Goal: Transaction & Acquisition: Purchase product/service

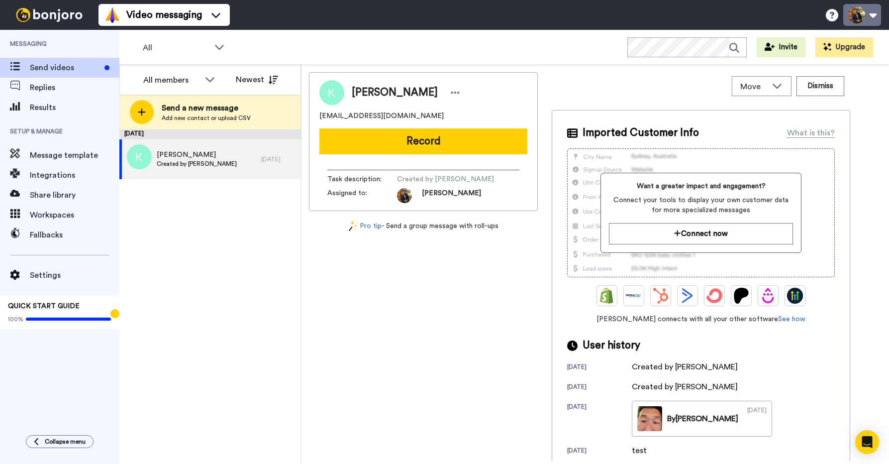
click at [868, 16] on button at bounding box center [863, 15] width 38 height 22
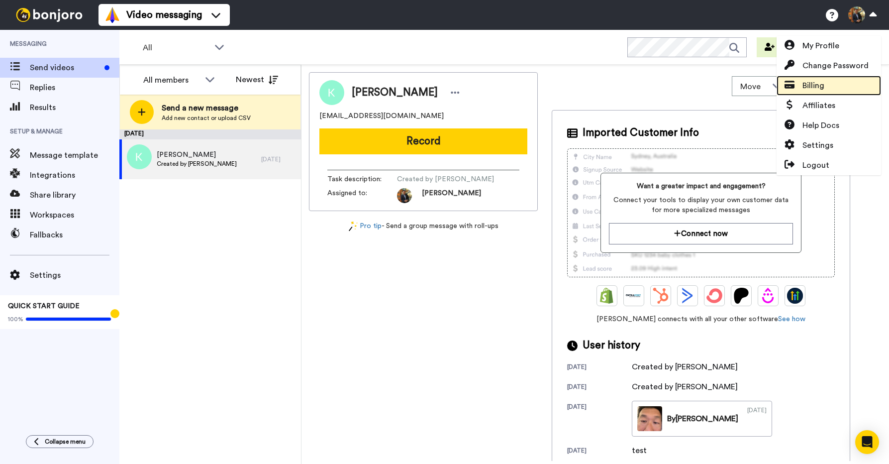
click at [824, 90] on span "Billing" at bounding box center [814, 86] width 22 height 12
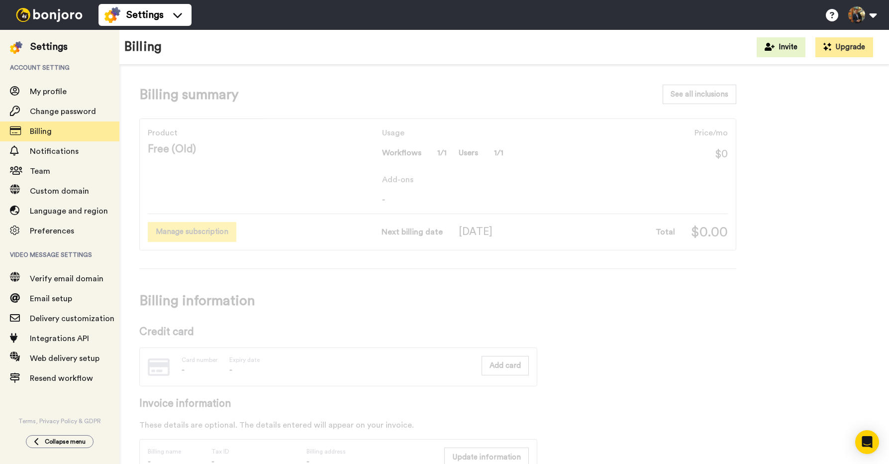
click at [223, 235] on button "Manage subscription" at bounding box center [192, 231] width 89 height 19
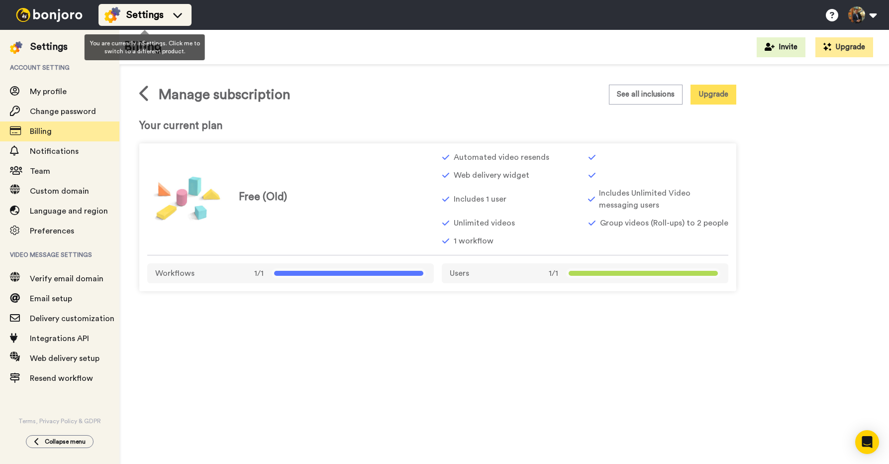
click at [113, 12] on img at bounding box center [113, 15] width 16 height 16
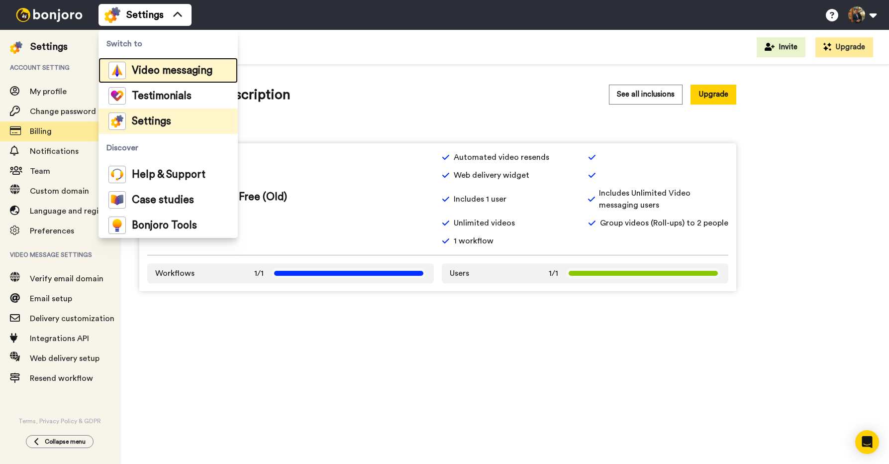
click at [139, 68] on span "Video messaging" at bounding box center [172, 71] width 81 height 10
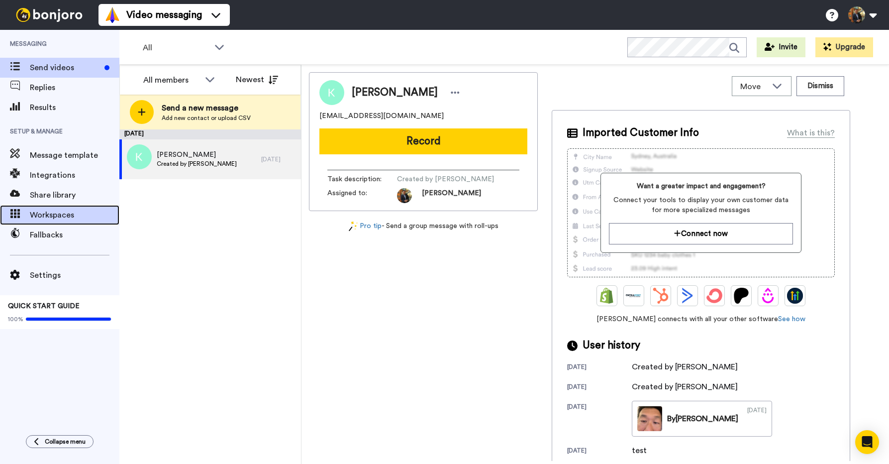
click at [70, 222] on div "Workspaces" at bounding box center [59, 215] width 119 height 20
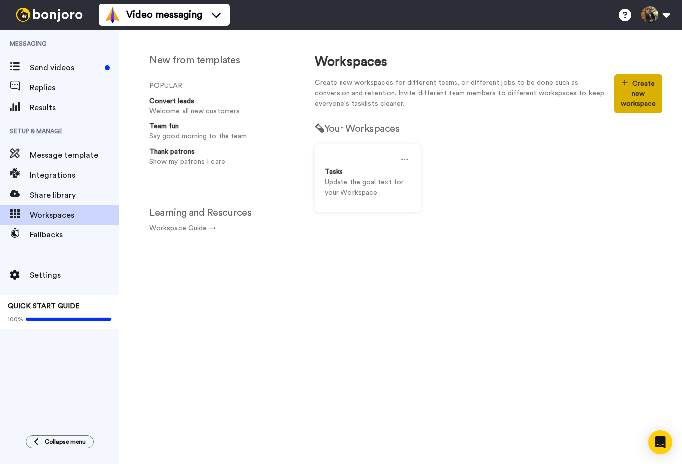
click at [654, 83] on button "Create new workspace" at bounding box center [638, 93] width 48 height 39
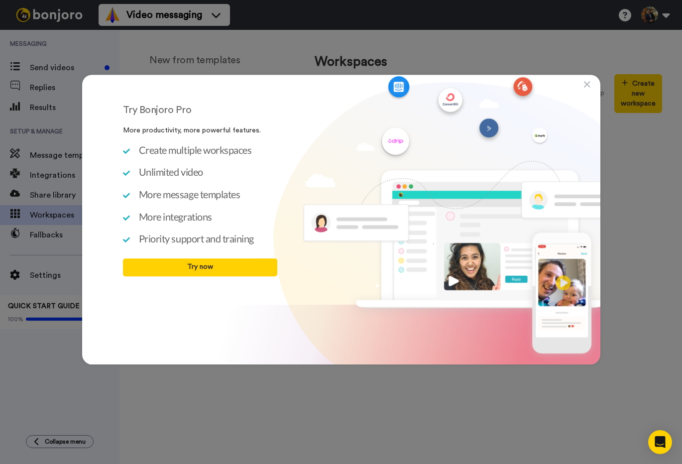
click at [586, 85] on icon at bounding box center [587, 85] width 6 height 10
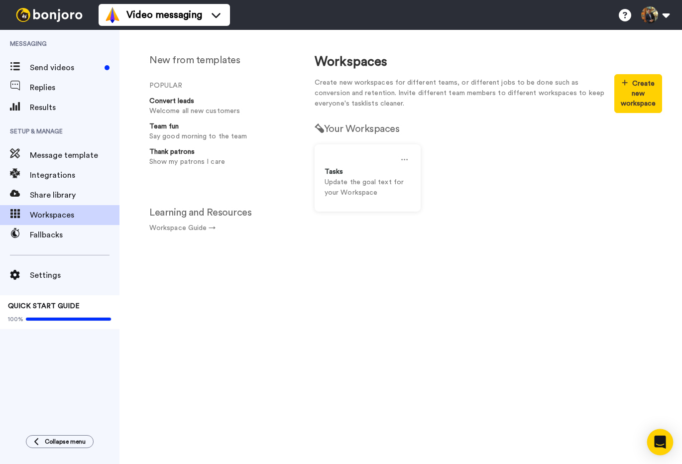
click at [656, 439] on icon "Open Intercom Messenger" at bounding box center [659, 441] width 11 height 13
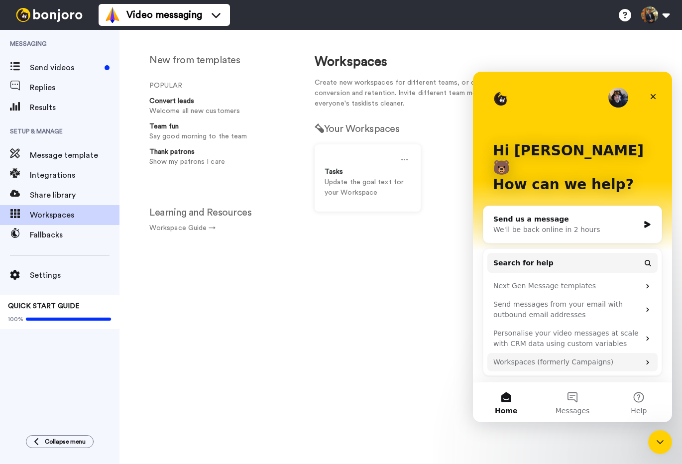
click at [570, 357] on div "Workspaces (formerly Campaigns)" at bounding box center [566, 362] width 146 height 10
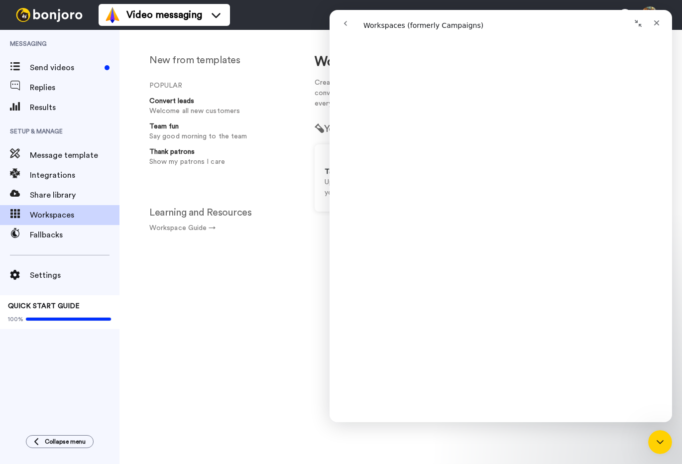
scroll to position [676, 0]
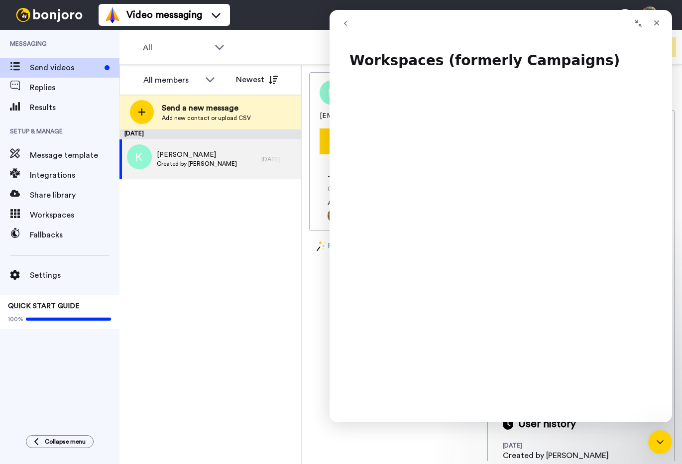
click at [345, 20] on icon "go back" at bounding box center [345, 23] width 8 height 8
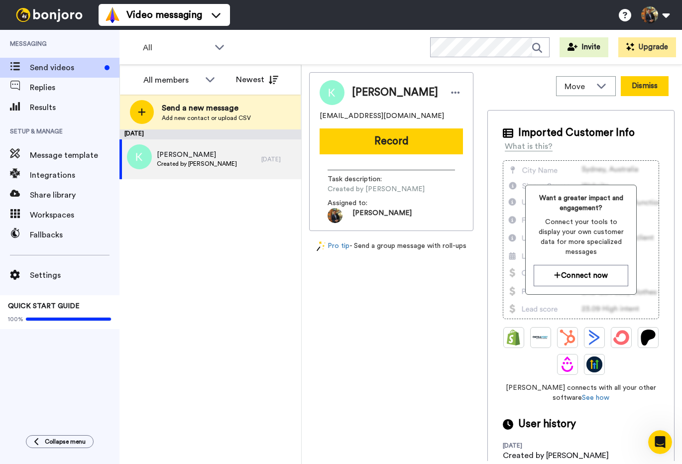
click at [651, 86] on button "Dismiss" at bounding box center [645, 86] width 48 height 20
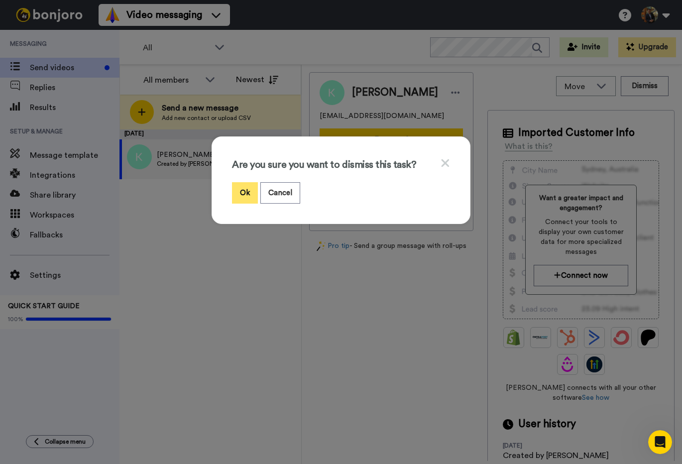
click at [245, 197] on button "Ok" at bounding box center [245, 192] width 26 height 21
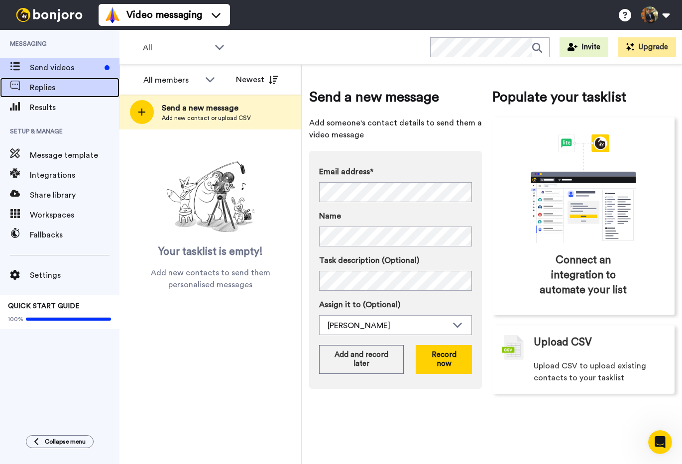
click at [32, 81] on div "Replies" at bounding box center [59, 88] width 119 height 20
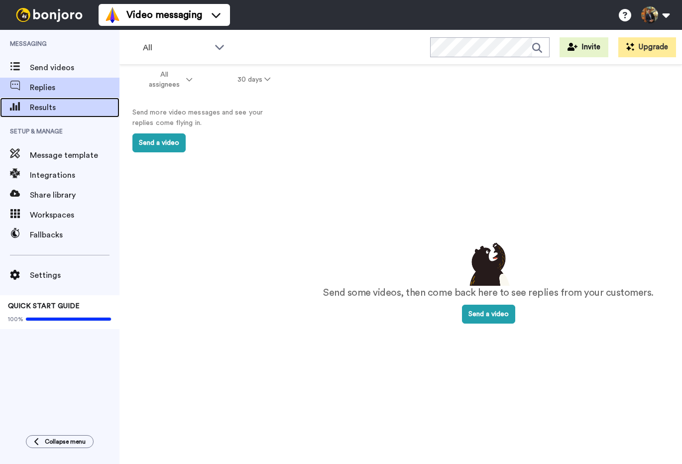
click at [48, 105] on span "Results" at bounding box center [75, 108] width 90 height 12
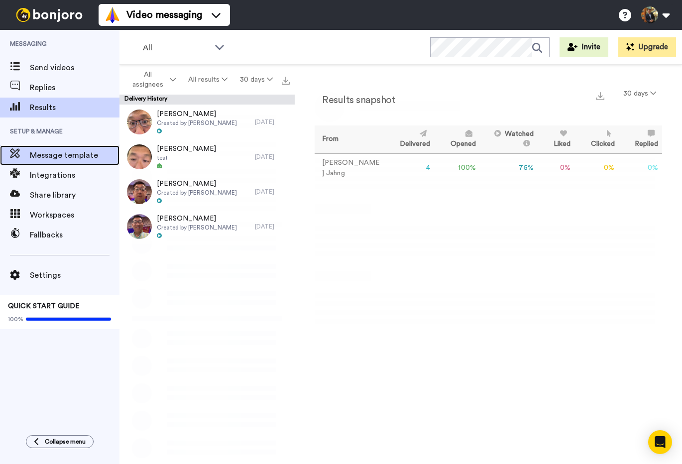
click at [52, 153] on span "Message template" at bounding box center [75, 155] width 90 height 12
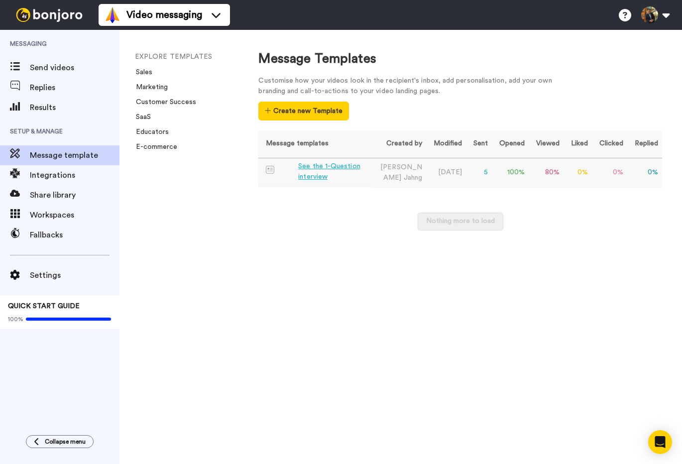
click at [309, 163] on div "See the 1-Question interview" at bounding box center [332, 171] width 69 height 21
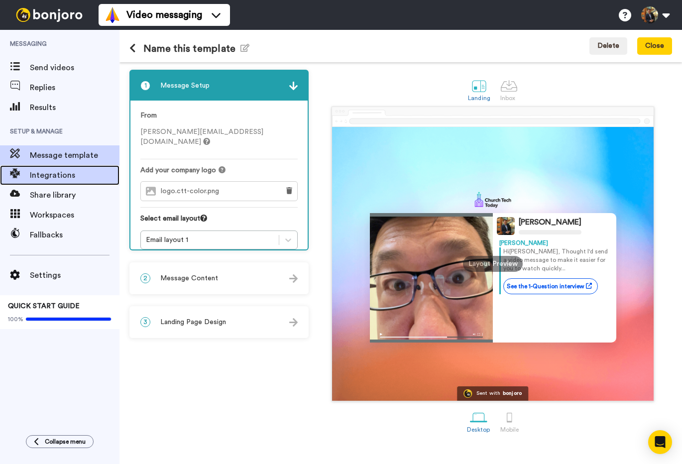
click at [58, 170] on span "Integrations" at bounding box center [75, 175] width 90 height 12
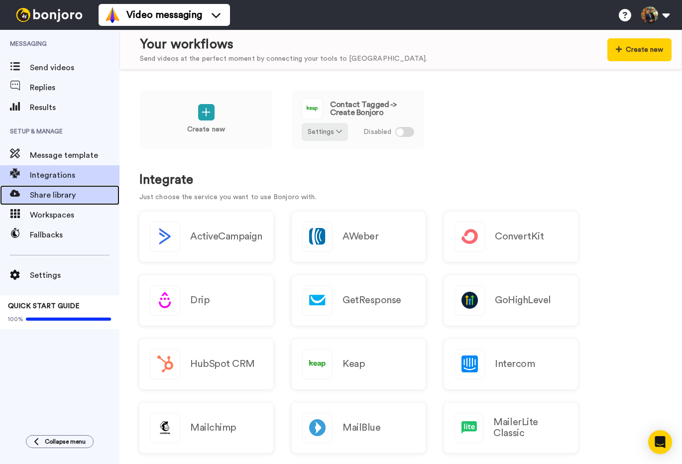
click at [62, 193] on span "Share library" at bounding box center [75, 195] width 90 height 12
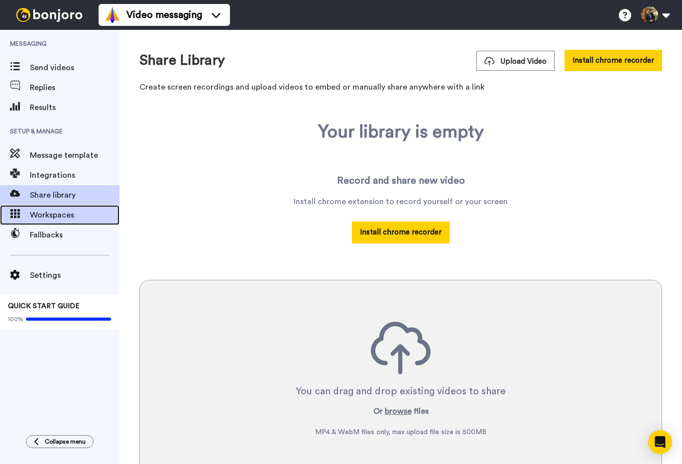
click at [64, 215] on span "Workspaces" at bounding box center [75, 215] width 90 height 12
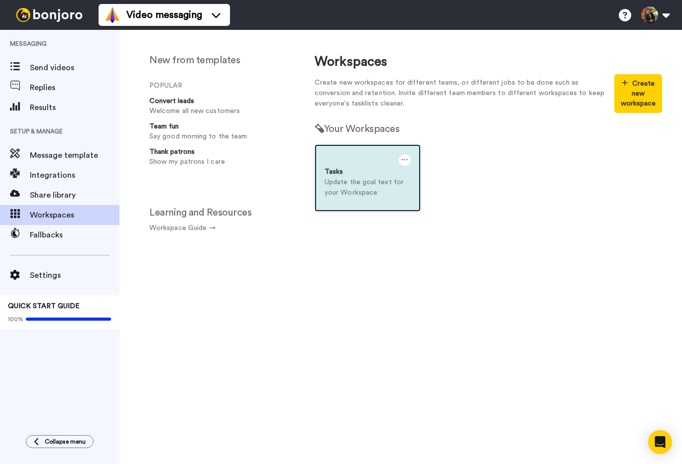
click at [384, 177] on p "Update the goal text for your Workspace" at bounding box center [368, 187] width 86 height 21
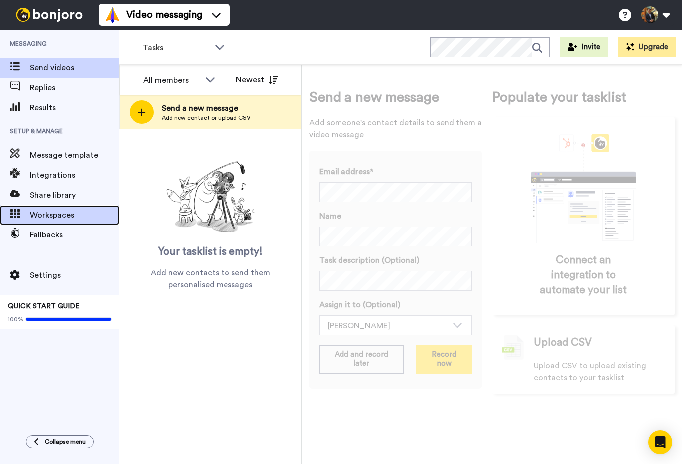
click at [57, 216] on span "Workspaces" at bounding box center [75, 215] width 90 height 12
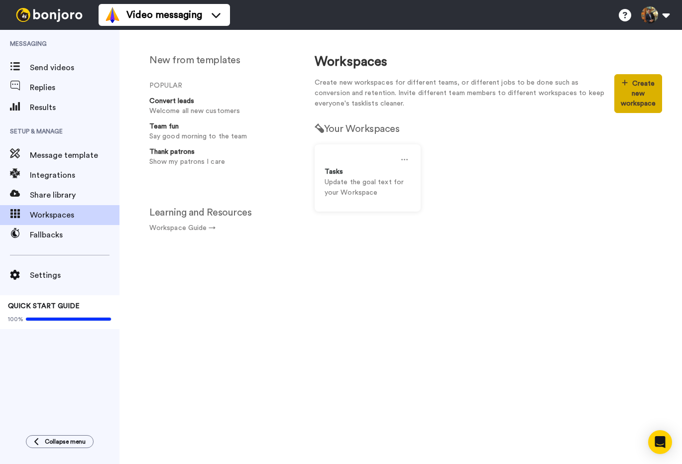
click at [638, 95] on button "Create new workspace" at bounding box center [638, 93] width 48 height 39
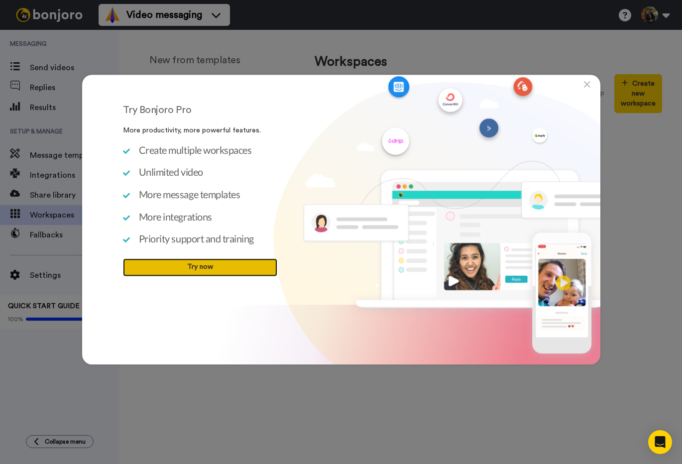
click at [210, 259] on link "Try now" at bounding box center [200, 267] width 154 height 18
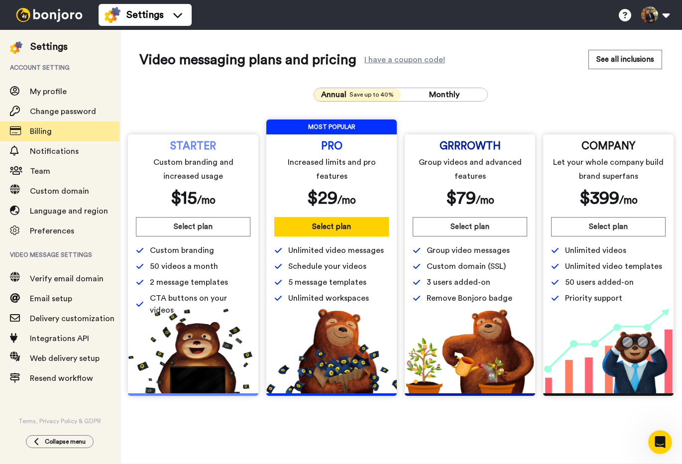
click at [242, 106] on div "Annual Save up to 40% Monthly STARTER Custom branding and increased usage $ 15 …" at bounding box center [400, 242] width 523 height 324
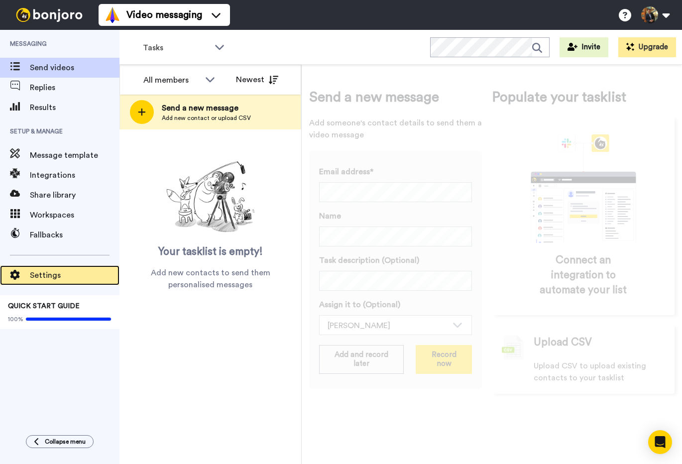
click at [28, 271] on span at bounding box center [15, 275] width 30 height 10
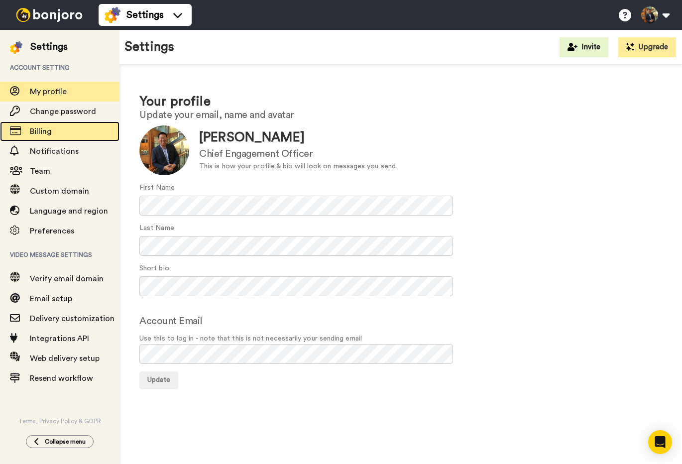
click at [66, 131] on span "Billing" at bounding box center [75, 131] width 90 height 12
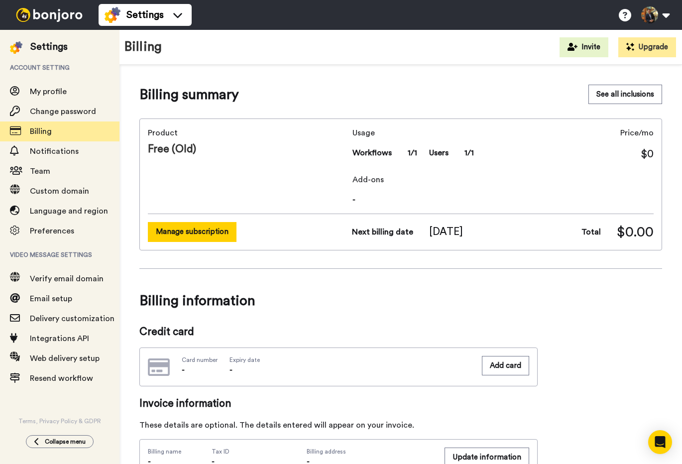
click at [164, 236] on button "Manage subscription" at bounding box center [192, 231] width 89 height 19
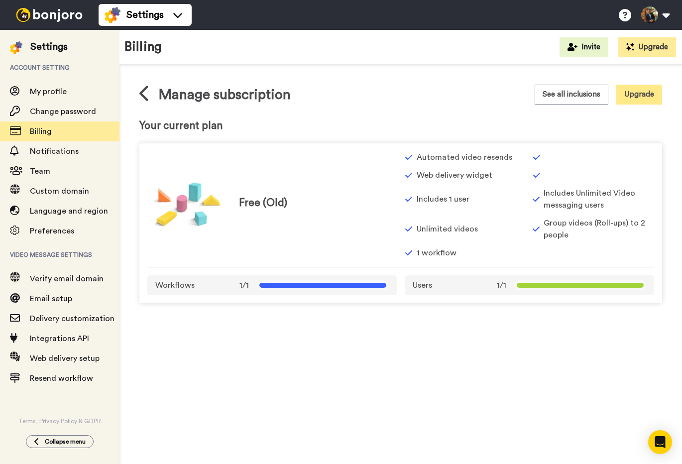
click at [652, 90] on button "Upgrade" at bounding box center [639, 94] width 46 height 19
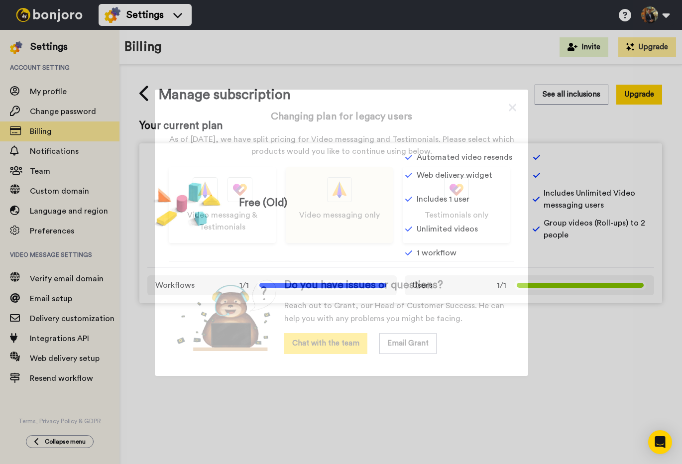
click at [344, 227] on div "Video messaging only" at bounding box center [339, 205] width 107 height 76
click at [353, 206] on div "Video messaging only" at bounding box center [339, 205] width 107 height 76
click at [339, 184] on img at bounding box center [339, 190] width 14 height 24
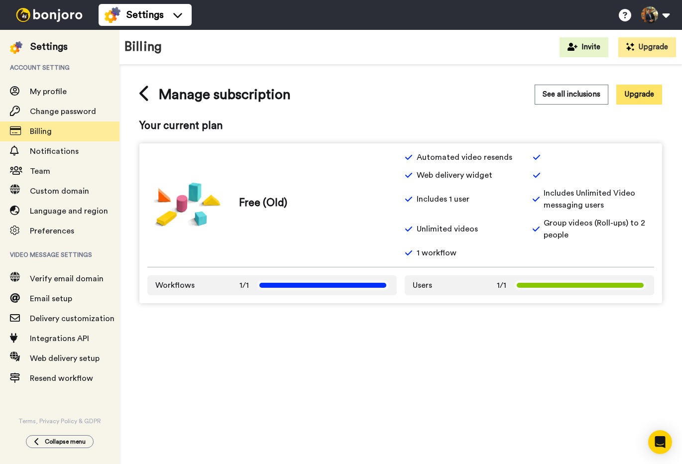
click at [634, 92] on button "Upgrade" at bounding box center [639, 94] width 46 height 19
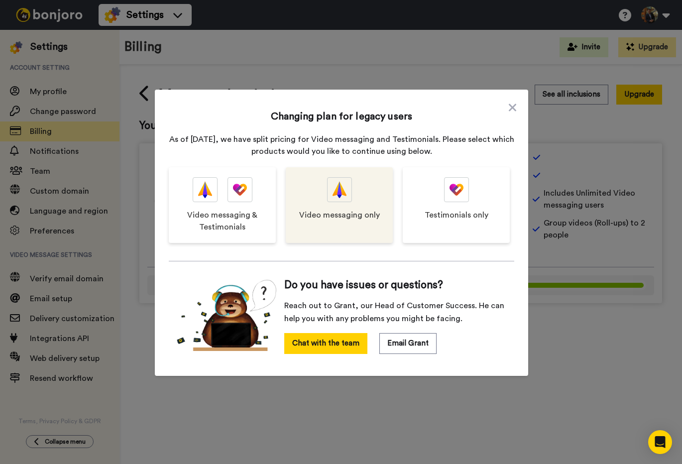
click at [342, 204] on div "Video messaging only" at bounding box center [339, 205] width 107 height 76
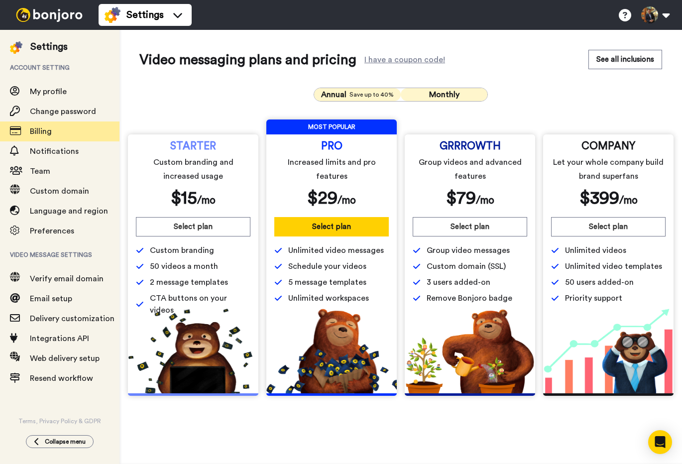
click at [427, 92] on button "Monthly" at bounding box center [444, 94] width 87 height 13
click at [202, 288] on span "2 message templates" at bounding box center [189, 282] width 78 height 12
click at [390, 63] on div "I have a coupon code!" at bounding box center [404, 60] width 81 height 6
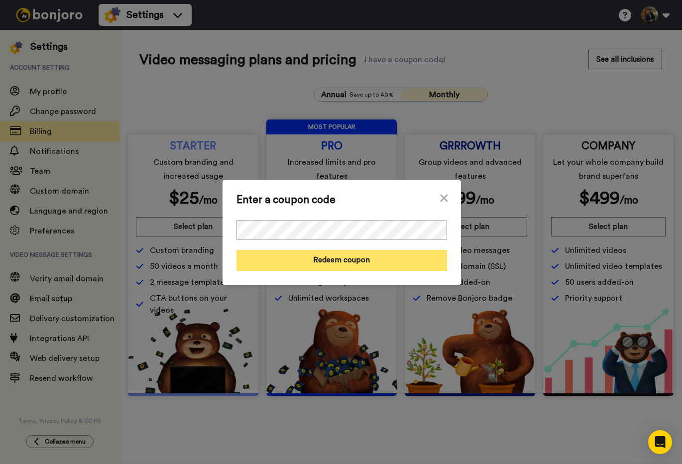
click at [342, 258] on button "Redeem coupon" at bounding box center [341, 260] width 211 height 21
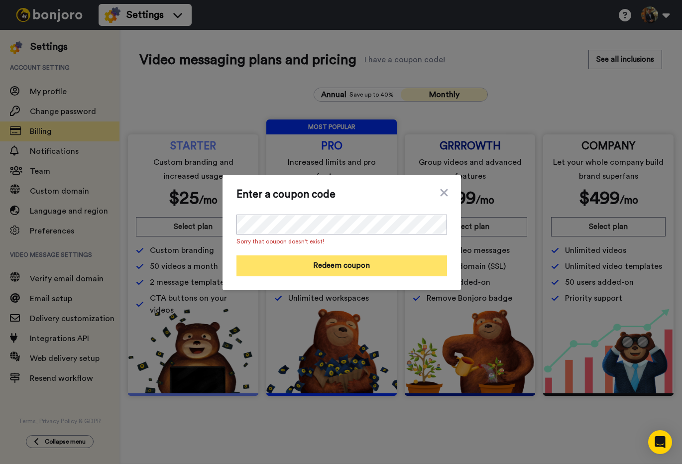
click at [323, 263] on button "Redeem coupon" at bounding box center [341, 265] width 211 height 21
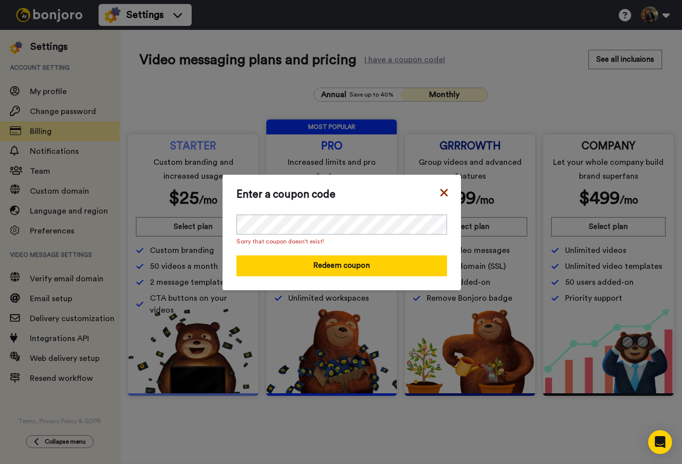
click at [446, 193] on icon at bounding box center [444, 193] width 10 height 12
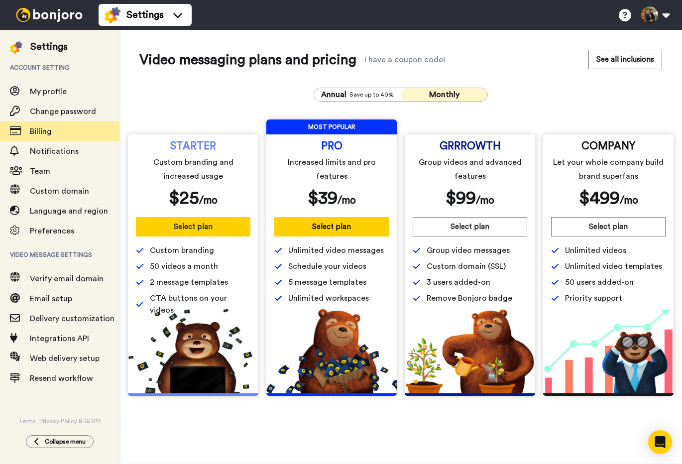
click at [169, 223] on button "Select plan" at bounding box center [193, 226] width 114 height 19
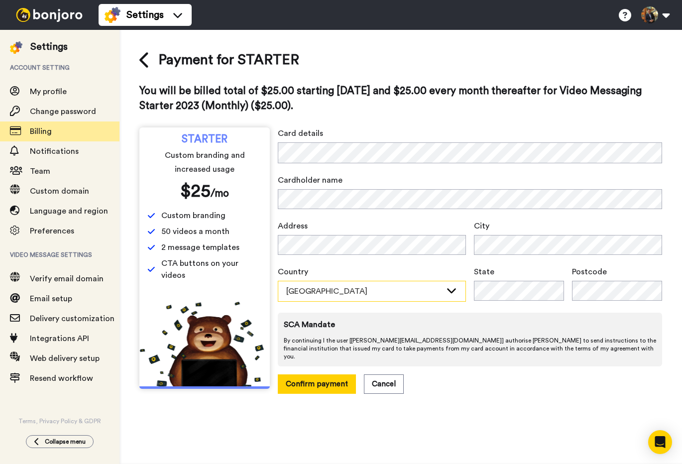
click at [375, 288] on div "Australia" at bounding box center [363, 291] width 155 height 12
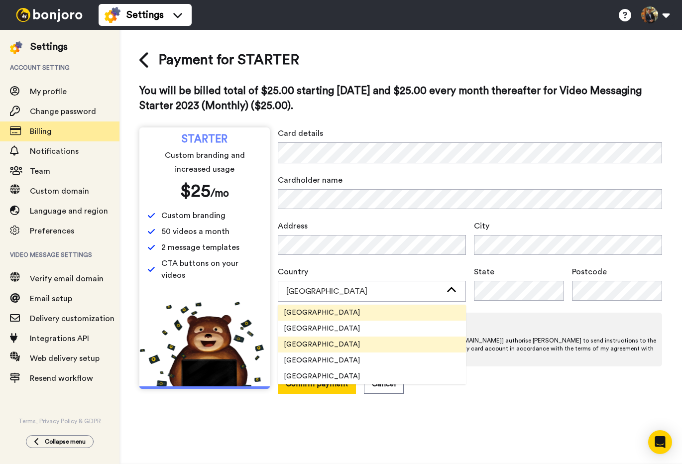
click at [336, 343] on li "United States" at bounding box center [372, 344] width 188 height 16
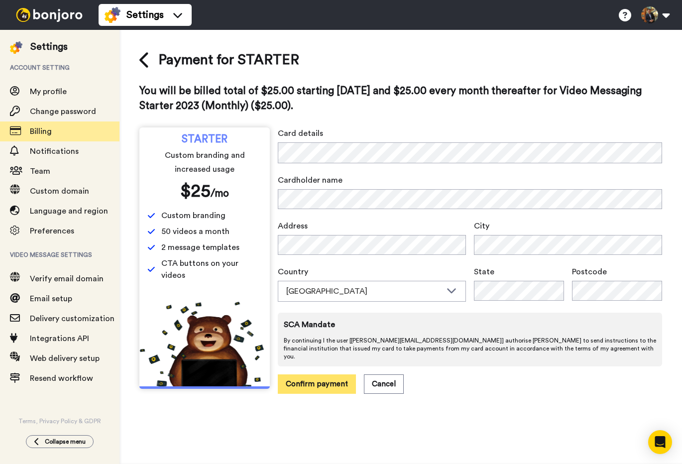
click at [318, 374] on button "Confirm payment" at bounding box center [317, 383] width 78 height 19
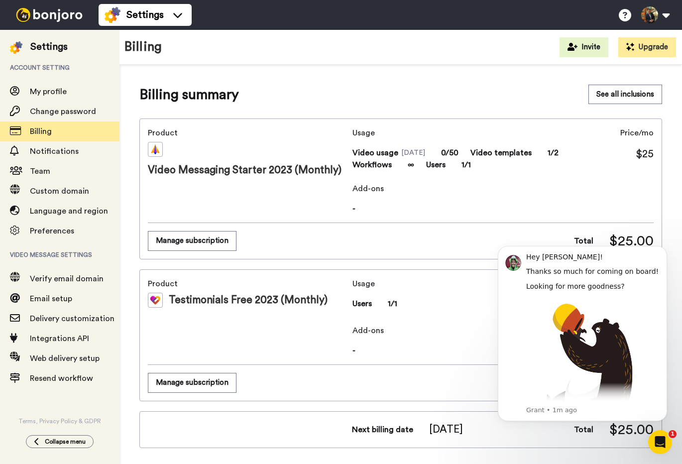
click at [272, 246] on div "Manage subscription" at bounding box center [246, 240] width 196 height 19
click at [324, 305] on div "Testimonials Free 2023 (Monthly)" at bounding box center [248, 300] width 201 height 15
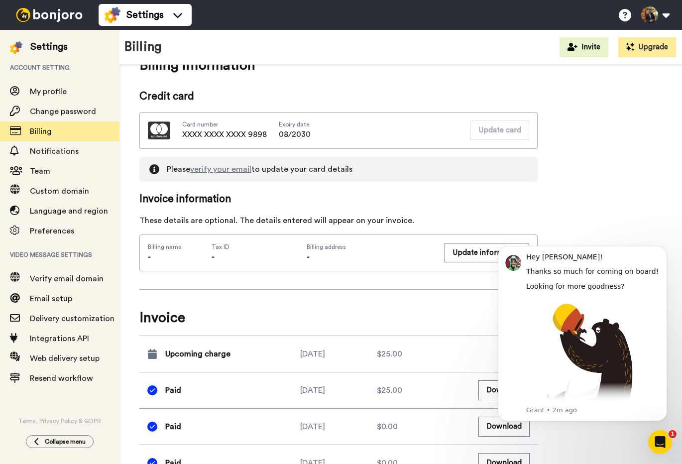
scroll to position [390, 0]
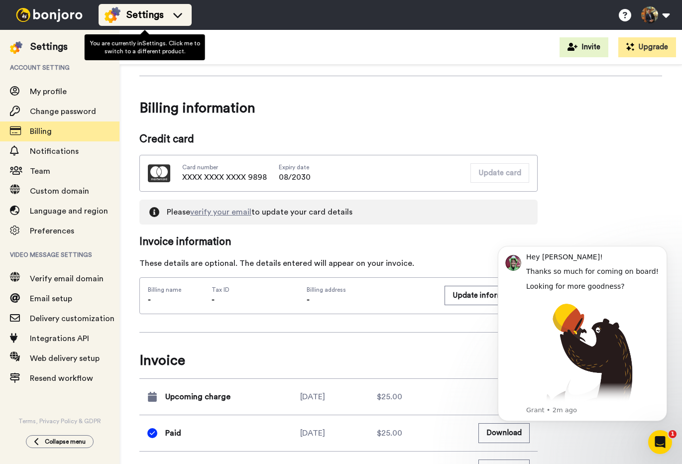
click at [144, 18] on span "Settings" at bounding box center [144, 15] width 37 height 14
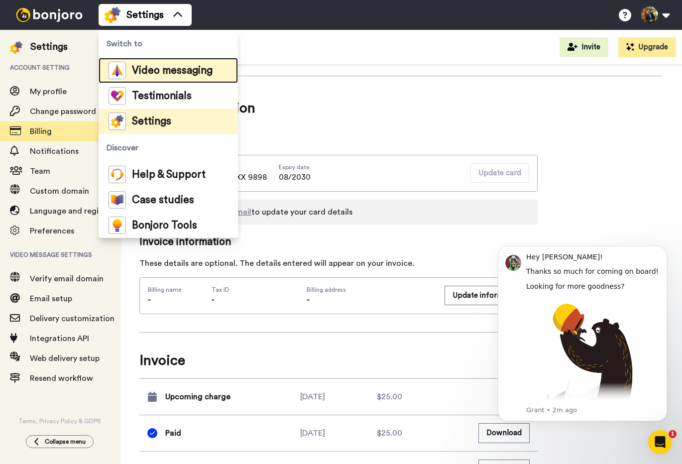
click at [133, 66] on span "Video messaging" at bounding box center [172, 71] width 81 height 10
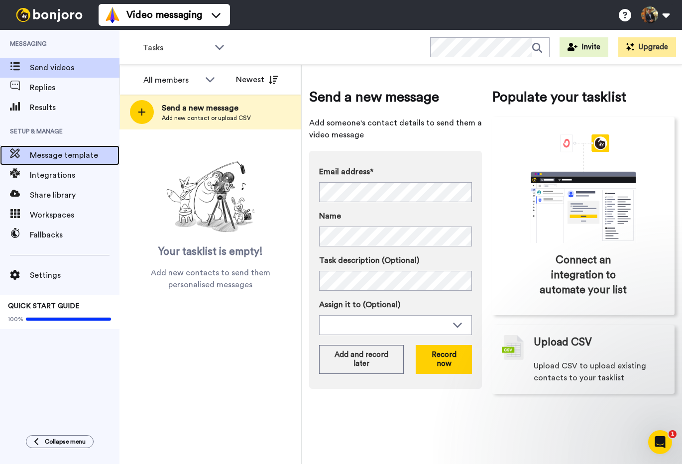
click at [79, 156] on span "Message template" at bounding box center [75, 155] width 90 height 12
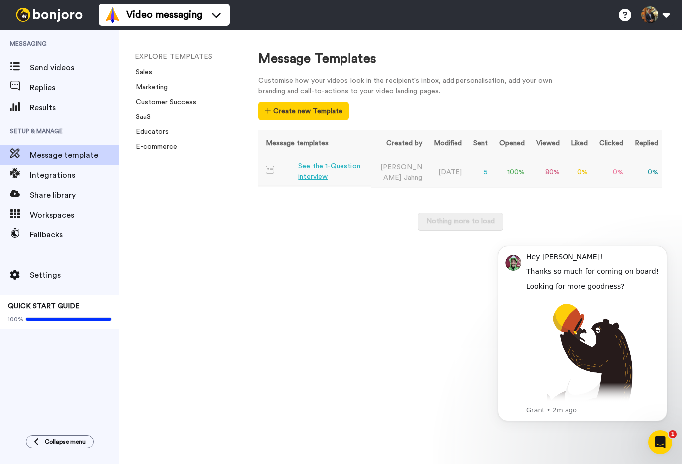
click at [339, 165] on div "See the 1-Question interview" at bounding box center [332, 171] width 69 height 21
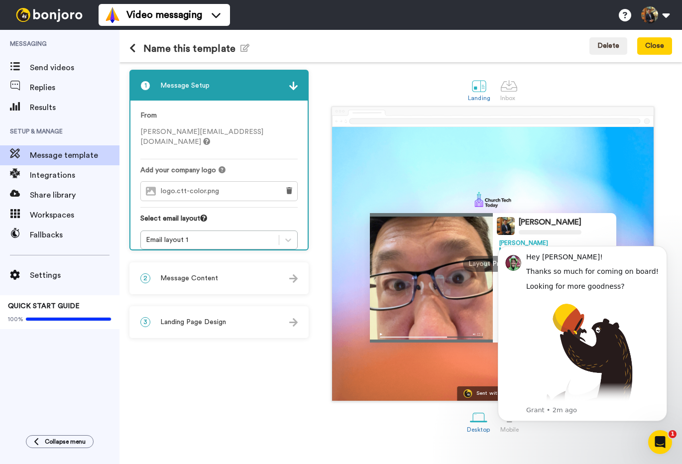
click at [619, 432] on body "Hey Kenny! Thanks so much for coming on board! Looking for more goodness? Here'…" at bounding box center [582, 334] width 191 height 198
click at [663, 440] on icon "Open Intercom Messenger" at bounding box center [659, 441] width 16 height 16
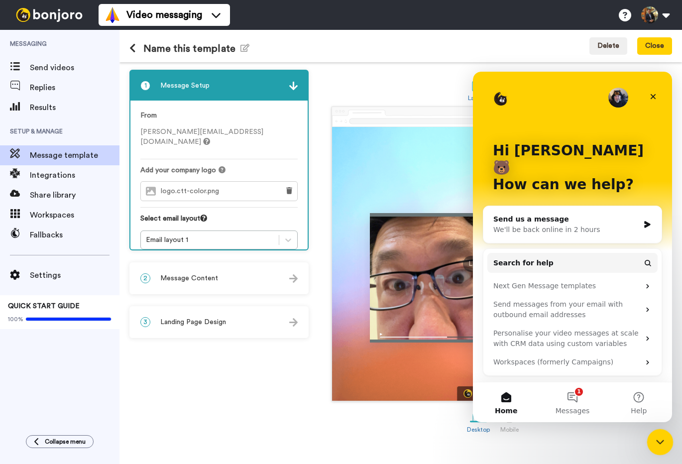
click at [658, 439] on icon "Close Intercom Messenger" at bounding box center [658, 440] width 12 height 12
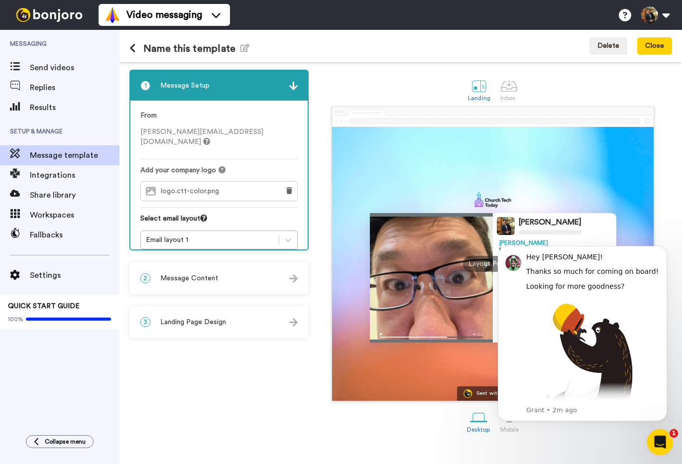
click at [648, 443] on div "Open Intercom Messenger" at bounding box center [658, 440] width 33 height 33
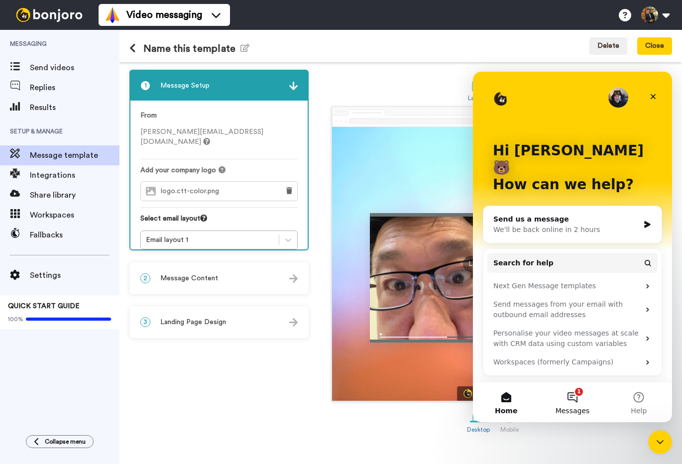
click at [570, 393] on button "1 Messages" at bounding box center [572, 402] width 66 height 40
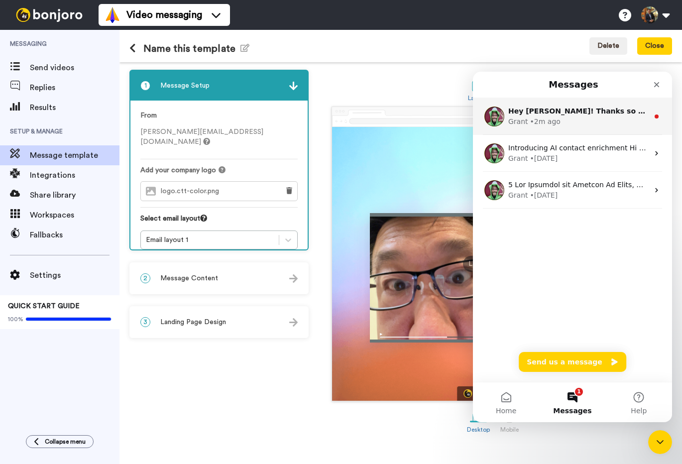
click at [569, 103] on div "Hey Kenny! Thanks so much for coming on board! Looking for more goodness? Here'…" at bounding box center [572, 116] width 199 height 37
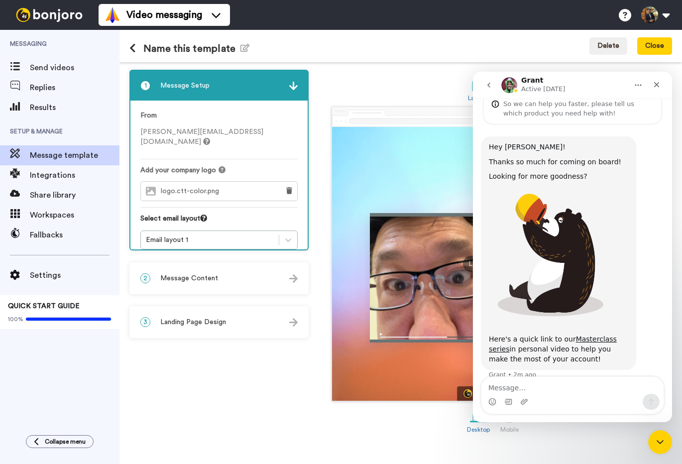
scroll to position [57, 0]
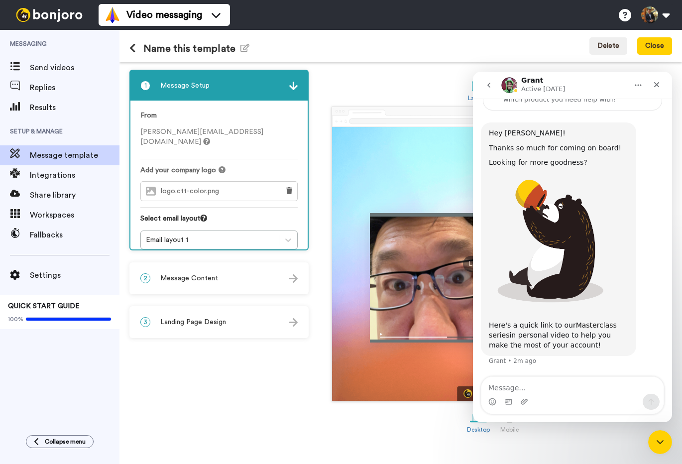
click at [499, 333] on link "Masterclass series" at bounding box center [553, 330] width 128 height 18
click at [186, 399] on div "1 Message Setup From kenny@bigclicksyndicate.com Add your company logo logo.ctt…" at bounding box center [221, 263] width 184 height 387
click at [658, 81] on icon "Close" at bounding box center [656, 85] width 8 height 8
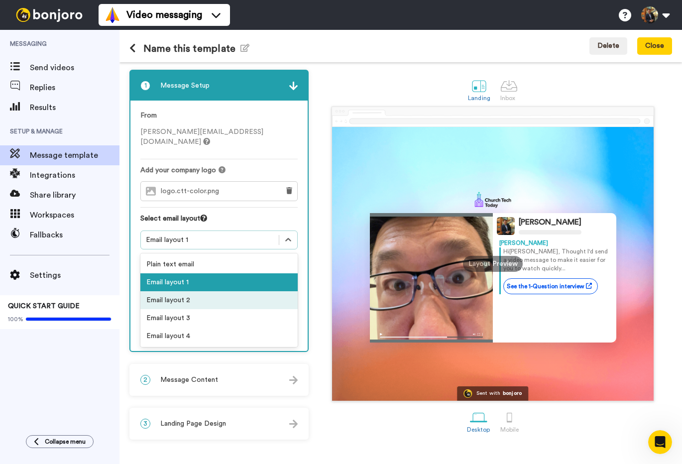
click at [180, 296] on div "Email layout 2" at bounding box center [218, 300] width 157 height 18
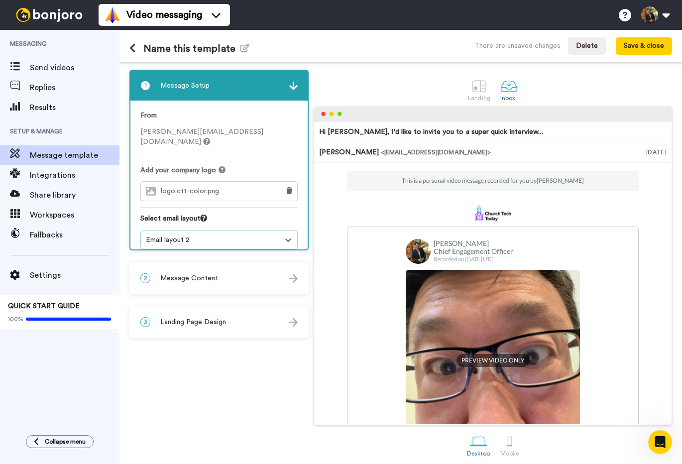
click at [200, 235] on div "Email layout 2" at bounding box center [210, 240] width 128 height 10
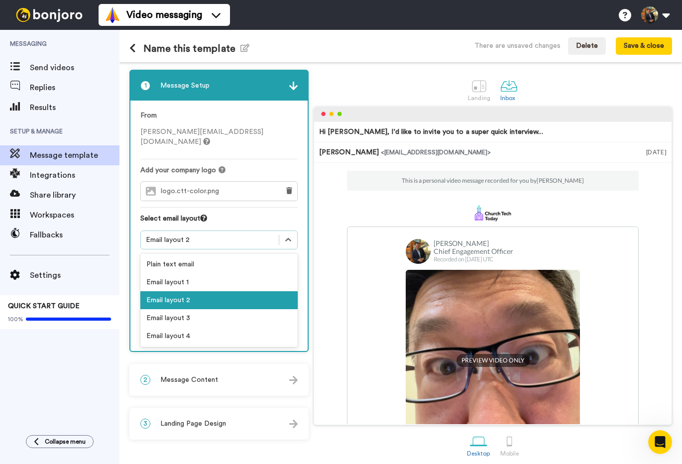
click at [256, 291] on div "Email layout 2" at bounding box center [218, 300] width 157 height 18
click at [194, 230] on div "Email layout 2" at bounding box center [218, 239] width 157 height 19
click at [263, 235] on div "Email layout 2" at bounding box center [210, 240] width 128 height 10
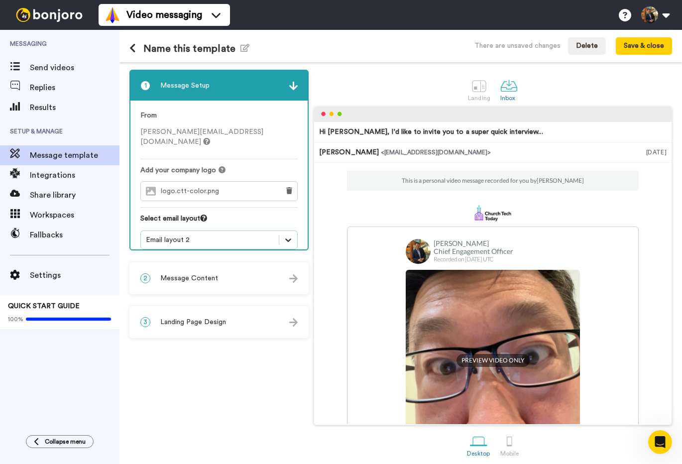
click at [284, 235] on icon at bounding box center [288, 240] width 10 height 10
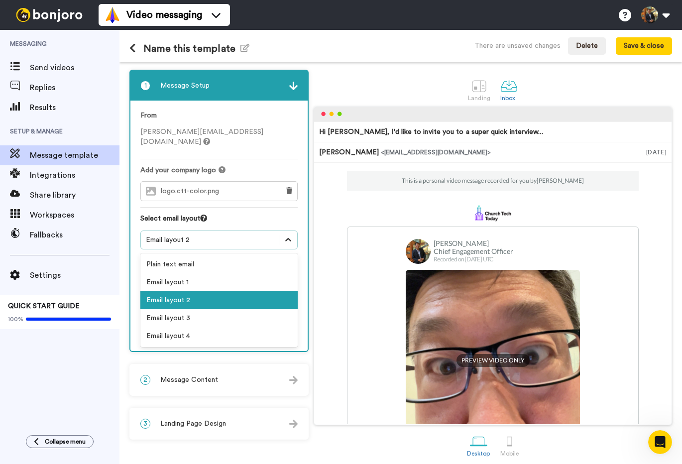
click at [284, 235] on icon at bounding box center [288, 240] width 10 height 10
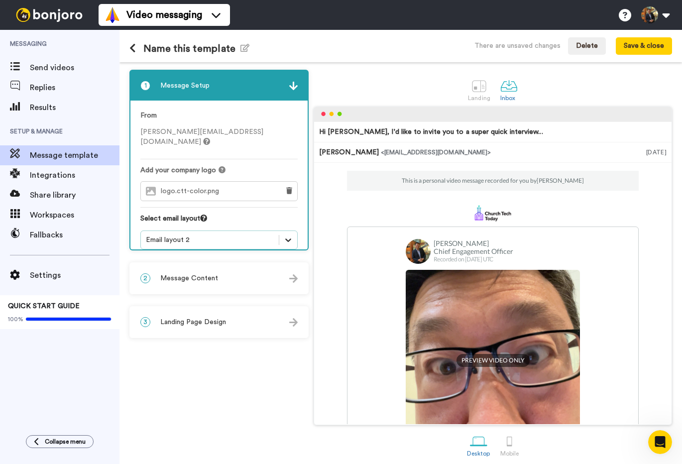
click at [284, 235] on icon at bounding box center [288, 240] width 10 height 10
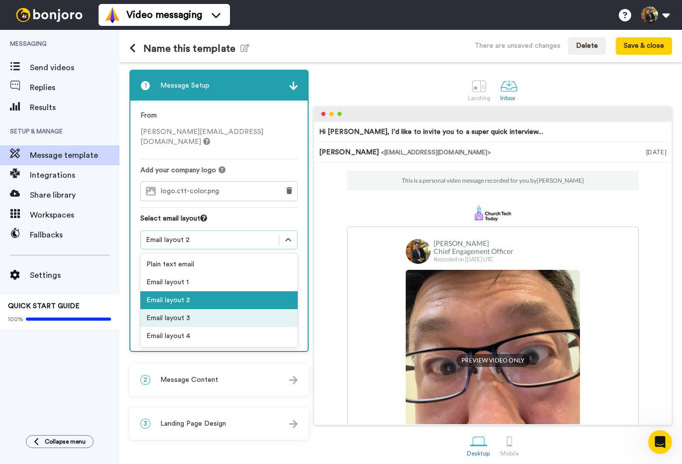
click at [238, 309] on div "Email layout 3" at bounding box center [218, 318] width 157 height 18
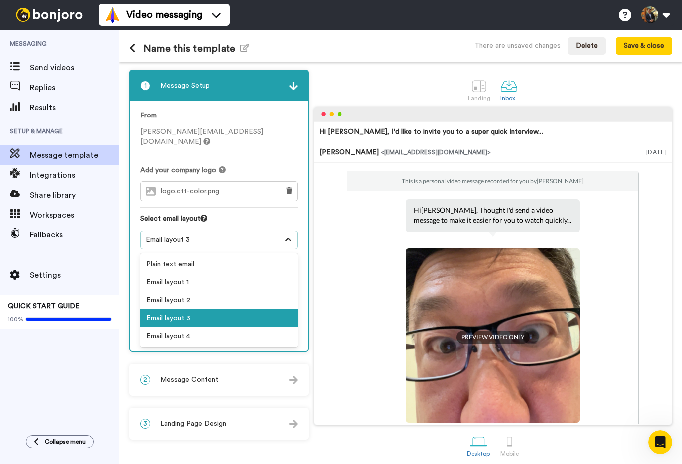
click at [291, 235] on icon at bounding box center [288, 240] width 10 height 10
click at [256, 327] on div "Email layout 4" at bounding box center [218, 336] width 157 height 18
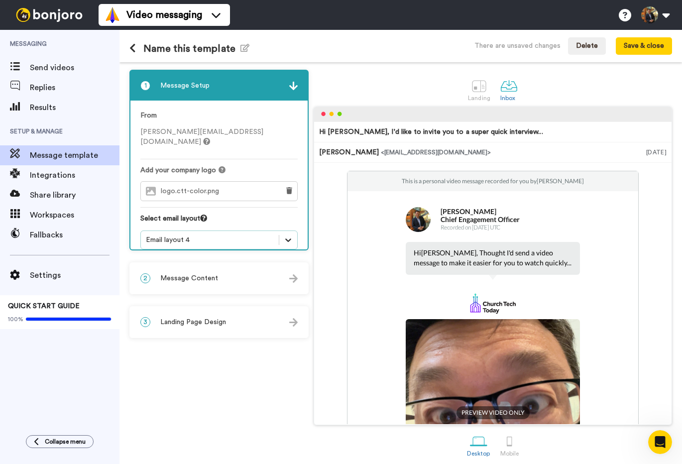
click at [290, 235] on icon at bounding box center [288, 240] width 10 height 10
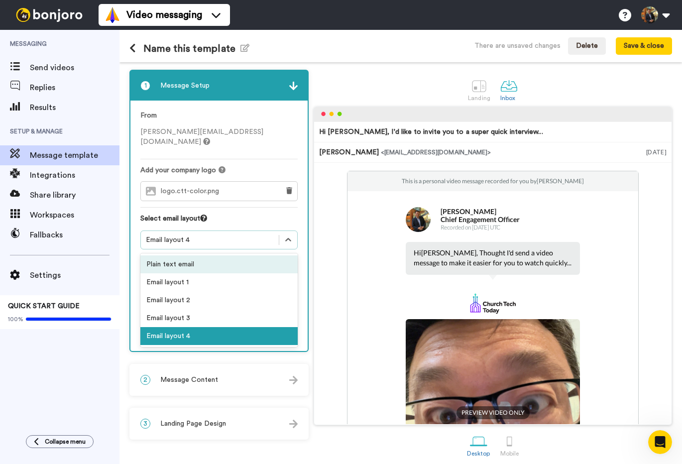
click at [271, 255] on div "Plain text email" at bounding box center [218, 264] width 157 height 18
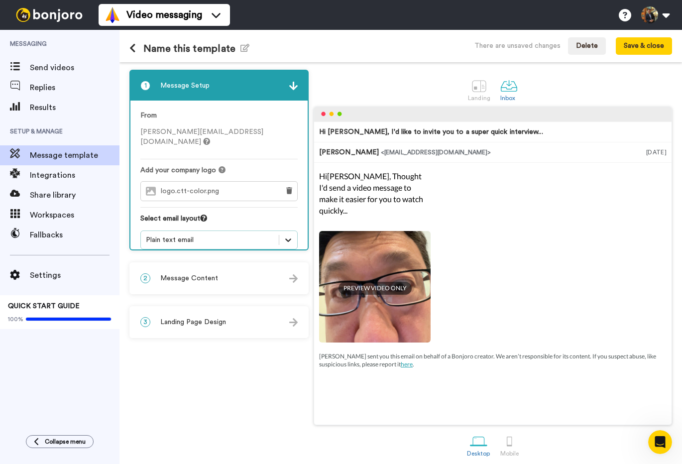
click at [289, 235] on icon at bounding box center [288, 240] width 10 height 10
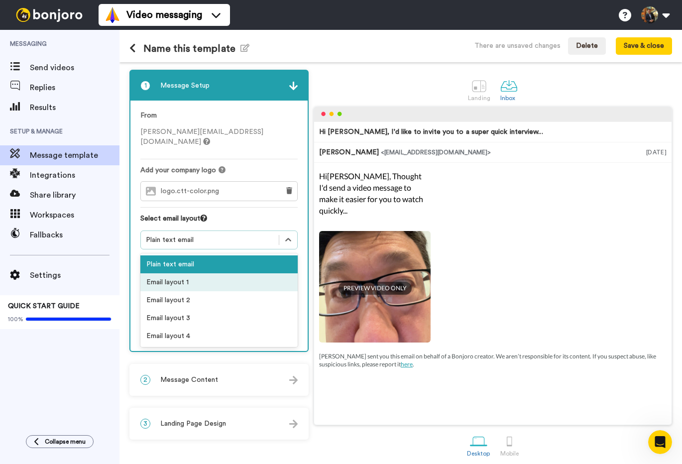
click at [262, 273] on div "Email layout 1" at bounding box center [218, 282] width 157 height 18
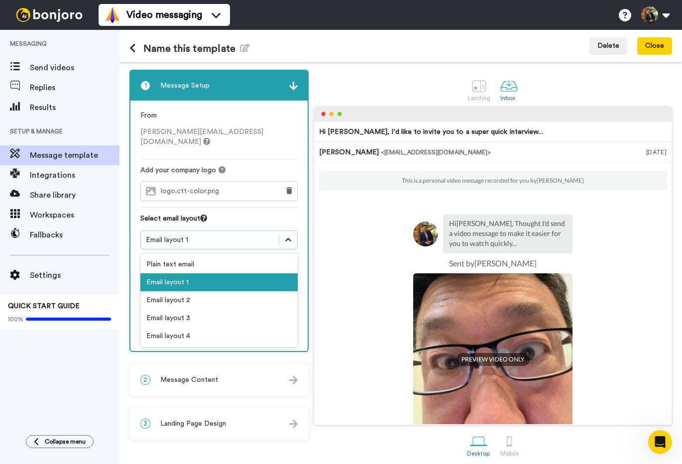
click at [290, 235] on icon at bounding box center [288, 240] width 10 height 10
click at [266, 291] on div "Email layout 2" at bounding box center [218, 300] width 157 height 18
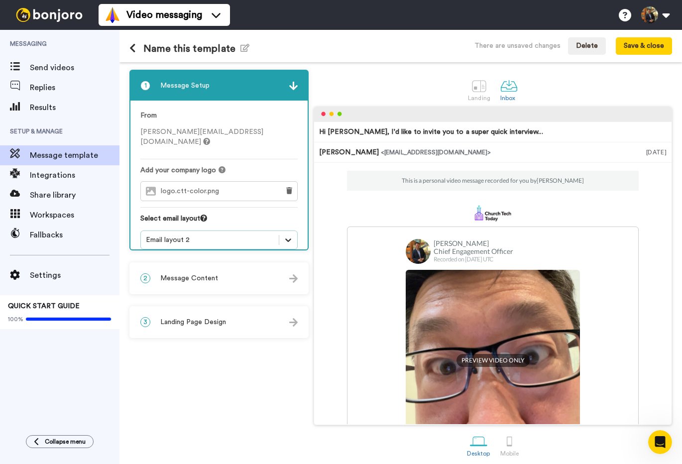
click at [291, 235] on icon at bounding box center [288, 240] width 10 height 10
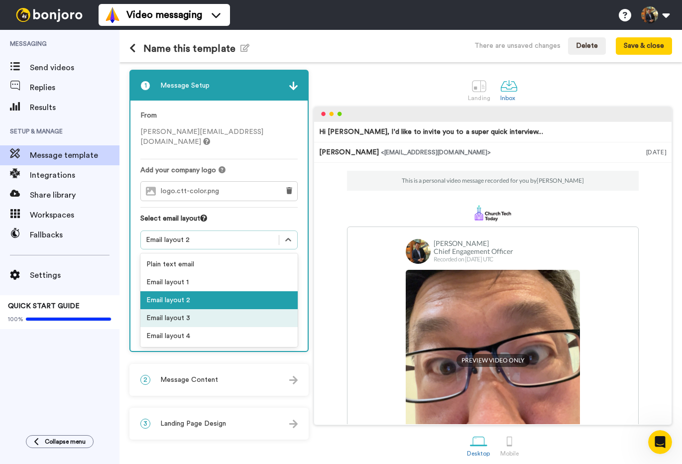
click at [270, 309] on div "Email layout 3" at bounding box center [218, 318] width 157 height 18
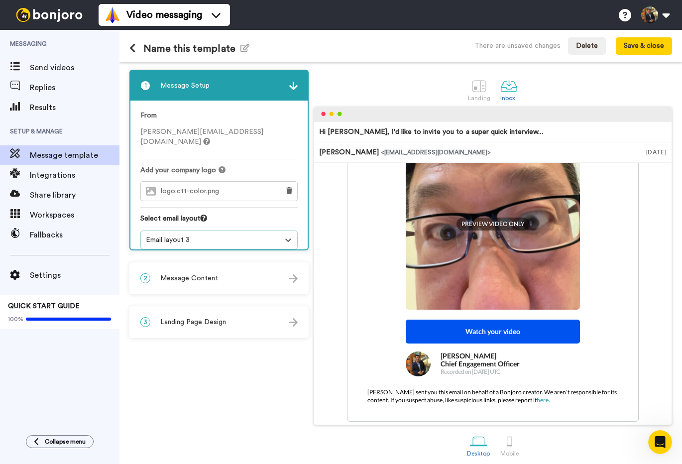
scroll to position [118, 0]
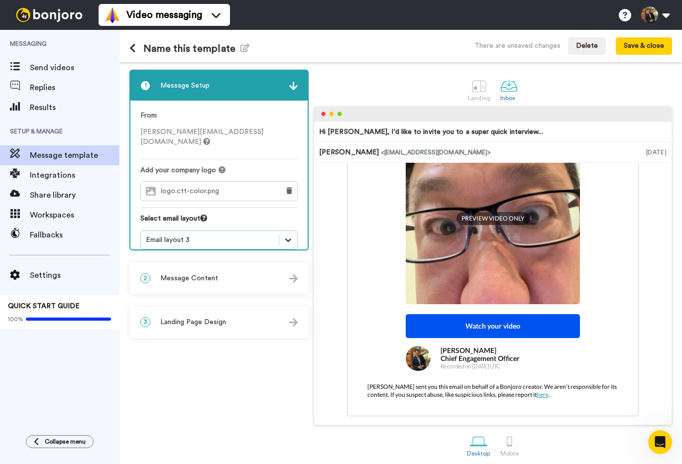
click at [293, 231] on div at bounding box center [288, 240] width 18 height 18
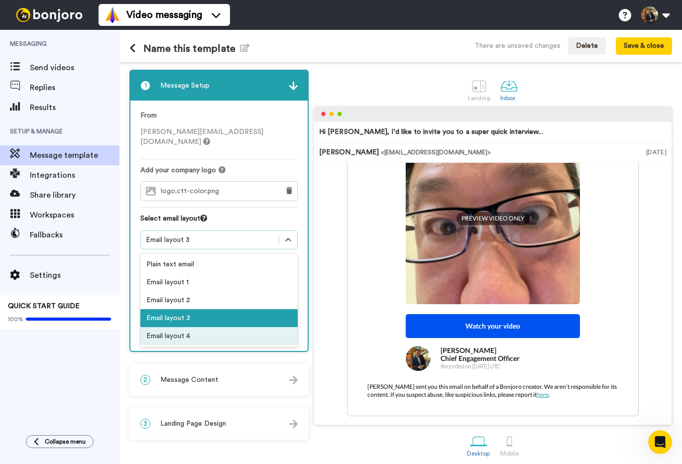
click at [257, 327] on div "Email layout 4" at bounding box center [218, 336] width 157 height 18
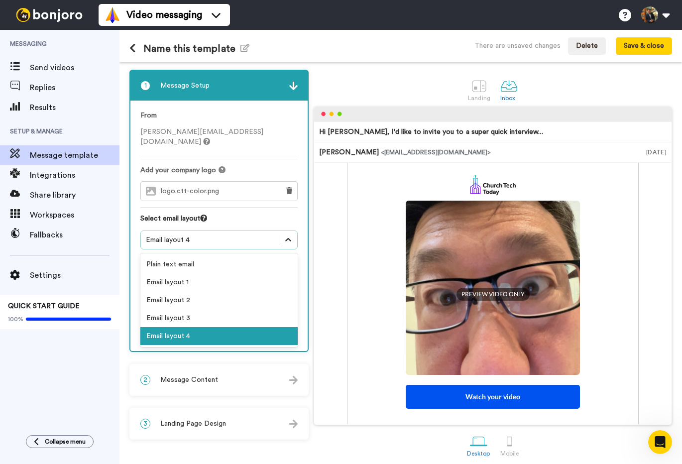
click at [291, 235] on icon at bounding box center [288, 240] width 10 height 10
click at [264, 309] on div "Email layout 3" at bounding box center [218, 318] width 157 height 18
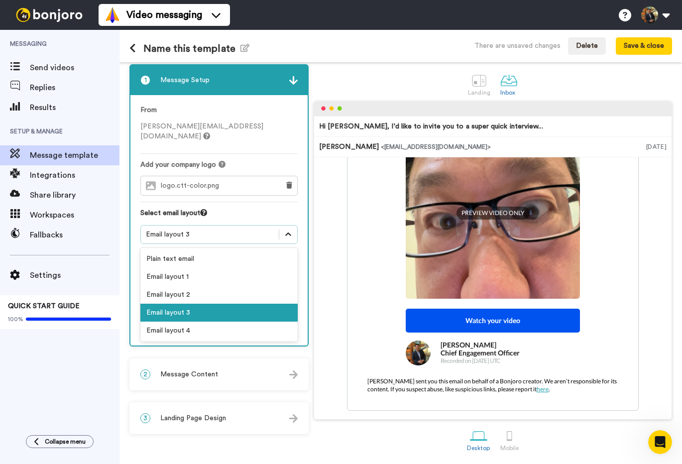
click at [287, 232] on icon at bounding box center [288, 233] width 6 height 3
click at [284, 250] on div "Plain text email" at bounding box center [218, 259] width 157 height 18
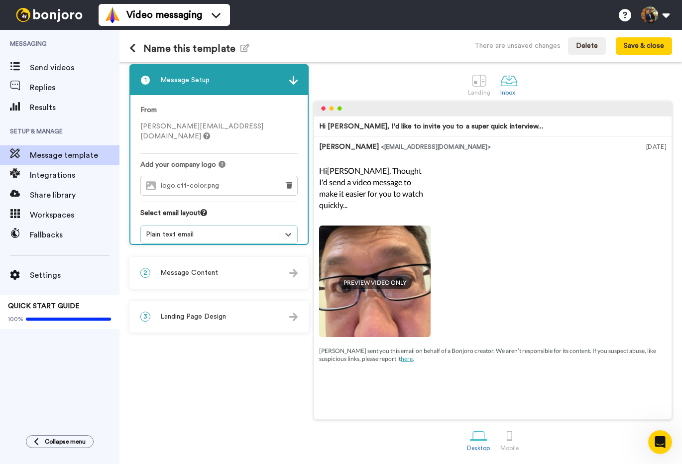
scroll to position [0, 0]
click at [288, 229] on icon at bounding box center [288, 234] width 10 height 10
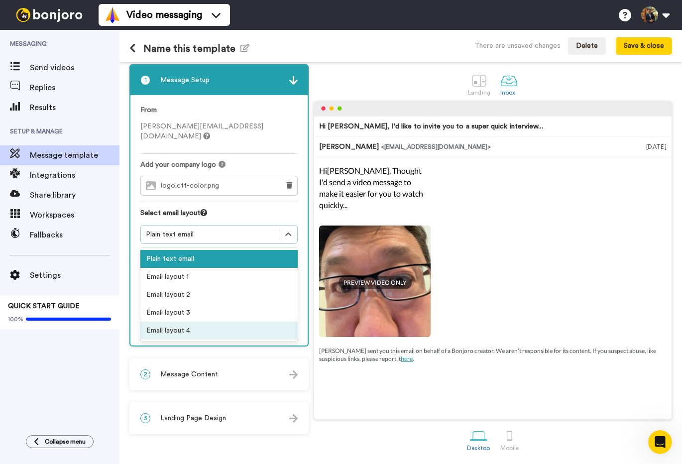
click at [268, 322] on div "Email layout 4" at bounding box center [218, 331] width 157 height 18
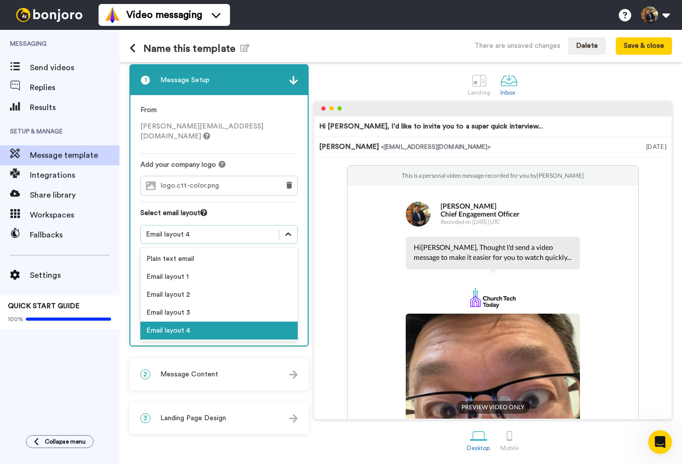
click at [294, 225] on div at bounding box center [288, 234] width 18 height 18
click at [275, 304] on div "Email layout 3" at bounding box center [218, 313] width 157 height 18
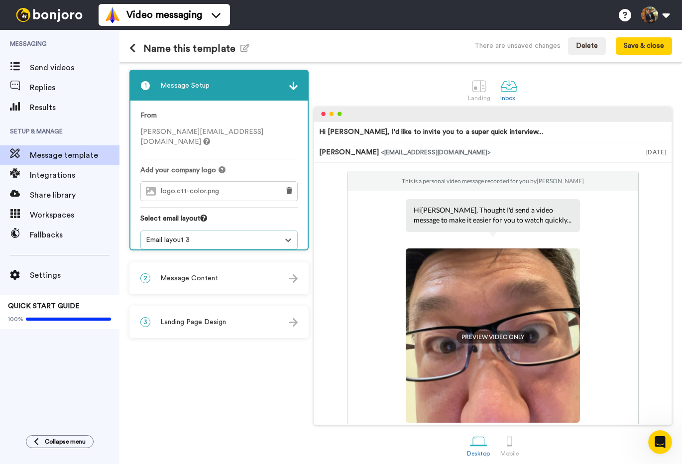
scroll to position [118, 0]
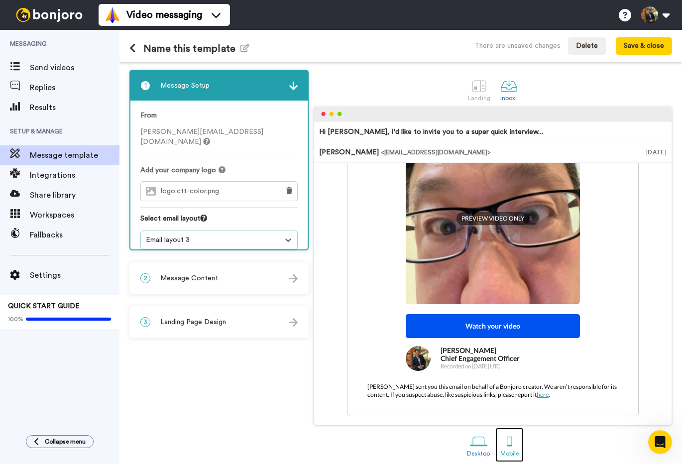
click at [504, 447] on div at bounding box center [509, 441] width 17 height 17
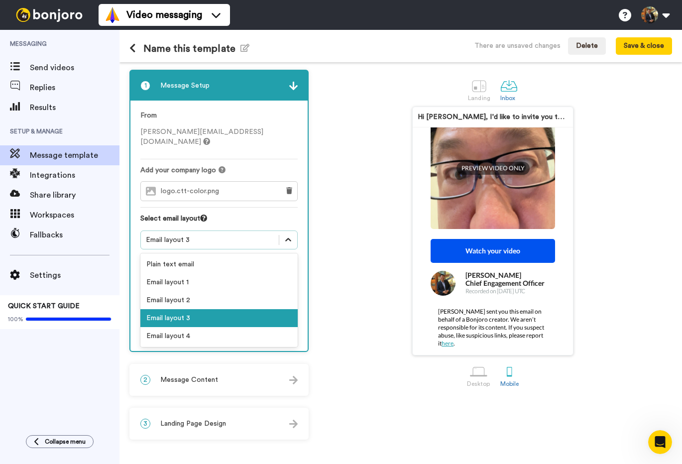
click at [292, 238] on div at bounding box center [288, 240] width 18 height 18
click at [255, 291] on div "Email layout 2" at bounding box center [218, 300] width 157 height 18
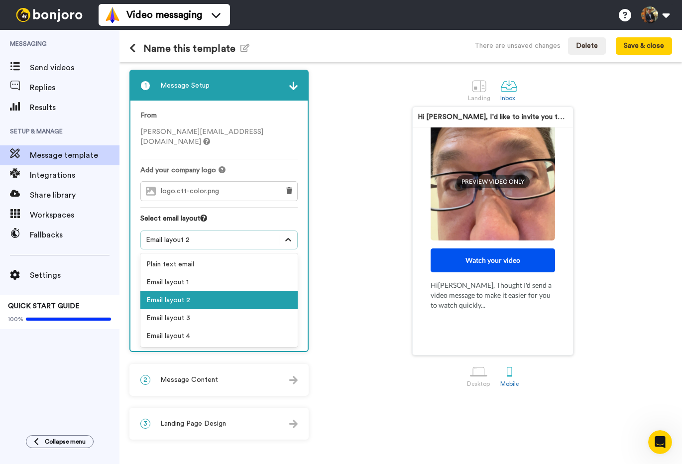
click at [286, 235] on icon at bounding box center [288, 240] width 10 height 10
click at [258, 278] on div "Email layout 1" at bounding box center [218, 282] width 157 height 18
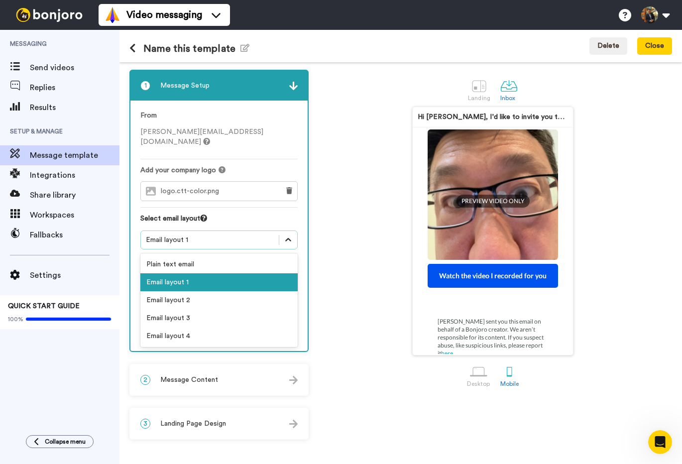
click at [291, 235] on icon at bounding box center [288, 240] width 10 height 10
click at [263, 258] on div "Plain text email" at bounding box center [218, 264] width 157 height 18
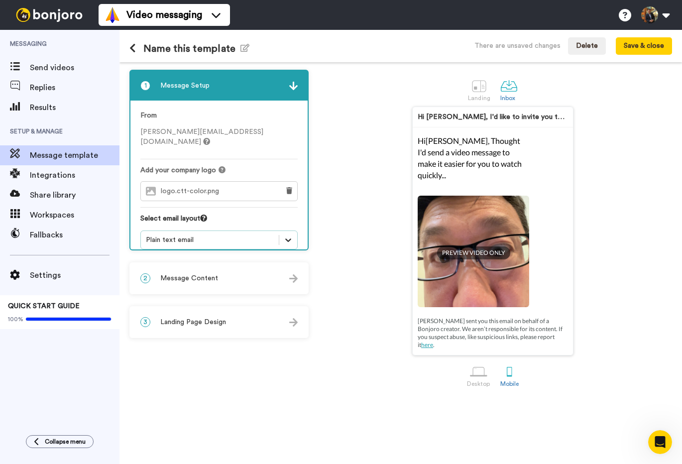
click at [288, 235] on icon at bounding box center [288, 240] width 10 height 10
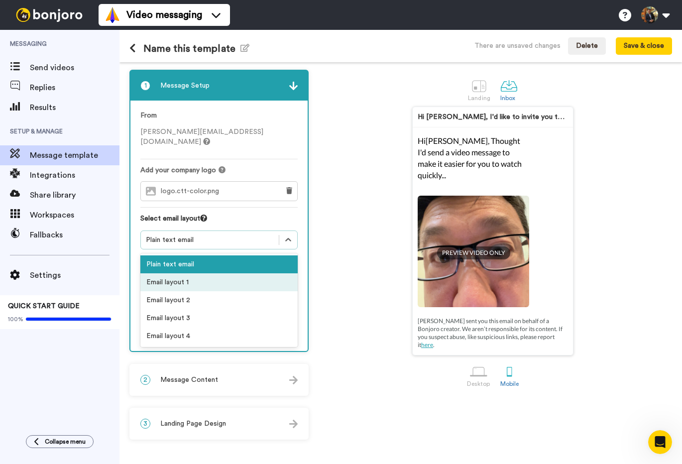
click at [269, 275] on div "Email layout 1" at bounding box center [218, 282] width 157 height 18
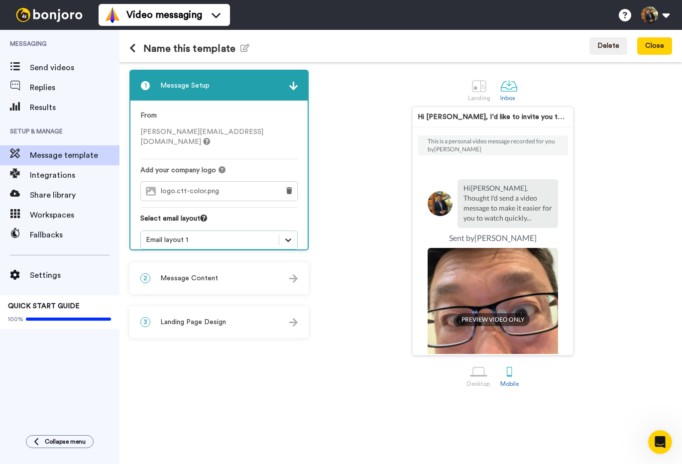
click at [288, 235] on icon at bounding box center [288, 240] width 10 height 10
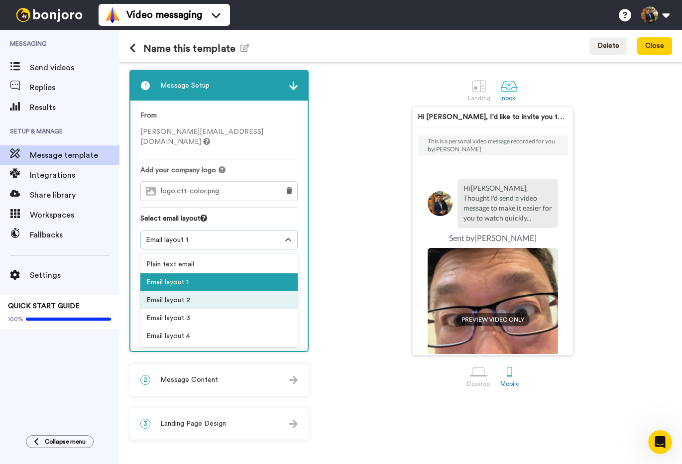
click at [269, 291] on div "Email layout 2" at bounding box center [218, 300] width 157 height 18
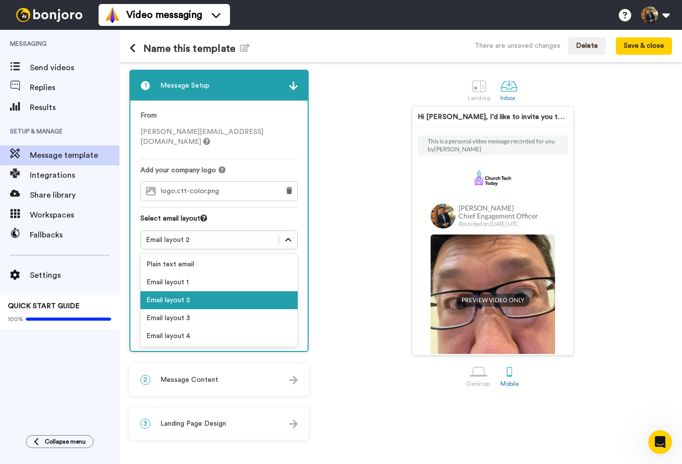
click at [288, 235] on div at bounding box center [288, 240] width 18 height 18
click at [274, 309] on div "Email layout 3" at bounding box center [218, 318] width 157 height 18
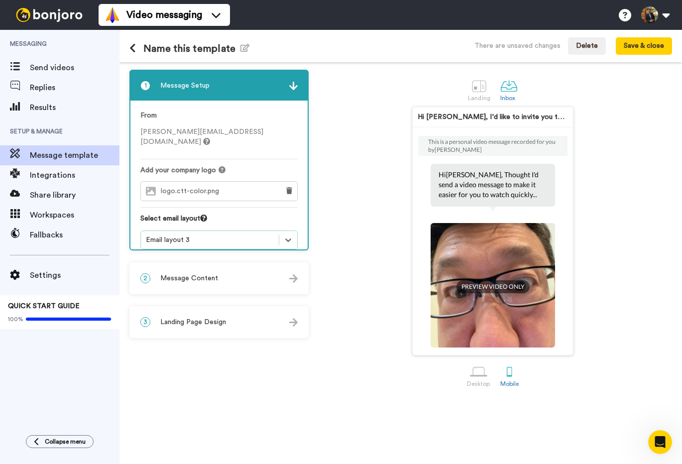
scroll to position [129, 0]
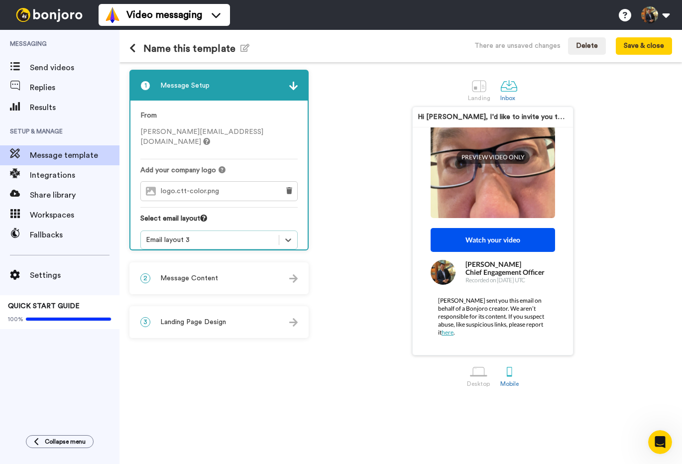
click at [287, 272] on div "2 Message Content" at bounding box center [218, 278] width 177 height 30
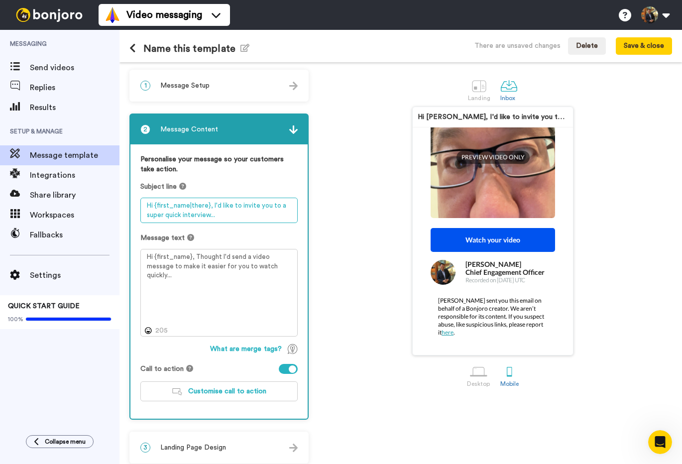
drag, startPoint x: 212, startPoint y: 207, endPoint x: 217, endPoint y: 221, distance: 15.6
click at [217, 221] on textarea "Hi {first_name|there}, I'd like to invite you to a super quick interview..." at bounding box center [218, 210] width 157 height 25
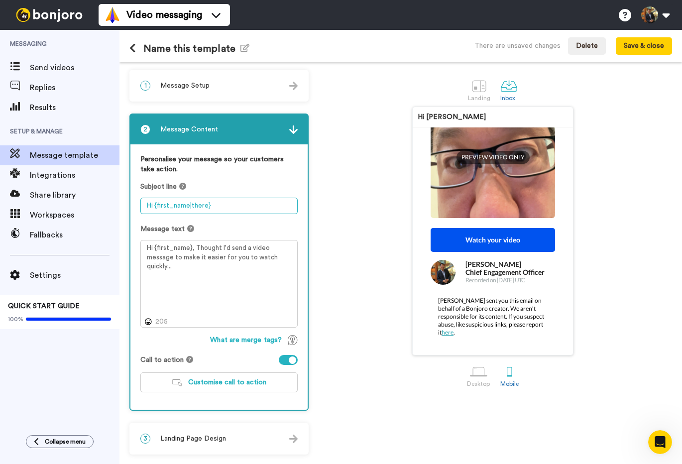
drag, startPoint x: 154, startPoint y: 205, endPoint x: 125, endPoint y: 204, distance: 28.9
click at [125, 204] on div "1 Message Setup From kenny@bigclicksyndicate.com Add your company logo logo.ctt…" at bounding box center [400, 263] width 562 height 402
click at [216, 210] on textarea "Hi {first_name|there}" at bounding box center [218, 206] width 157 height 16
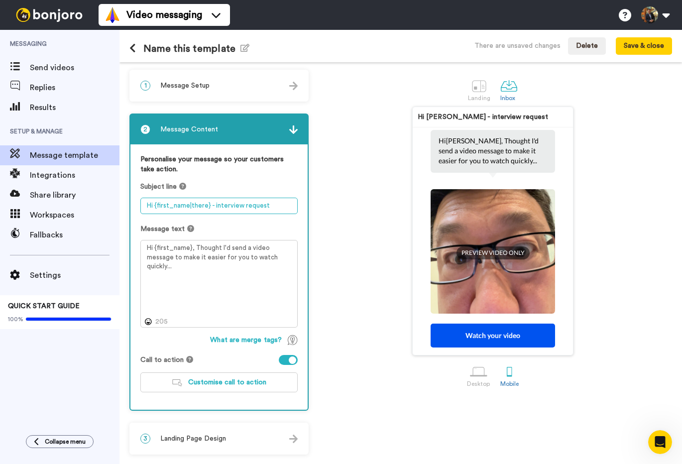
scroll to position [0, 0]
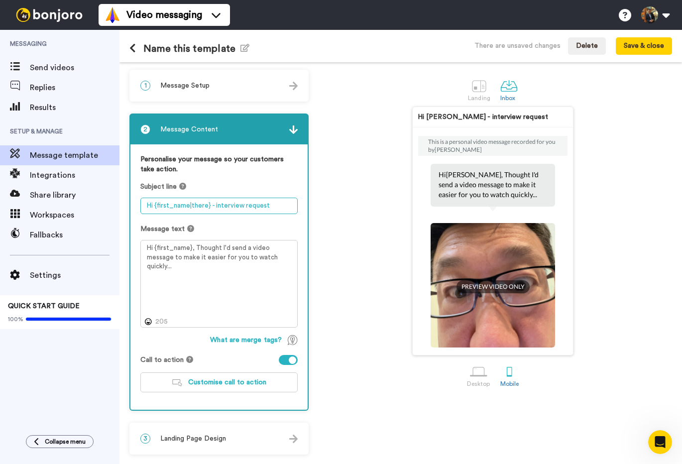
type textarea "Hi {first_name|there} - interview request"
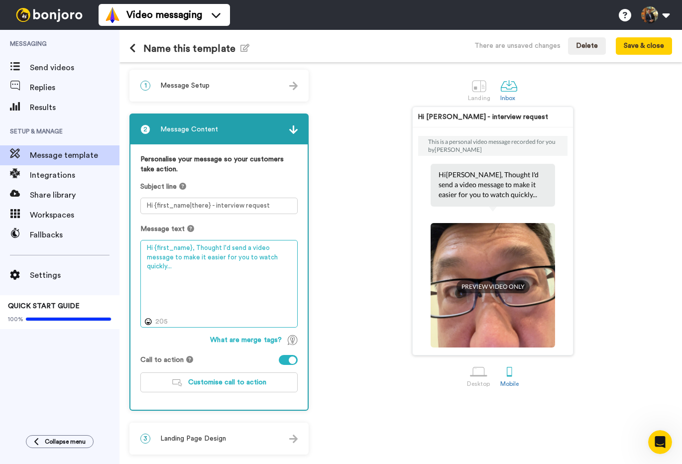
drag, startPoint x: 194, startPoint y: 248, endPoint x: 210, endPoint y: 267, distance: 24.7
click at [210, 267] on textarea "Hi {first_name}, Thought I'd send a video message to make it easier for you to …" at bounding box center [218, 284] width 157 height 88
type textarea "Hi {first_name}, would love to feature you in an article we're pulling together."
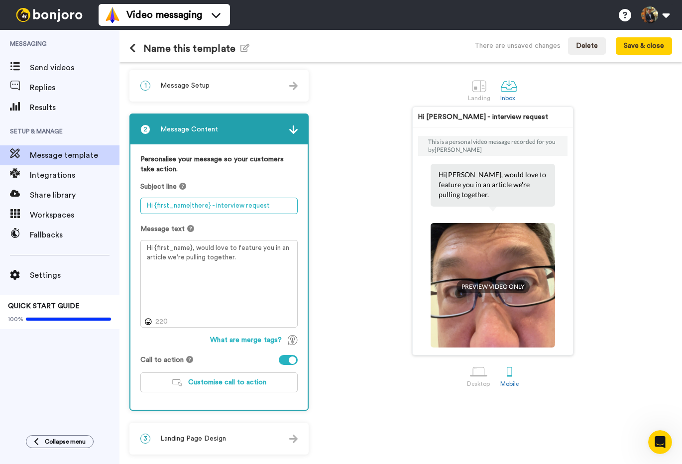
drag, startPoint x: 212, startPoint y: 207, endPoint x: 297, endPoint y: 215, distance: 85.5
click at [297, 215] on div "Personalise your message so your customers take action. Subject line Hi {first_…" at bounding box center [218, 276] width 177 height 265
type textarea "Hi {first_name|there} - quick video for you"
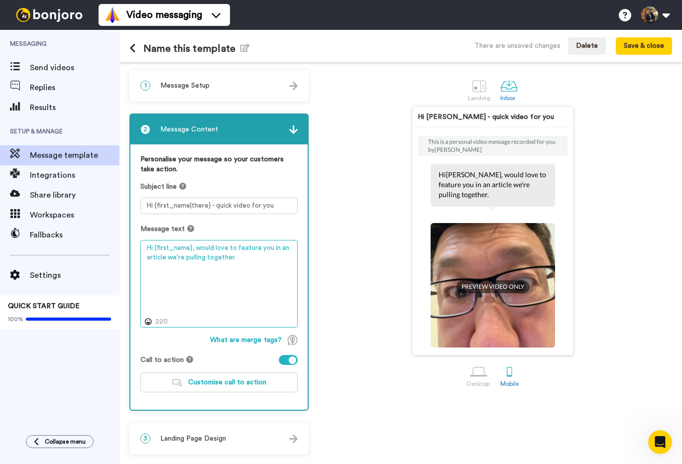
drag, startPoint x: 195, startPoint y: 248, endPoint x: 253, endPoint y: 272, distance: 62.3
click at [253, 272] on textarea "Hi {first_name}, would love to feature you in an article we're pulling together." at bounding box center [218, 284] width 157 height 88
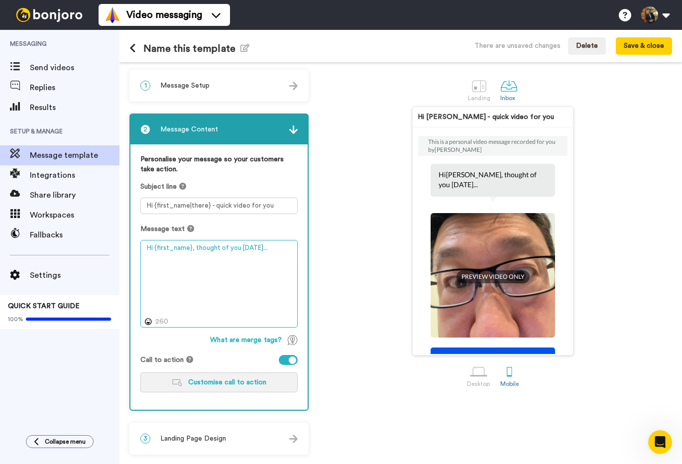
type textarea "Hi {first_name}, thought of you [DATE]..."
click at [229, 384] on span "Customise call to action" at bounding box center [227, 382] width 78 height 7
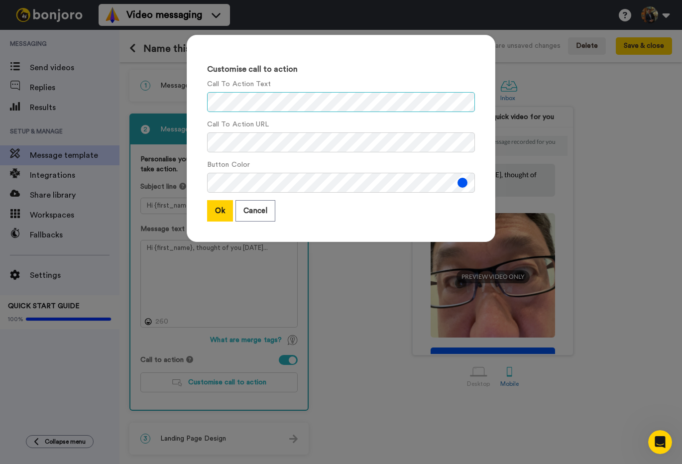
click at [157, 92] on div "Customise call to action Call To Action Text Call To Action URL Button Color Ok…" at bounding box center [341, 232] width 682 height 464
click at [215, 204] on button "Ok" at bounding box center [220, 210] width 26 height 21
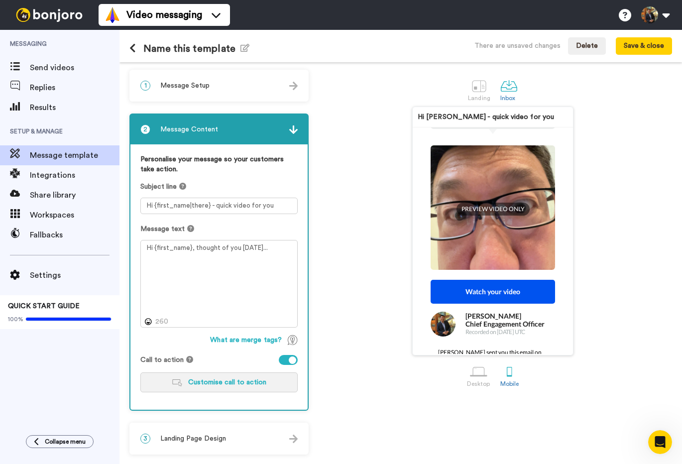
scroll to position [109, 0]
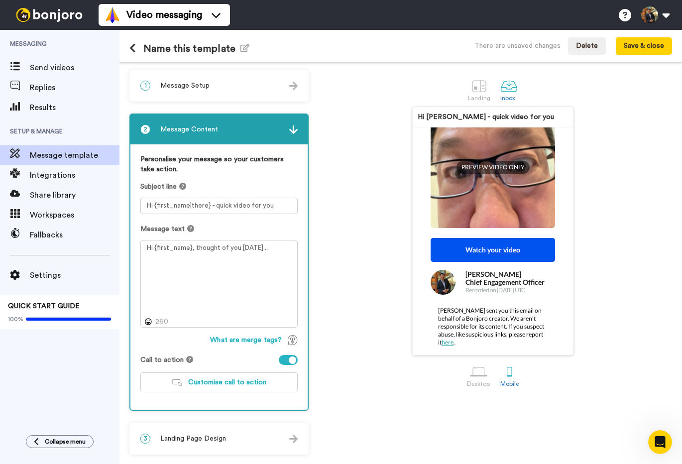
click at [285, 359] on div at bounding box center [288, 360] width 19 height 10
click at [285, 359] on div at bounding box center [283, 359] width 7 height 7
click at [289, 361] on div at bounding box center [292, 359] width 7 height 7
click at [248, 438] on div "3 Landing Page Design" at bounding box center [218, 439] width 177 height 30
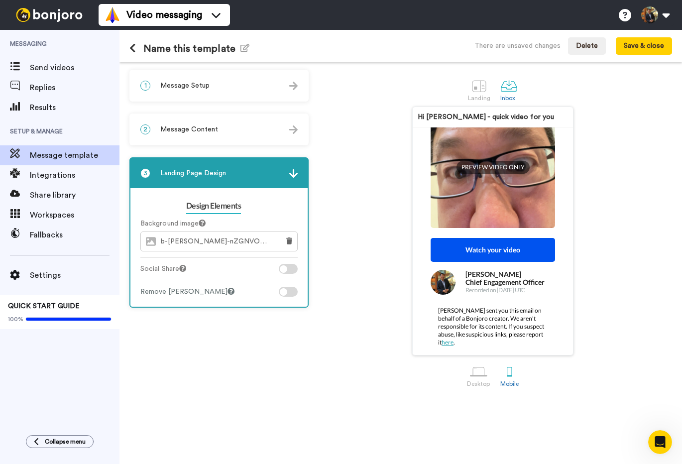
click at [237, 238] on span "b-[PERSON_NAME]-nZGNVOvEYio-unsplash.png" at bounding box center [217, 241] width 113 height 8
click at [477, 91] on div at bounding box center [478, 85] width 17 height 17
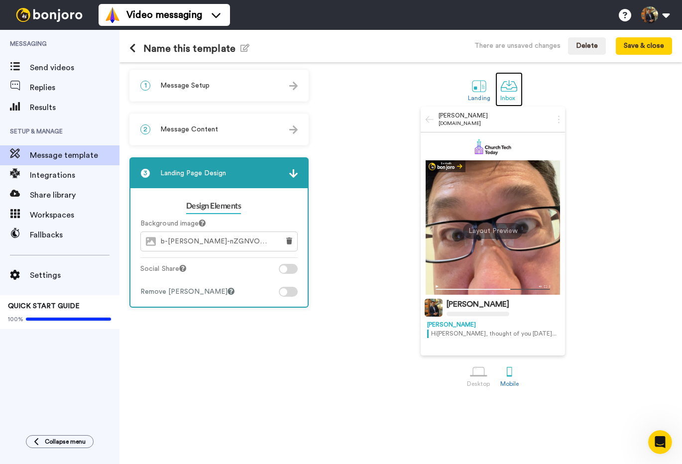
click at [510, 93] on div at bounding box center [508, 85] width 17 height 17
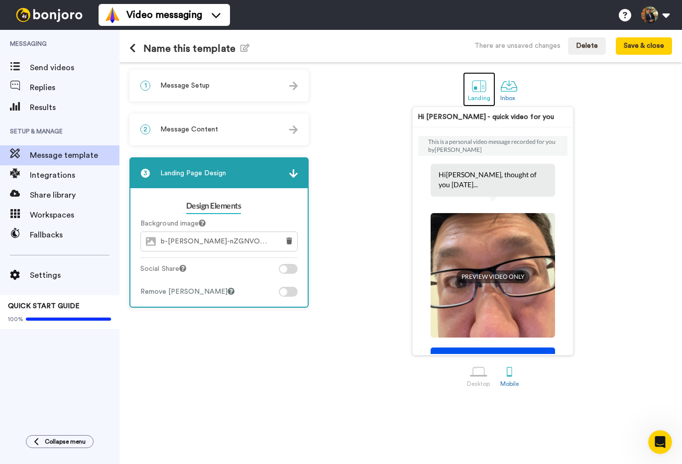
click at [479, 89] on div at bounding box center [478, 85] width 17 height 17
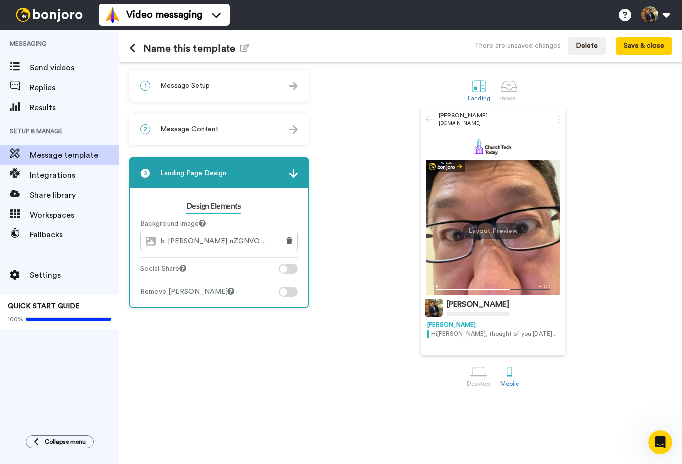
click at [428, 119] on icon at bounding box center [430, 119] width 8 height 9
click at [476, 375] on div at bounding box center [478, 371] width 17 height 17
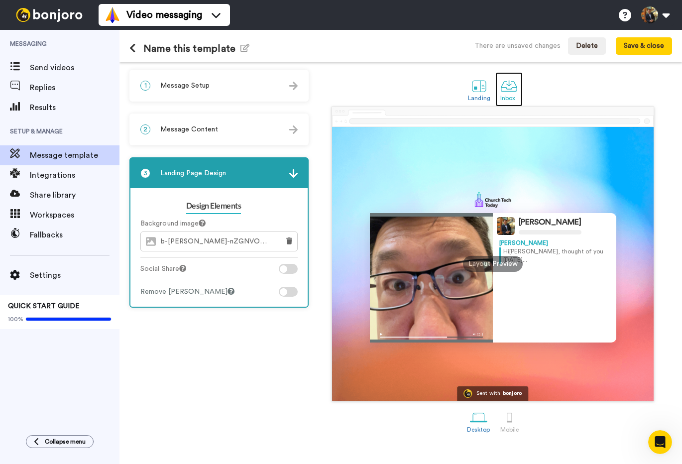
click at [509, 87] on div at bounding box center [508, 85] width 17 height 17
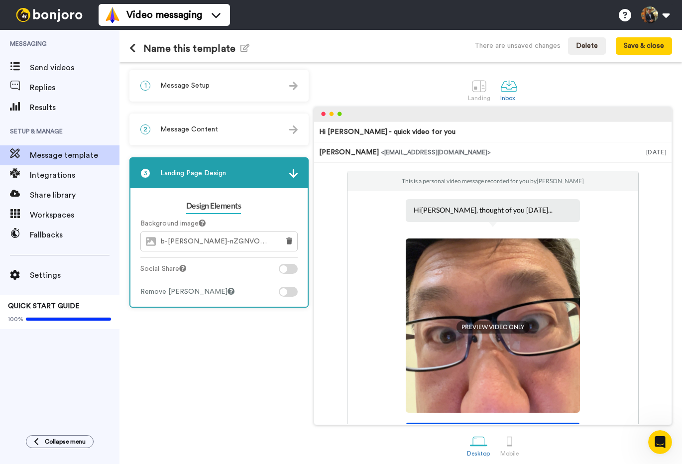
click at [239, 133] on div "2 Message Content" at bounding box center [218, 129] width 177 height 30
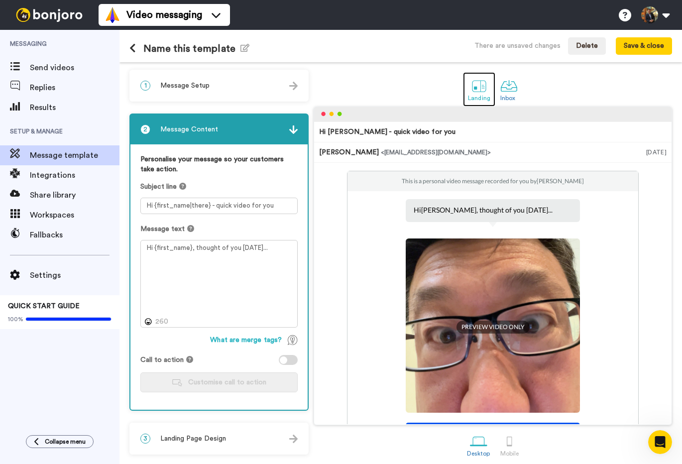
click at [479, 93] on div at bounding box center [478, 85] width 17 height 17
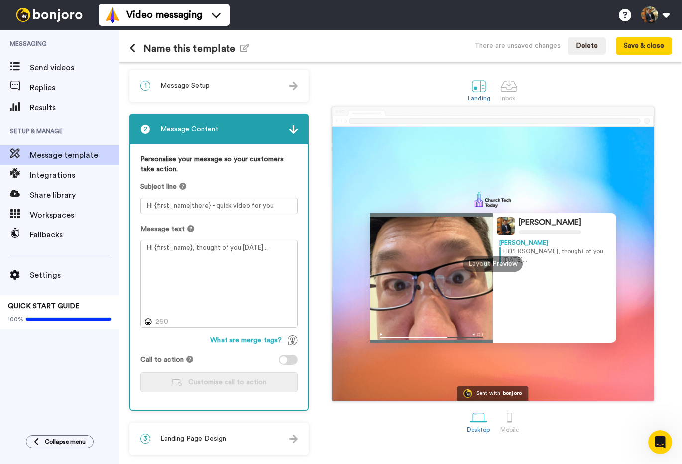
click at [190, 438] on span "Landing Page Design" at bounding box center [193, 439] width 66 height 10
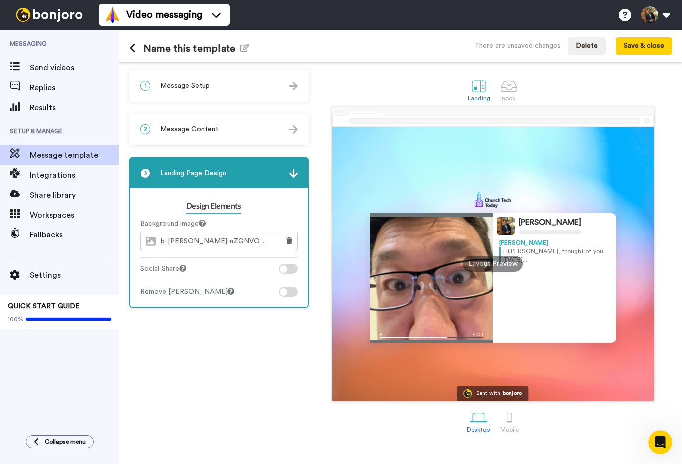
click at [289, 91] on div "1 Message Setup" at bounding box center [218, 86] width 177 height 30
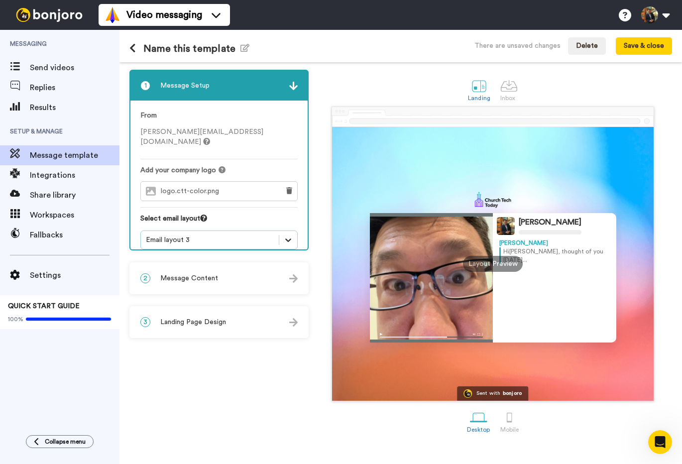
click at [284, 235] on icon at bounding box center [288, 240] width 10 height 10
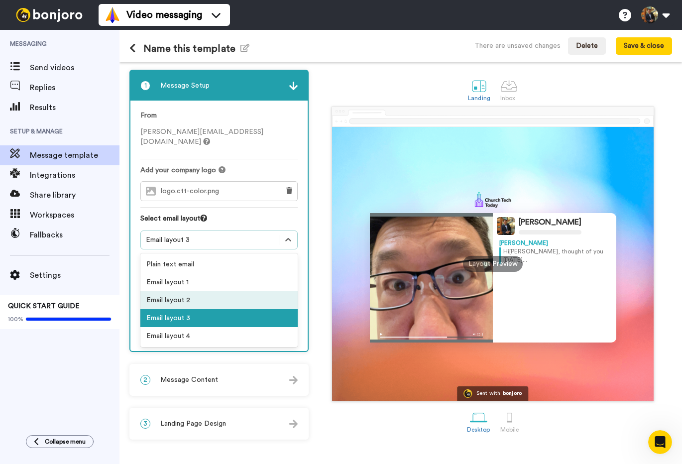
click at [255, 293] on div "Email layout 2" at bounding box center [218, 300] width 157 height 18
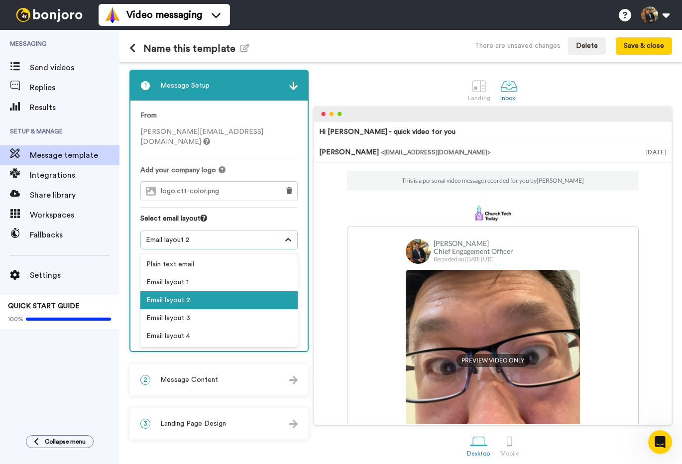
click at [287, 235] on icon at bounding box center [288, 240] width 10 height 10
click at [256, 328] on div "Email layout 4" at bounding box center [218, 336] width 157 height 18
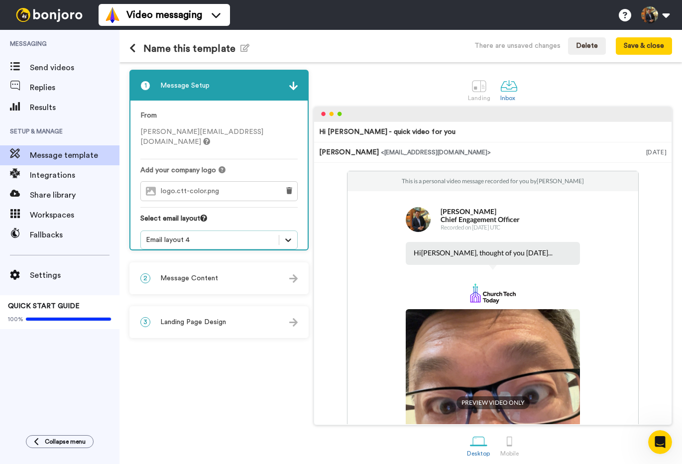
click at [286, 235] on icon at bounding box center [288, 240] width 10 height 10
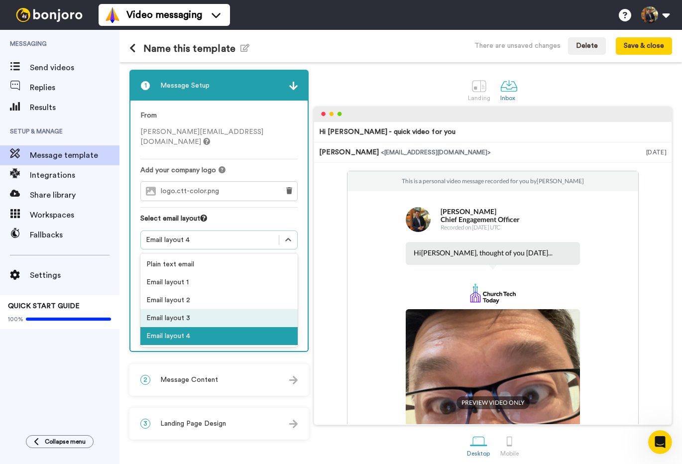
click at [268, 309] on div "Email layout 3" at bounding box center [218, 318] width 157 height 18
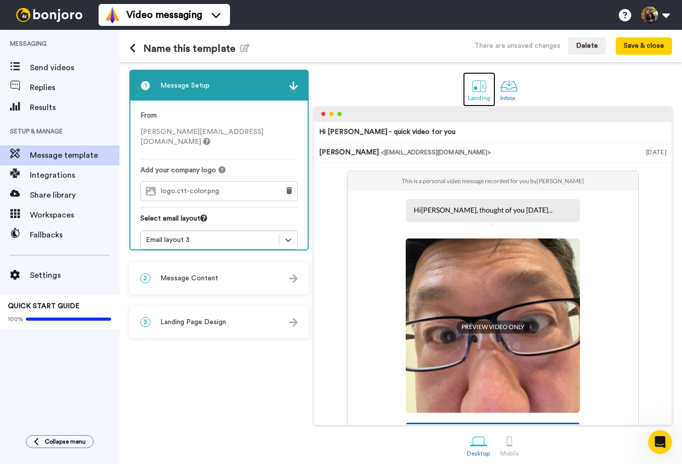
click at [481, 86] on div at bounding box center [478, 85] width 17 height 17
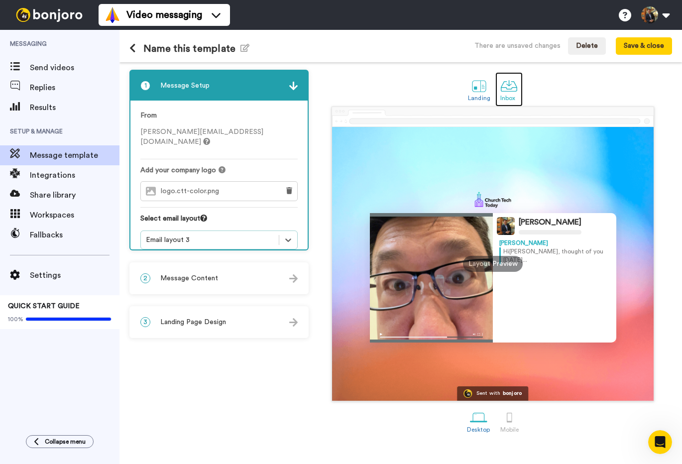
click at [510, 86] on div at bounding box center [508, 85] width 17 height 17
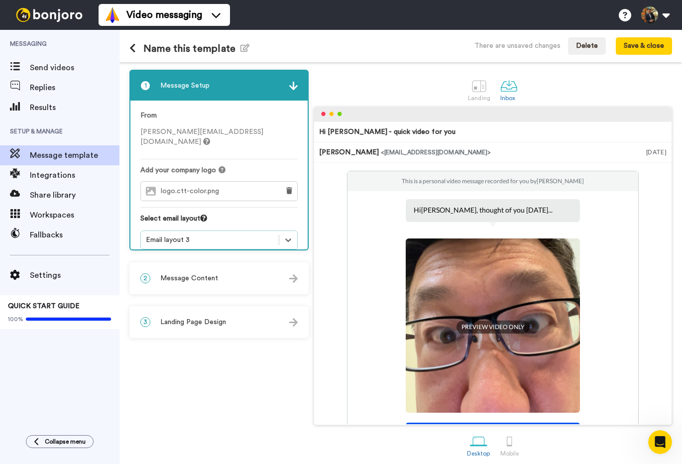
click at [250, 322] on div "3 Landing Page Design" at bounding box center [218, 322] width 177 height 30
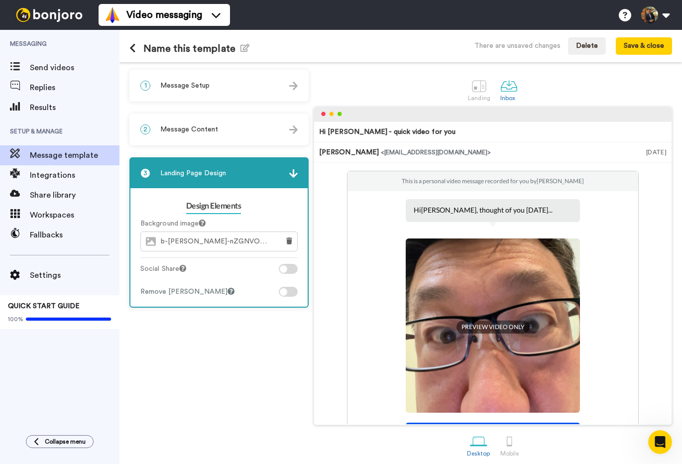
click at [285, 291] on div at bounding box center [283, 291] width 7 height 7
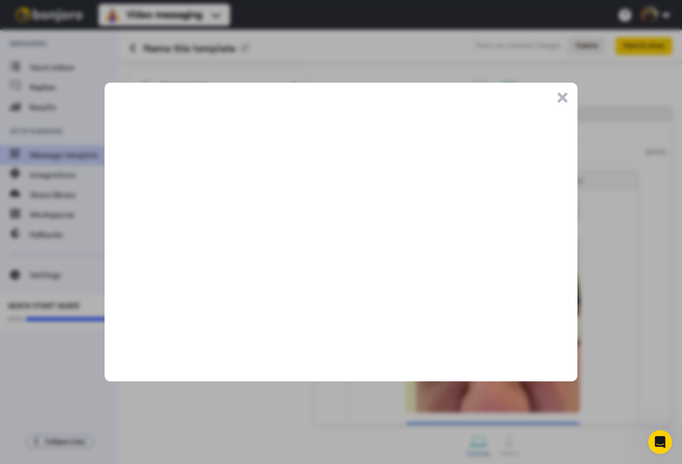
click at [564, 97] on button ".cls-1{stroke-width:0px;}" at bounding box center [562, 98] width 10 height 10
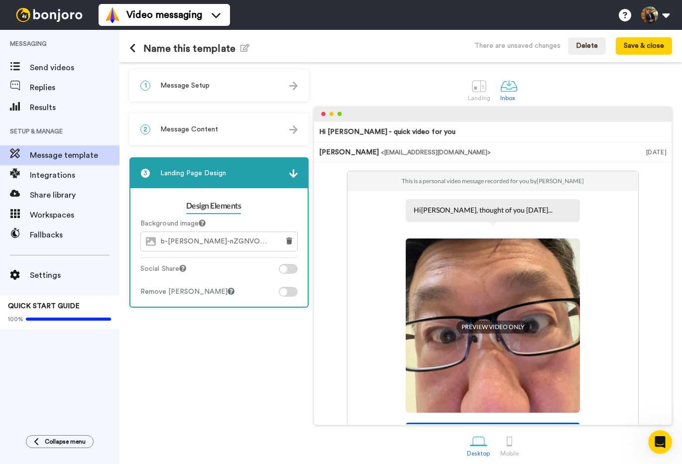
click at [283, 289] on div at bounding box center [283, 291] width 7 height 7
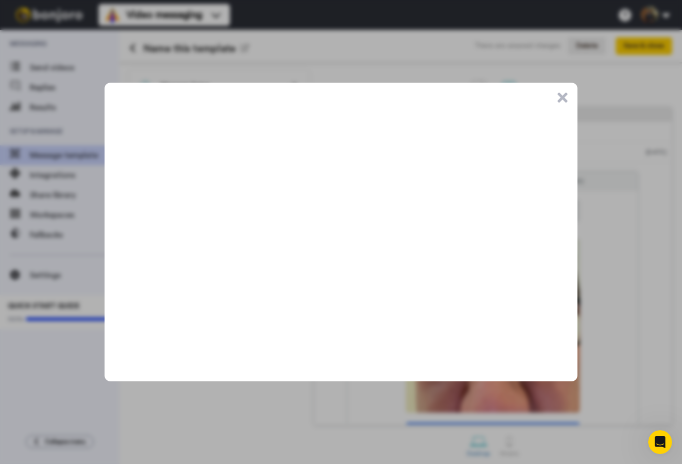
click at [557, 97] on button ".cls-1{stroke-width:0px;}" at bounding box center [562, 98] width 10 height 10
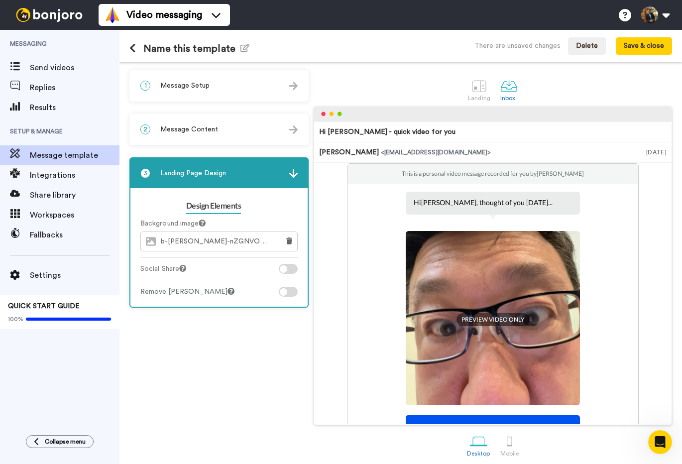
scroll to position [12, 0]
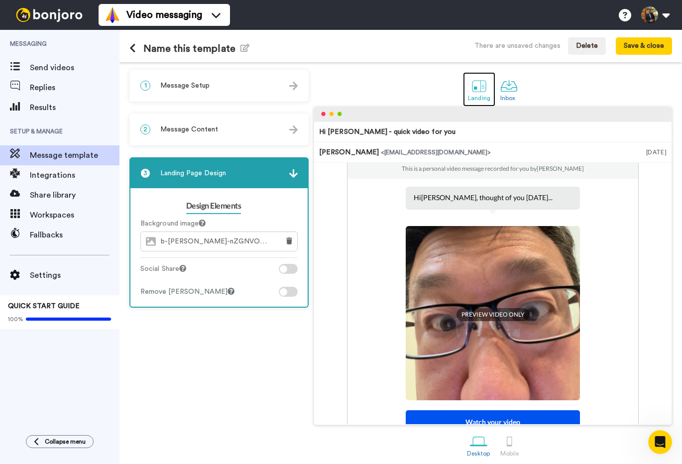
click at [482, 87] on div at bounding box center [478, 85] width 17 height 17
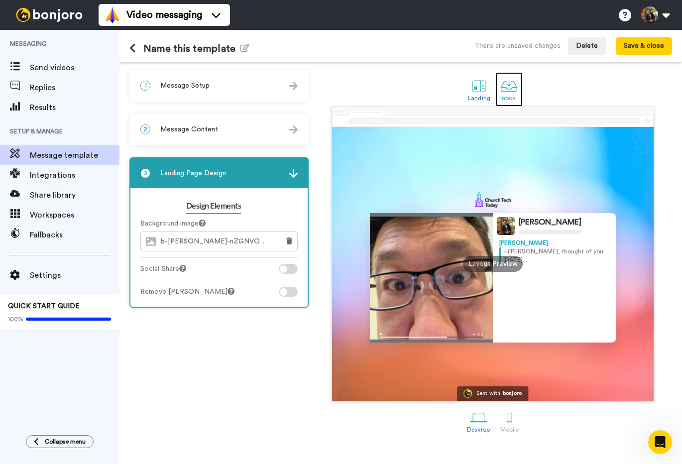
click at [513, 89] on div at bounding box center [508, 85] width 17 height 17
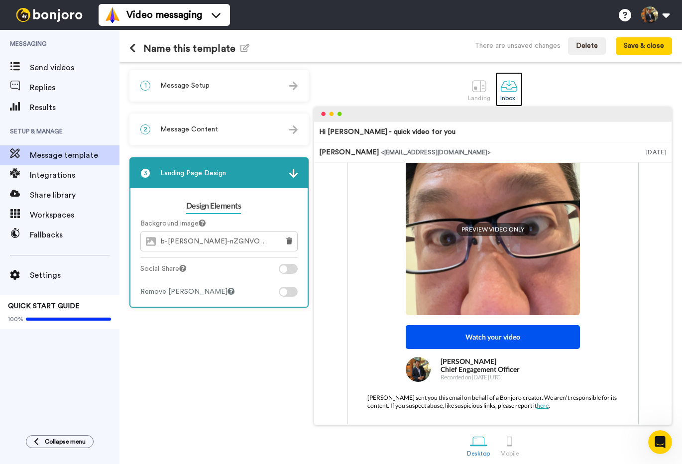
scroll to position [108, 0]
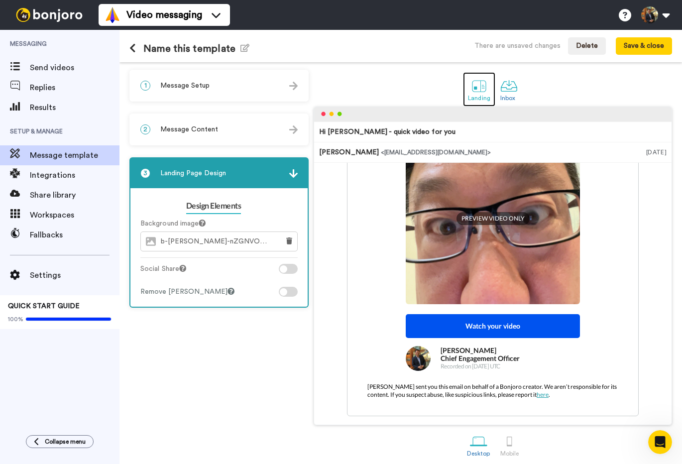
click at [481, 91] on div at bounding box center [478, 85] width 17 height 17
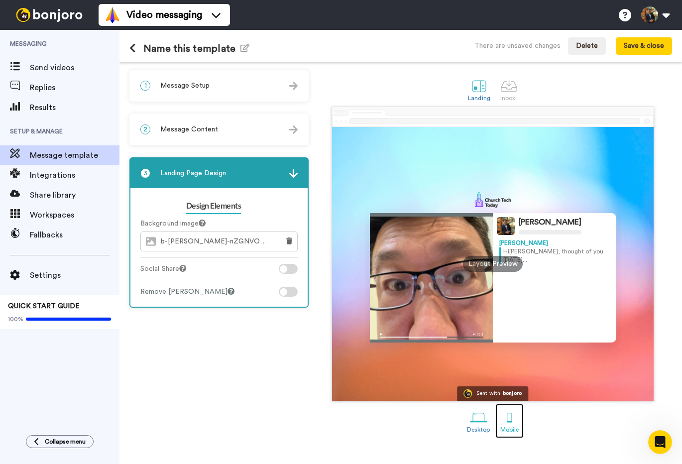
click at [509, 419] on div at bounding box center [509, 417] width 17 height 17
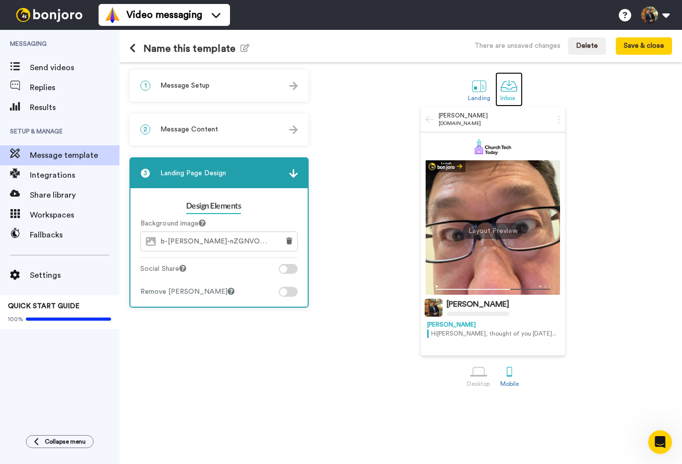
click at [508, 90] on div at bounding box center [508, 85] width 17 height 17
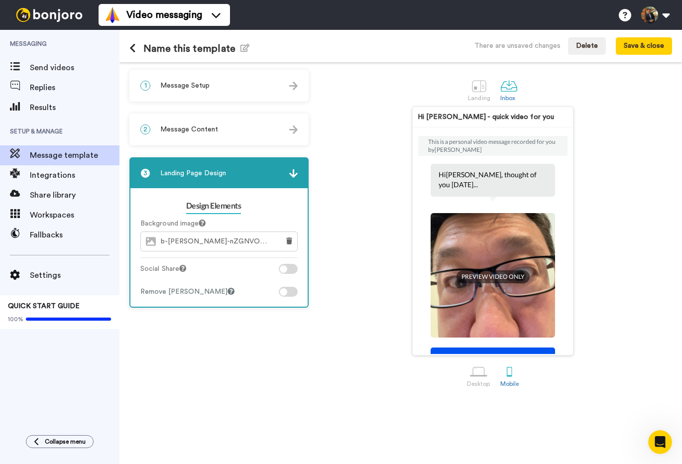
click at [246, 88] on div "1 Message Setup" at bounding box center [218, 86] width 177 height 30
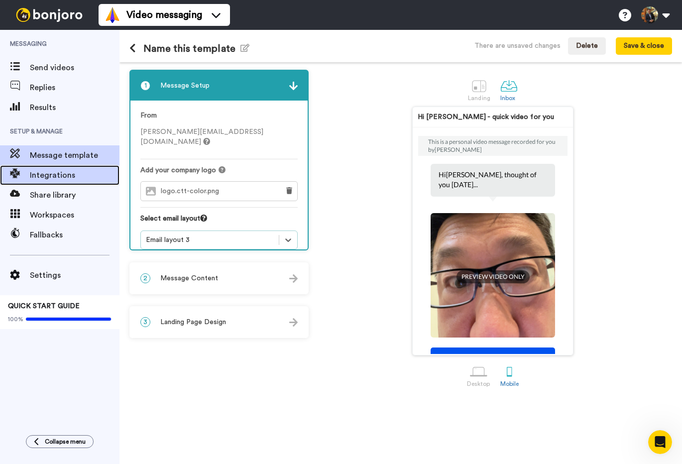
click at [72, 181] on div "Integrations" at bounding box center [59, 175] width 119 height 20
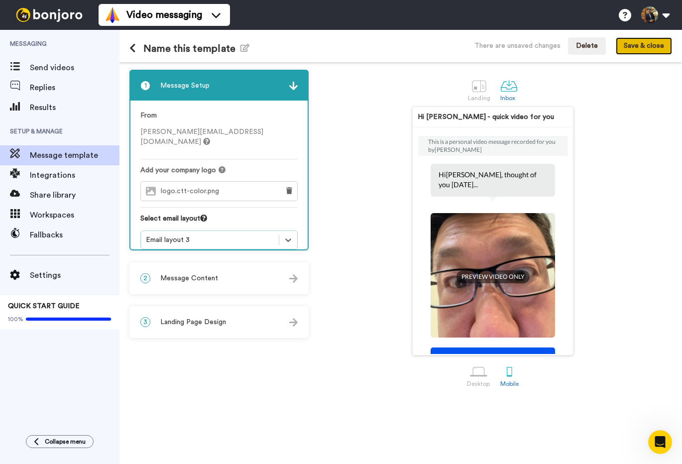
click at [638, 48] on button "Save & close" at bounding box center [644, 46] width 56 height 18
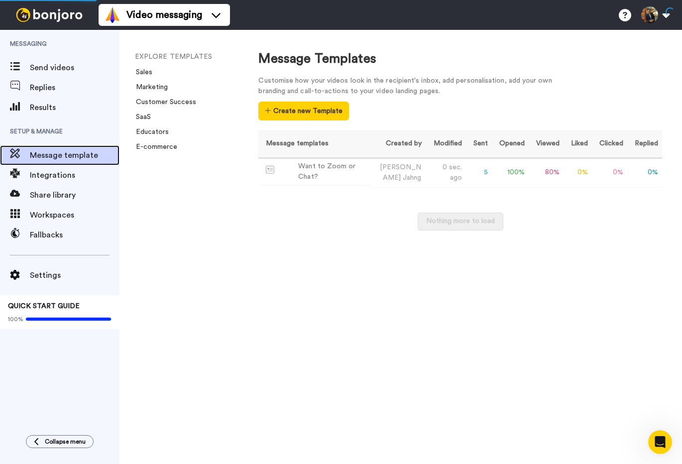
click at [62, 158] on span "Message template" at bounding box center [75, 155] width 90 height 12
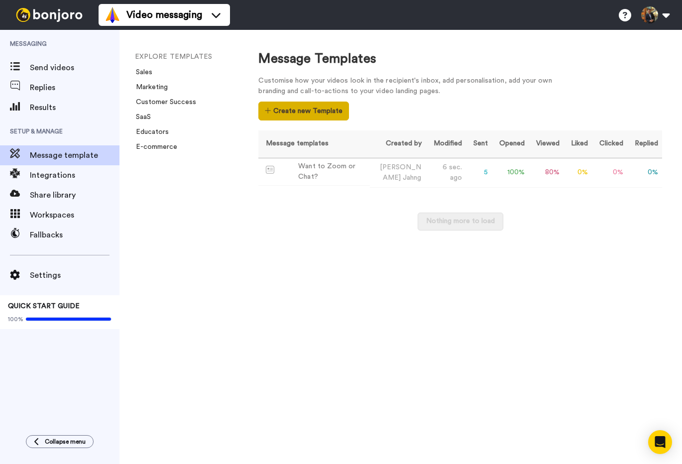
click at [310, 111] on button "Create new Template" at bounding box center [303, 111] width 90 height 19
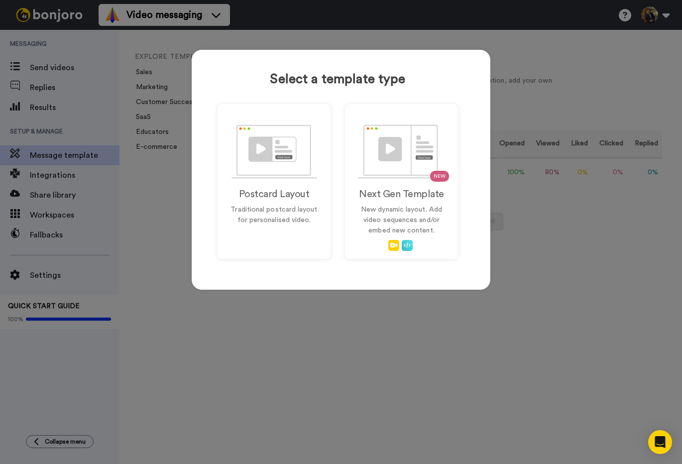
click at [516, 82] on div "Select a template type Postcard Layout Traditional postcard layout for personal…" at bounding box center [341, 232] width 682 height 464
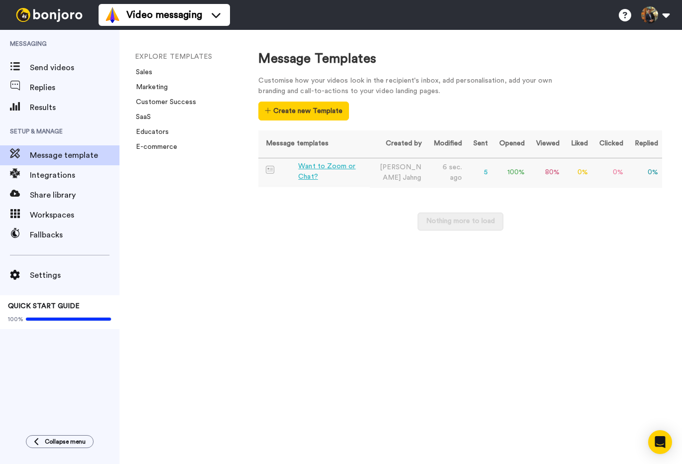
click at [319, 171] on div "Want to Zoom or Chat?" at bounding box center [332, 171] width 68 height 21
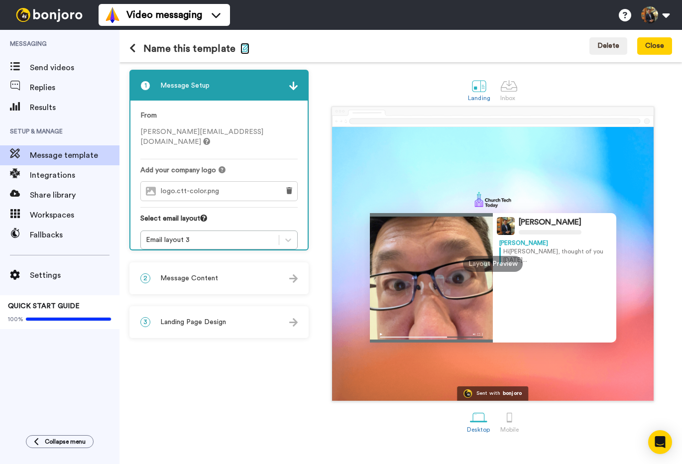
click at [240, 51] on icon "button" at bounding box center [244, 48] width 9 height 8
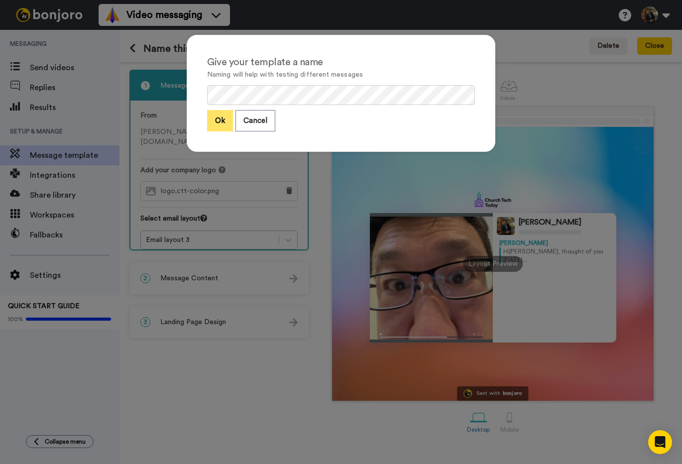
click at [216, 116] on button "Ok" at bounding box center [220, 120] width 26 height 21
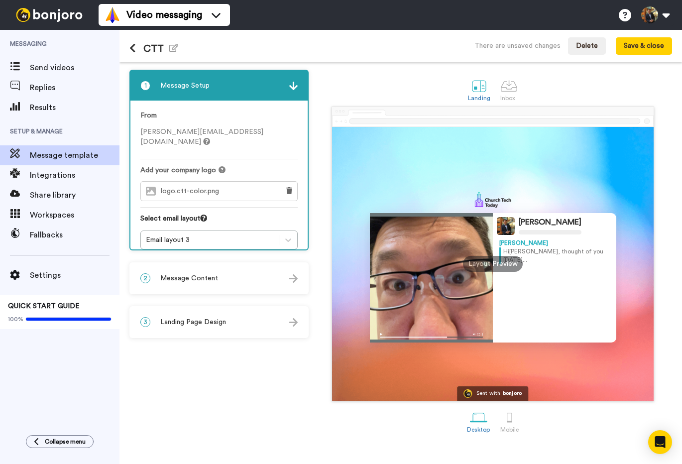
click at [129, 48] on icon at bounding box center [132, 48] width 6 height 10
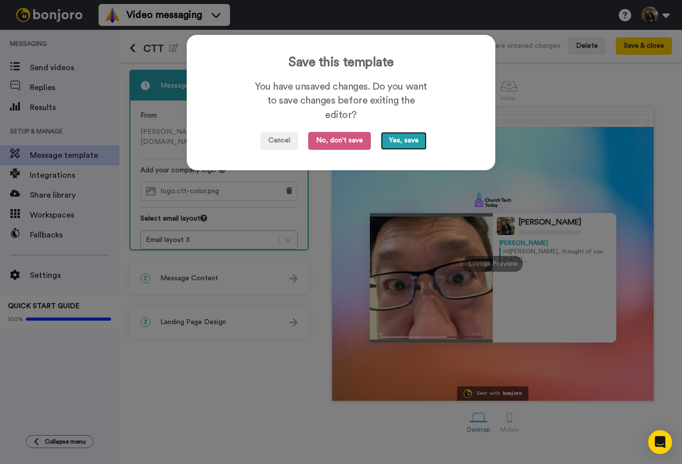
click at [398, 143] on button "Yes, save" at bounding box center [404, 141] width 46 height 18
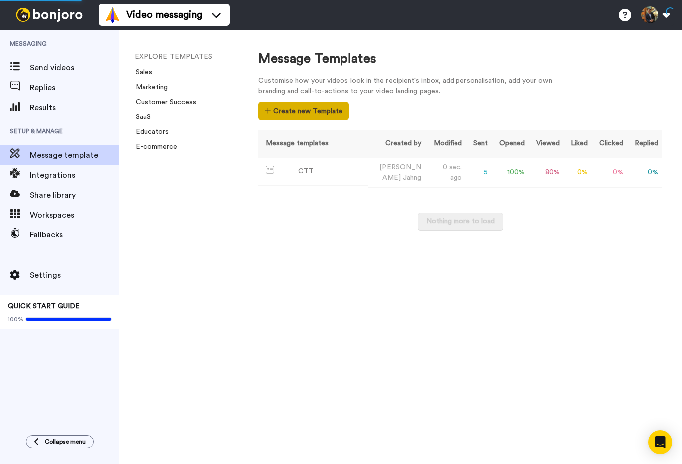
click at [304, 115] on button "Create new Template" at bounding box center [303, 111] width 90 height 19
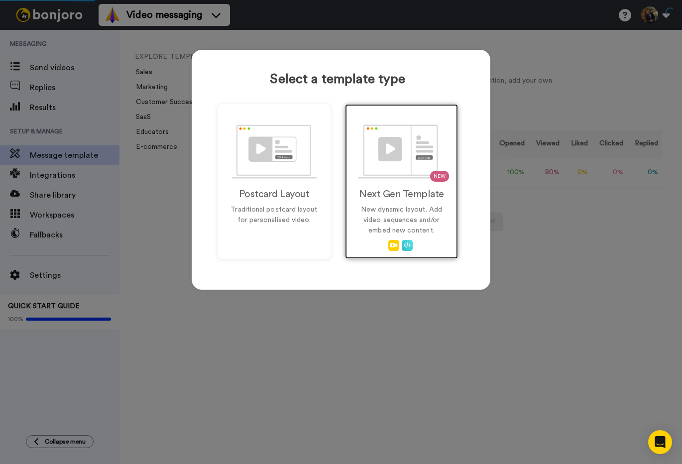
click at [366, 224] on p "New dynamic layout. Add video sequences and/or embed new content." at bounding box center [401, 220] width 92 height 31
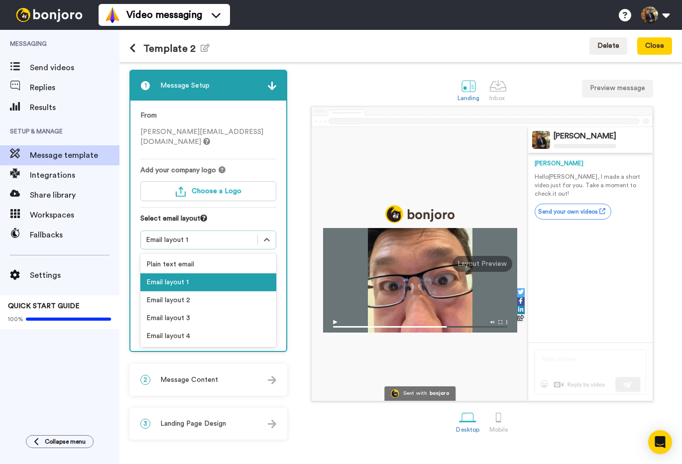
click at [203, 235] on div "Email layout 1" at bounding box center [199, 240] width 107 height 10
click at [247, 257] on div "Plain text email" at bounding box center [208, 264] width 136 height 18
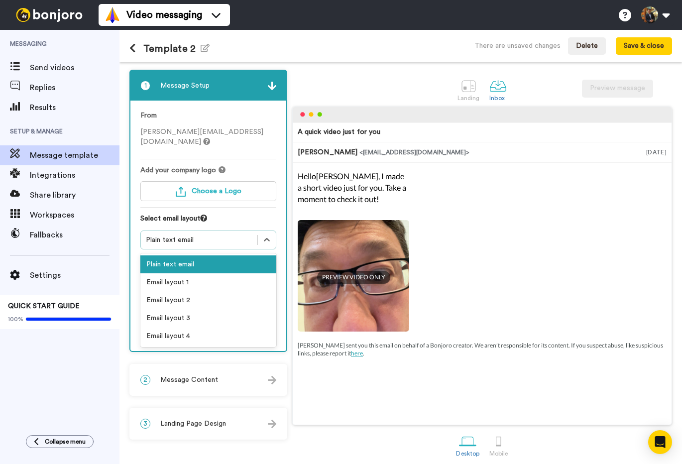
click at [222, 235] on div "Plain text email" at bounding box center [199, 240] width 107 height 10
click at [259, 291] on div "Email layout 2" at bounding box center [208, 300] width 136 height 18
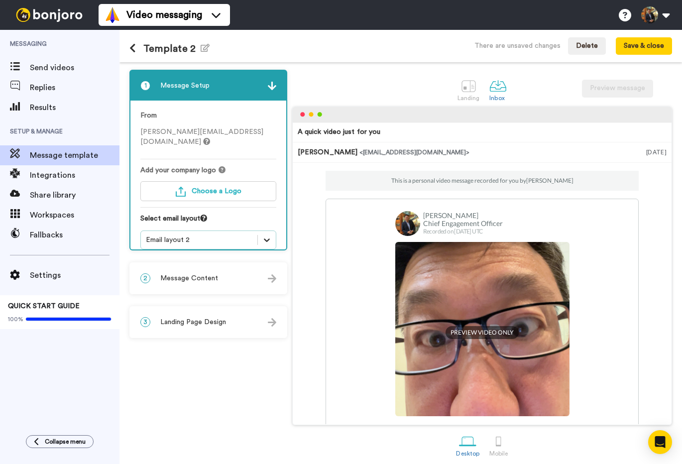
click at [266, 235] on icon at bounding box center [267, 240] width 10 height 10
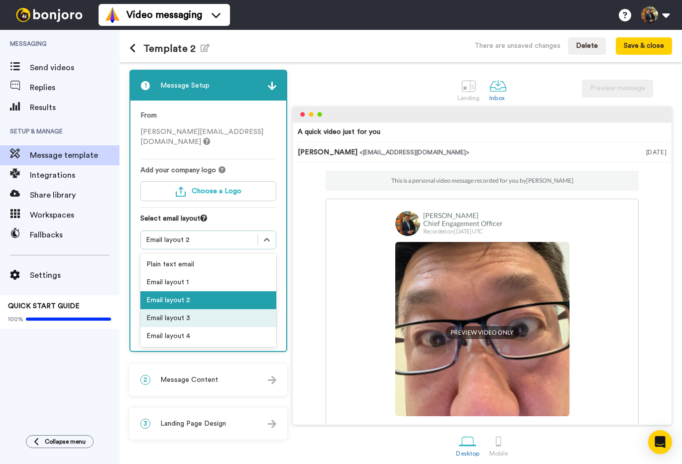
click at [253, 309] on div "Email layout 3" at bounding box center [208, 318] width 136 height 18
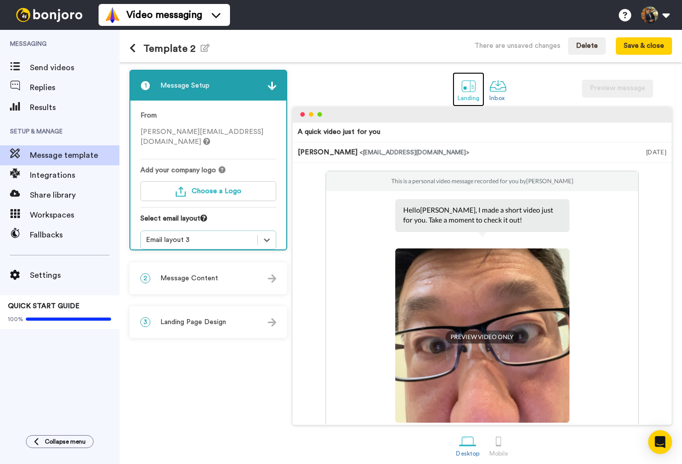
click at [470, 91] on div at bounding box center [468, 85] width 17 height 17
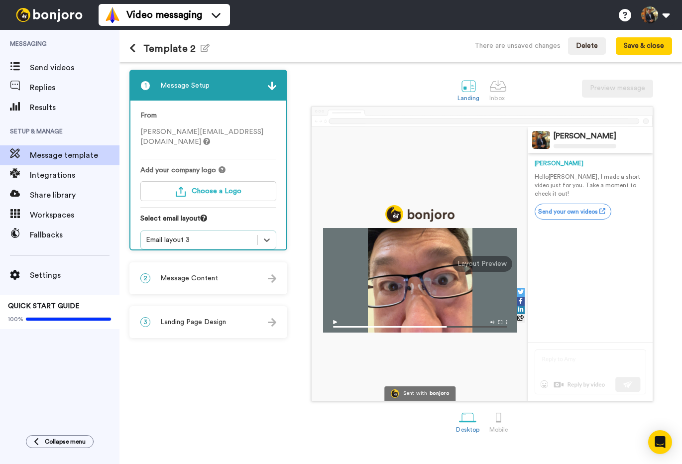
click at [252, 234] on div "Email layout 3" at bounding box center [199, 240] width 116 height 12
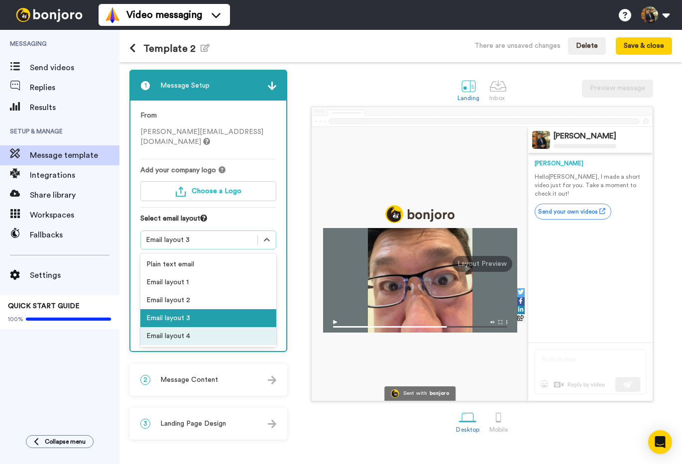
click at [241, 327] on div "Email layout 4" at bounding box center [208, 336] width 136 height 18
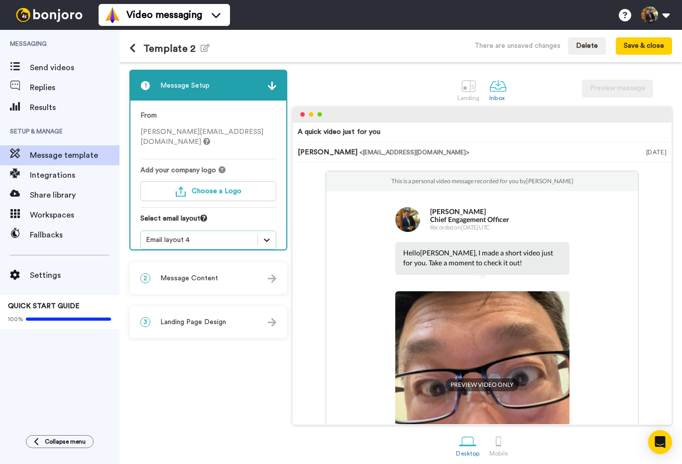
click at [269, 235] on icon at bounding box center [267, 240] width 10 height 10
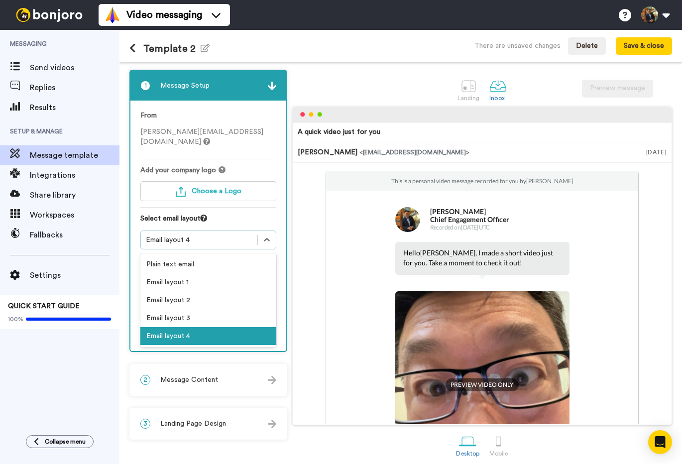
click at [372, 259] on div "This is a personal video message recorded for you by Kenny Jahng Kenny Jahng Ch…" at bounding box center [481, 362] width 313 height 382
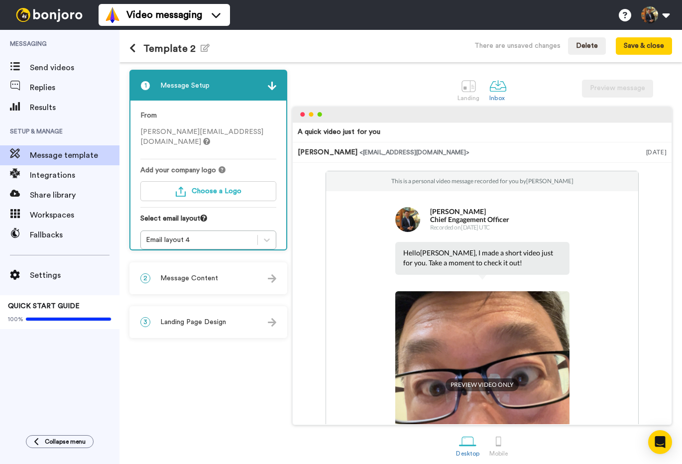
click at [273, 278] on img at bounding box center [272, 278] width 8 height 8
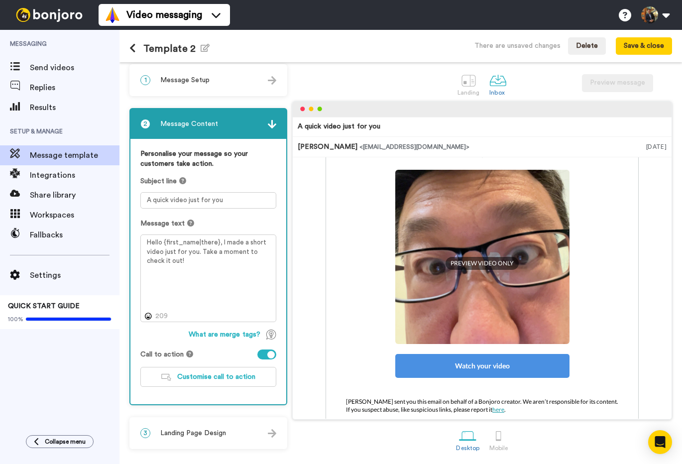
scroll to position [136, 0]
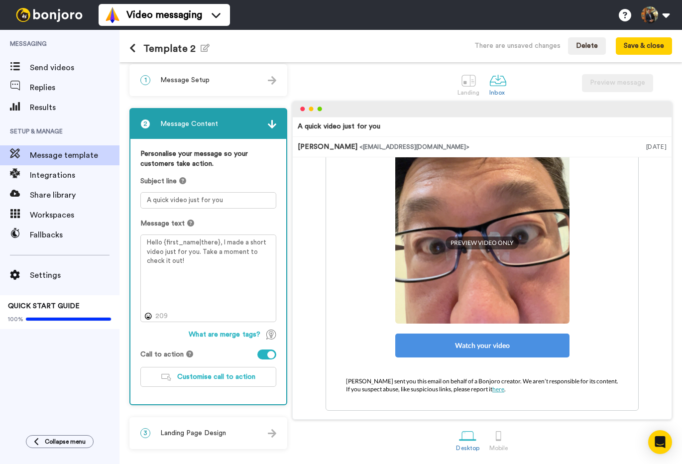
click at [265, 354] on div at bounding box center [266, 354] width 19 height 10
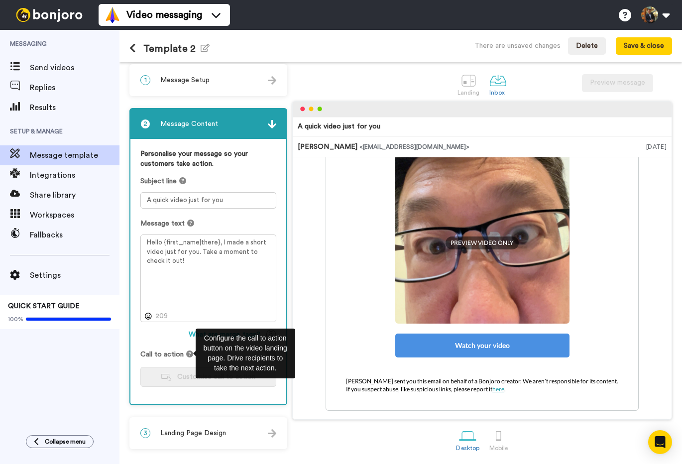
click at [187, 353] on icon at bounding box center [189, 353] width 7 height 7
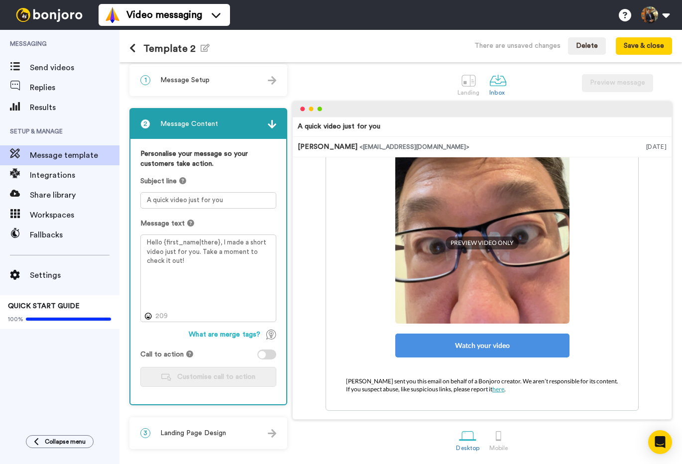
click at [305, 359] on div "This is a personal video message recorded for you by Kenny Jahng Kenny Jahng Ch…" at bounding box center [482, 220] width 369 height 382
click at [266, 353] on div at bounding box center [266, 354] width 19 height 10
click at [216, 375] on span "Customise call to action" at bounding box center [216, 376] width 78 height 7
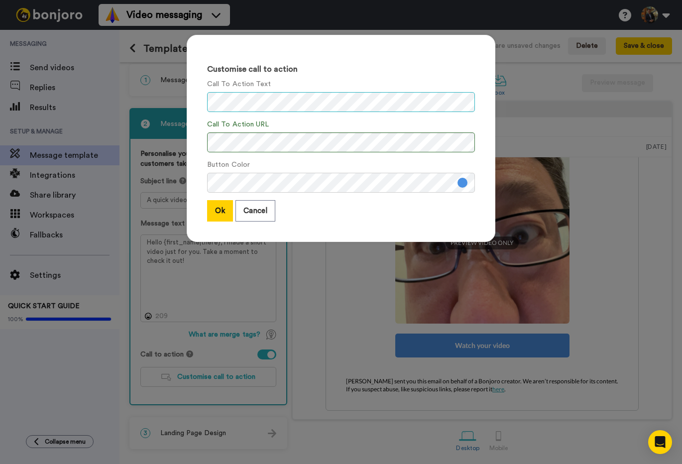
click at [159, 94] on div "Customise call to action Call To Action Text Call To Action URL Button Color Ok…" at bounding box center [341, 232] width 682 height 464
click at [222, 209] on button "Ok" at bounding box center [220, 210] width 26 height 21
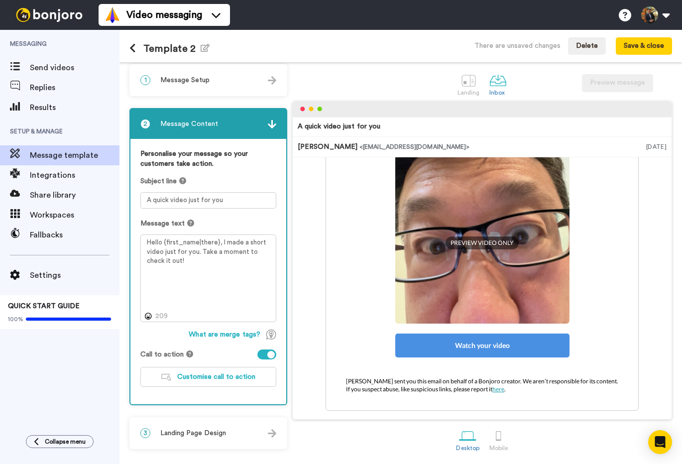
click at [214, 429] on span "Landing Page Design" at bounding box center [193, 433] width 66 height 10
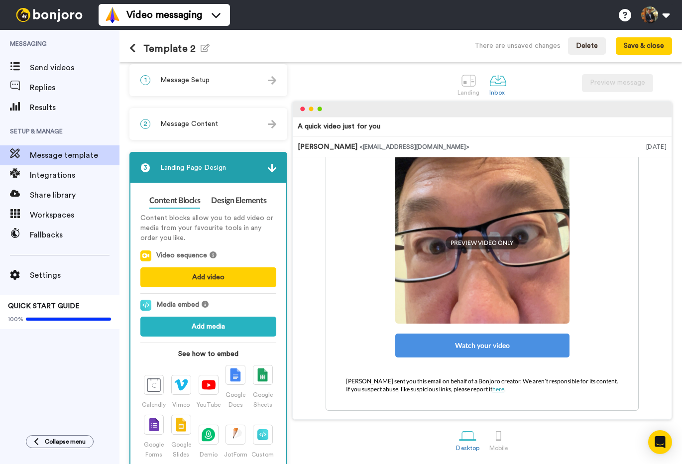
scroll to position [0, 0]
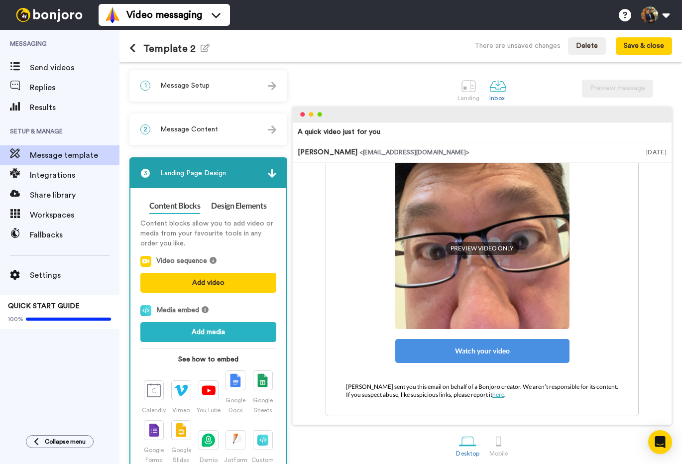
click at [273, 172] on img at bounding box center [272, 173] width 8 height 8
click at [472, 91] on div at bounding box center [468, 85] width 17 height 17
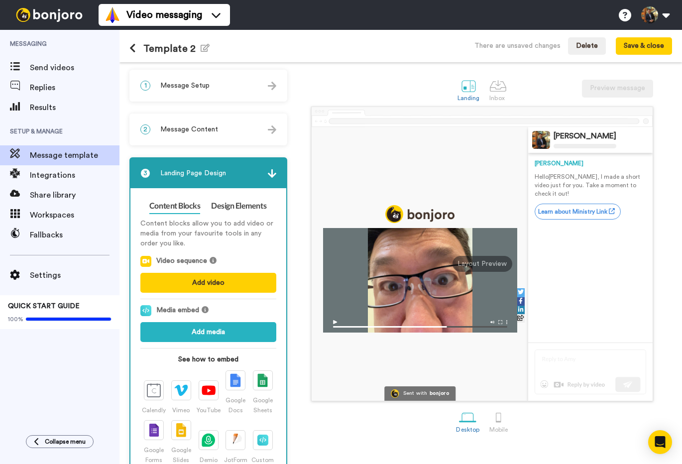
click at [243, 92] on div "1 Message Setup" at bounding box center [208, 86] width 156 height 30
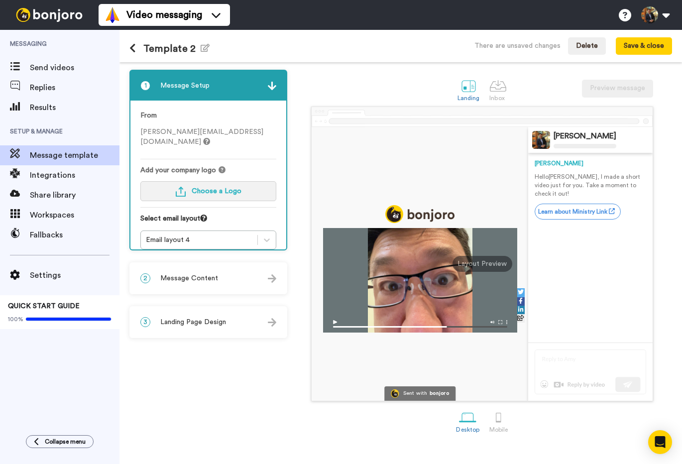
click at [240, 187] on button "Choose a Logo" at bounding box center [208, 191] width 136 height 20
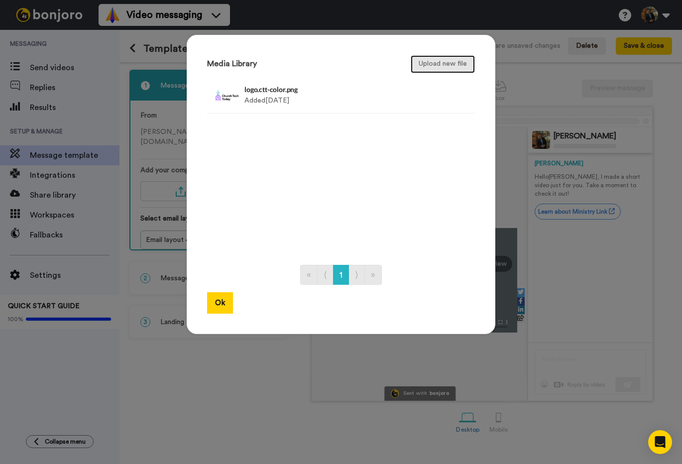
click at [447, 63] on button "Upload new file" at bounding box center [443, 64] width 64 height 18
click at [426, 67] on button "Upload new file" at bounding box center [443, 64] width 64 height 18
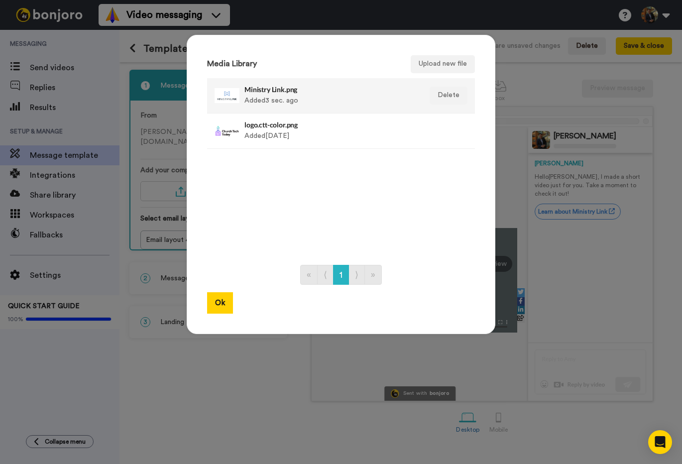
click at [311, 100] on div "Ministry Link.png Added 3 sec. ago" at bounding box center [330, 95] width 172 height 25
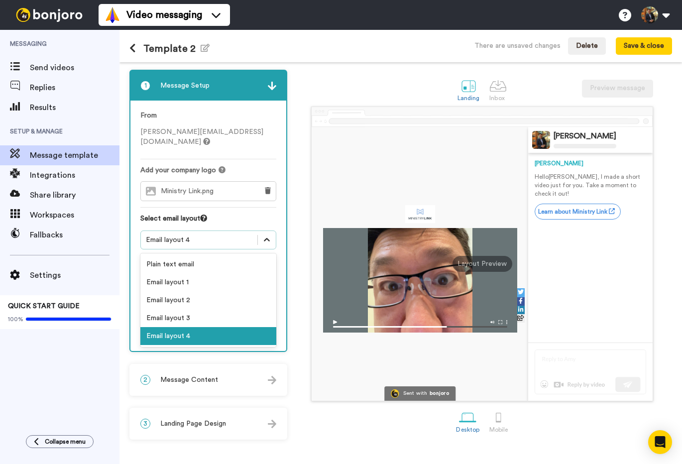
click at [268, 235] on icon at bounding box center [267, 240] width 10 height 10
click at [261, 273] on div "Email layout 1" at bounding box center [208, 282] width 136 height 18
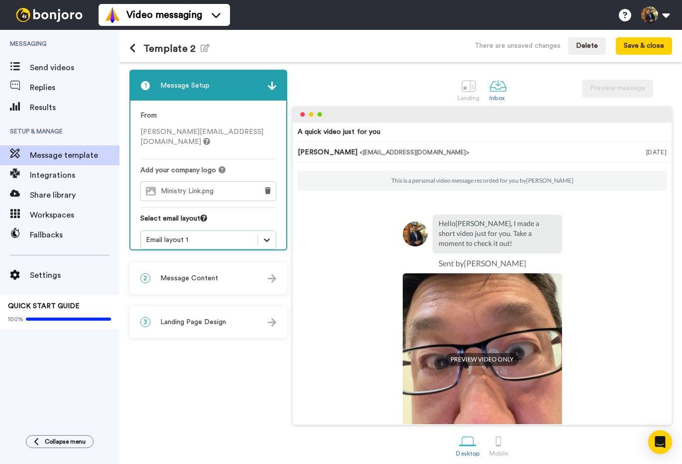
click at [266, 235] on icon at bounding box center [267, 240] width 10 height 10
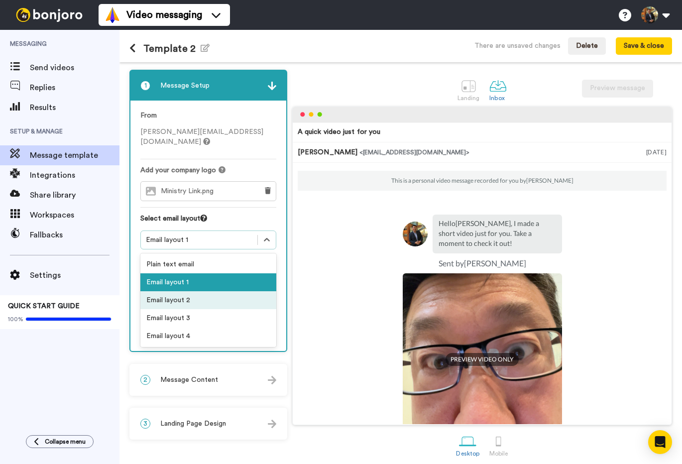
click at [249, 291] on div "Email layout 2" at bounding box center [208, 300] width 136 height 18
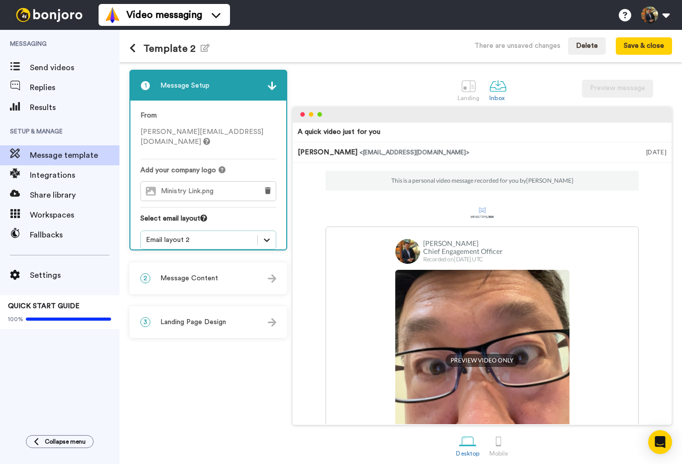
click at [271, 234] on div at bounding box center [267, 240] width 18 height 18
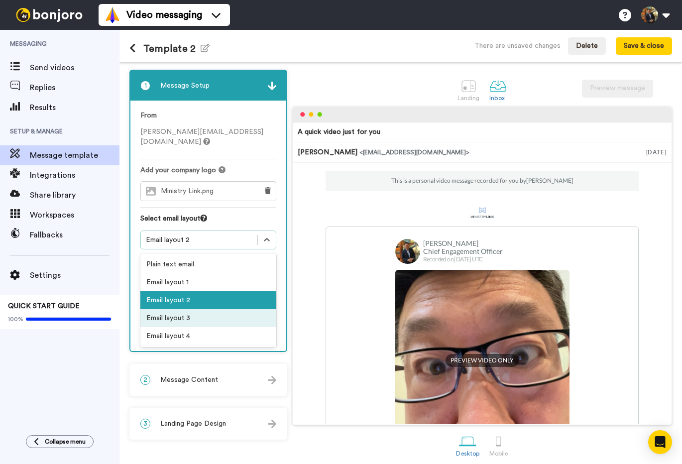
click at [238, 309] on div "Email layout 3" at bounding box center [208, 318] width 136 height 18
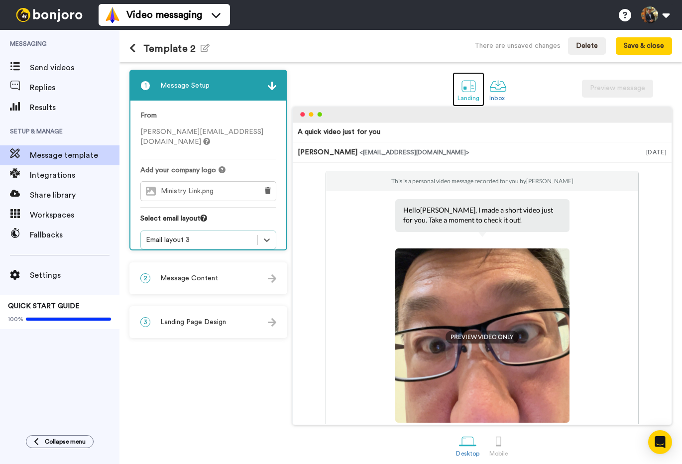
click at [464, 86] on div at bounding box center [468, 85] width 17 height 17
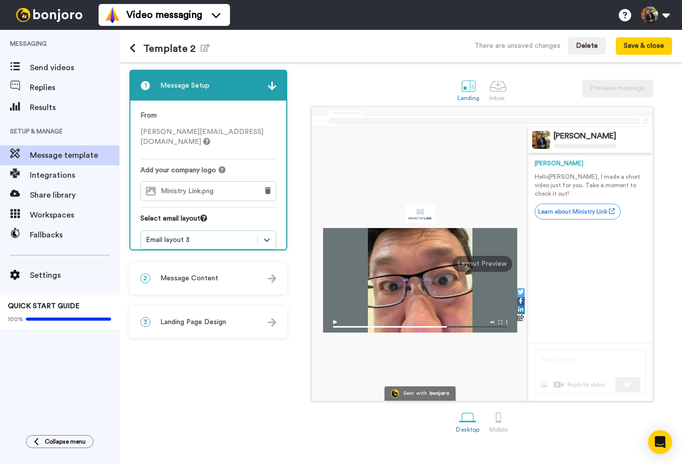
click at [199, 282] on span "Message Content" at bounding box center [189, 278] width 58 height 10
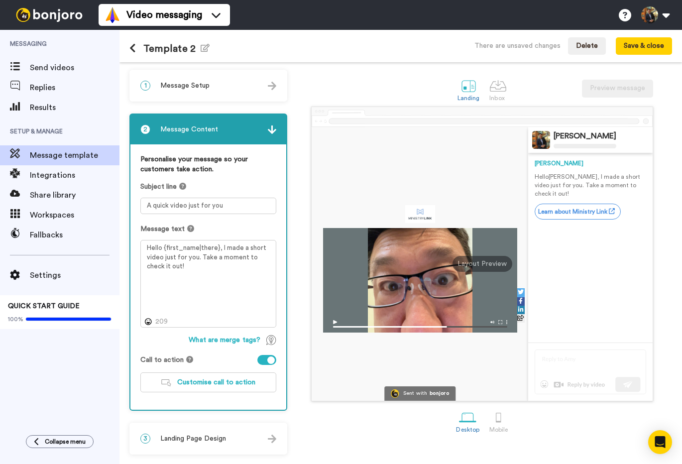
click at [206, 439] on span "Landing Page Design" at bounding box center [193, 439] width 66 height 10
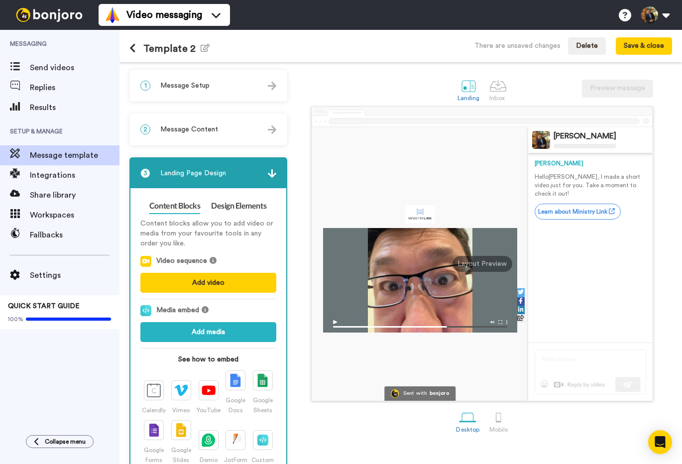
scroll to position [39, 0]
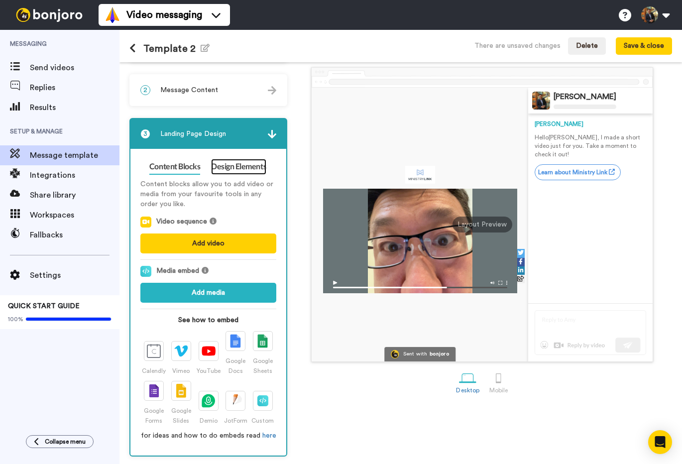
click at [239, 167] on link "Design Elements" at bounding box center [238, 167] width 55 height 16
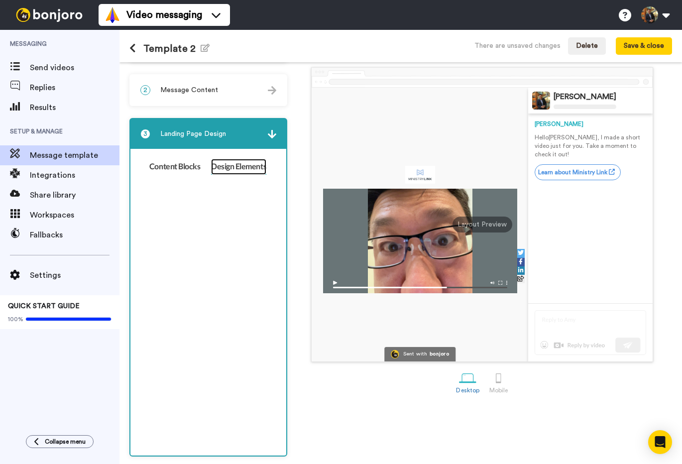
scroll to position [0, 0]
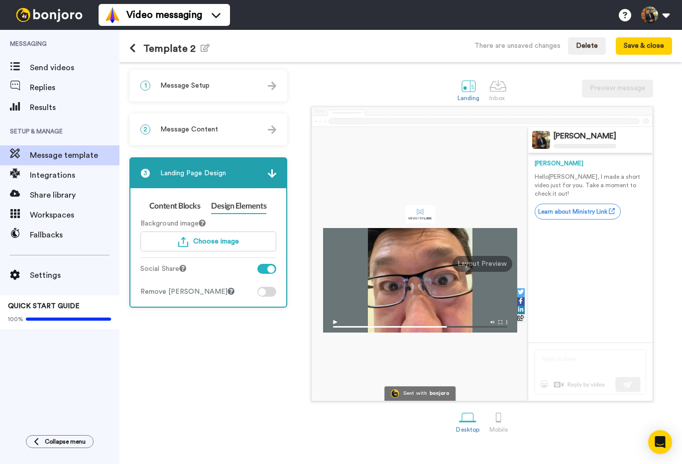
click at [265, 269] on div at bounding box center [266, 269] width 19 height 10
click at [270, 289] on div at bounding box center [266, 292] width 19 height 10
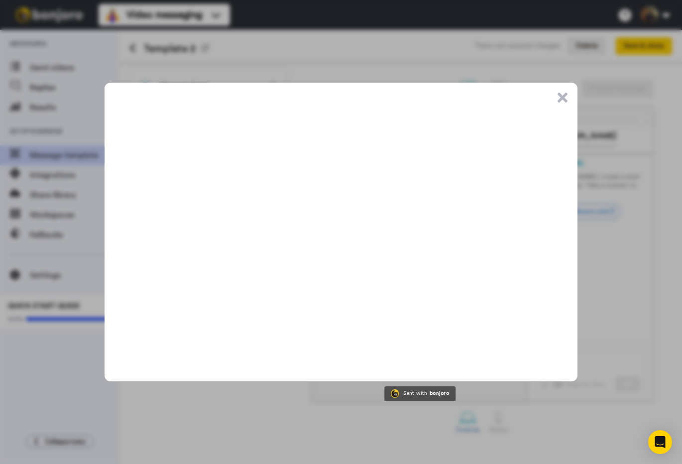
click at [563, 95] on button ".cls-1{stroke-width:0px;}" at bounding box center [562, 98] width 10 height 10
click at [563, 95] on div ".cls-1{stroke-width:0px;}" at bounding box center [341, 232] width 682 height 464
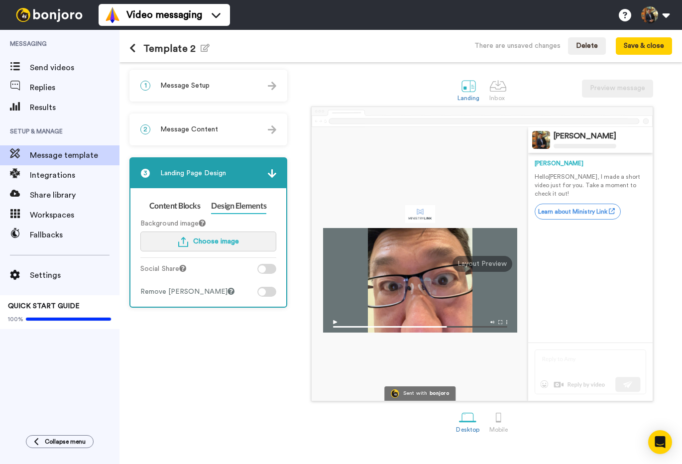
click at [191, 243] on button "Choose image" at bounding box center [208, 241] width 136 height 20
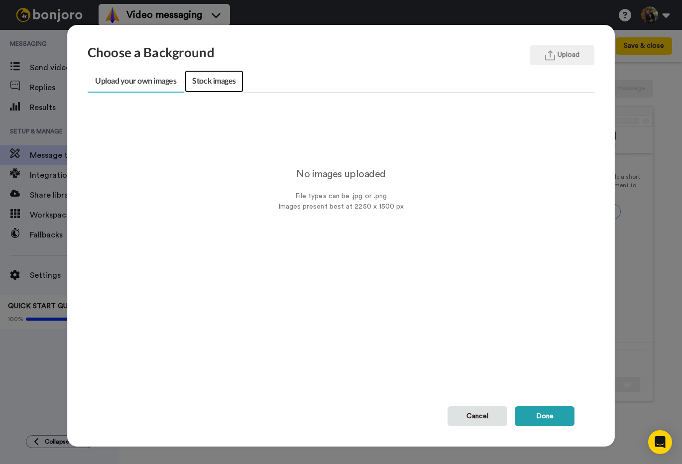
click at [210, 79] on link "Stock images" at bounding box center [214, 81] width 58 height 22
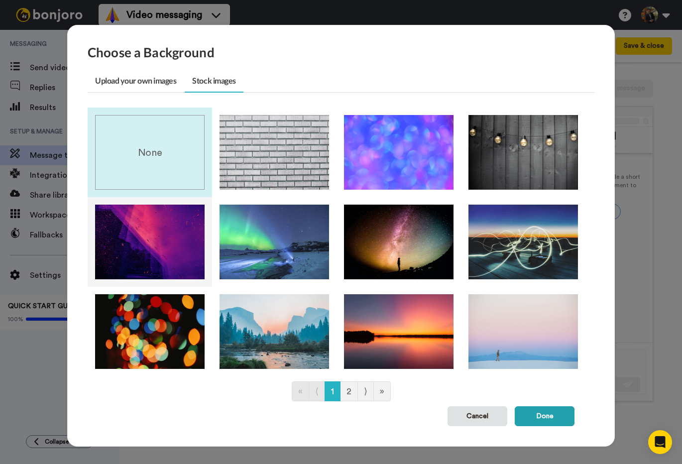
click at [181, 251] on img at bounding box center [149, 242] width 109 height 75
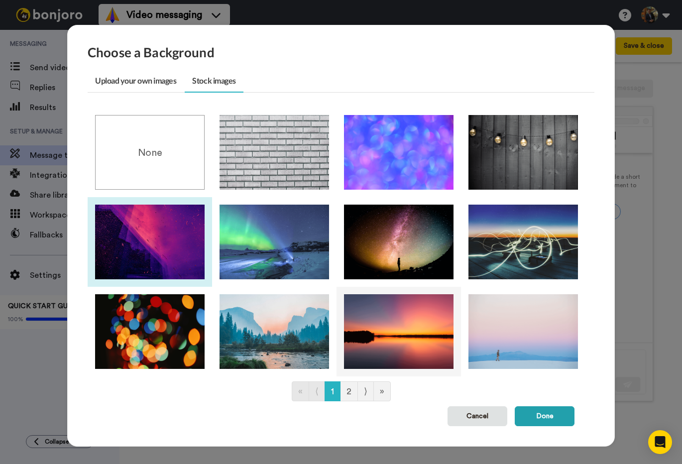
scroll to position [7, 0]
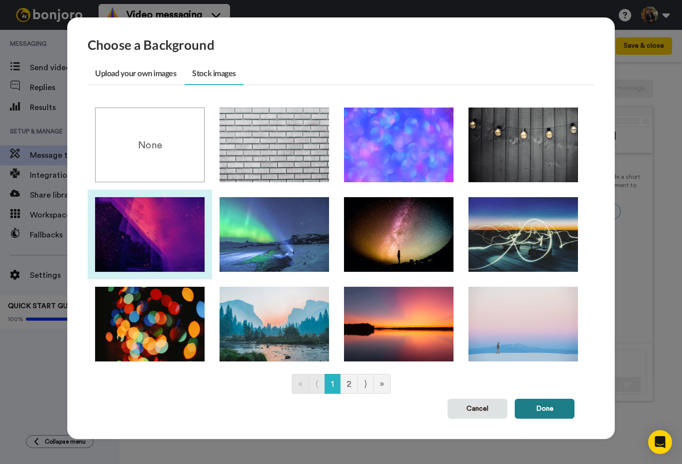
click at [553, 409] on button "Done" at bounding box center [545, 409] width 60 height 20
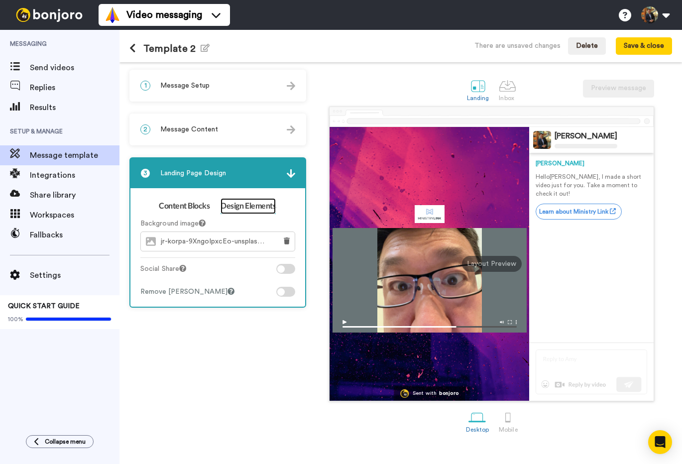
click at [250, 212] on link "Design Elements" at bounding box center [247, 206] width 55 height 16
click at [287, 243] on icon at bounding box center [287, 240] width 6 height 7
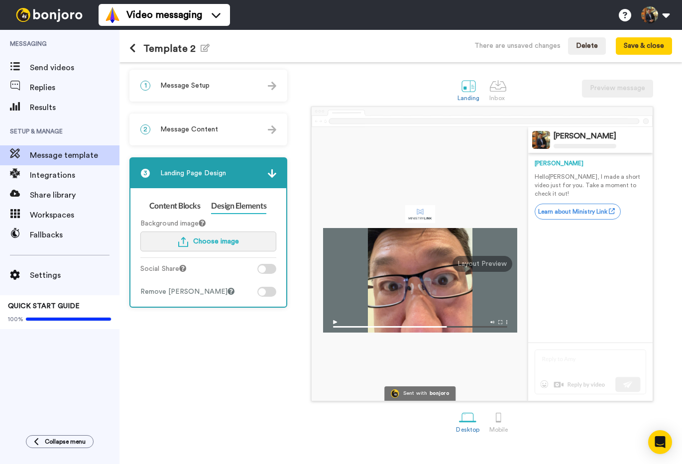
click at [221, 240] on span "Choose image" at bounding box center [216, 241] width 46 height 7
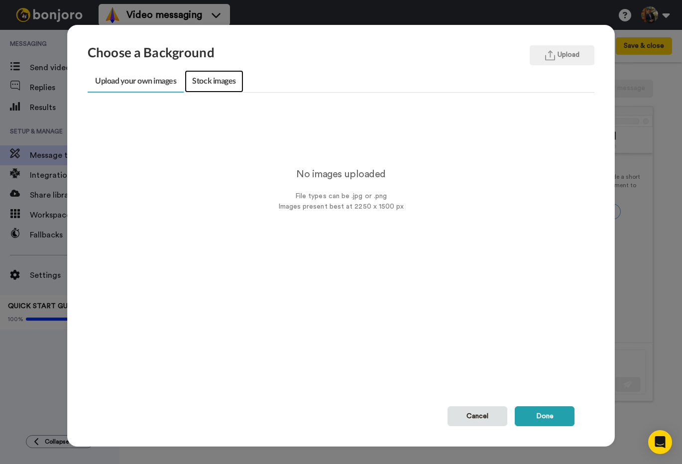
click at [209, 80] on link "Stock images" at bounding box center [214, 81] width 58 height 22
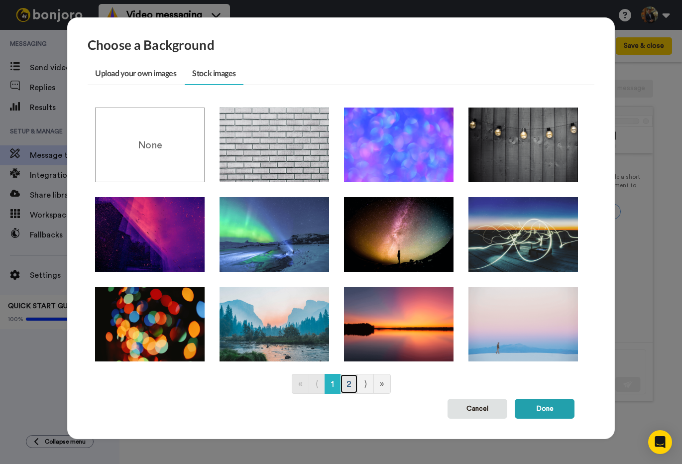
click at [348, 385] on link "2" at bounding box center [349, 384] width 18 height 20
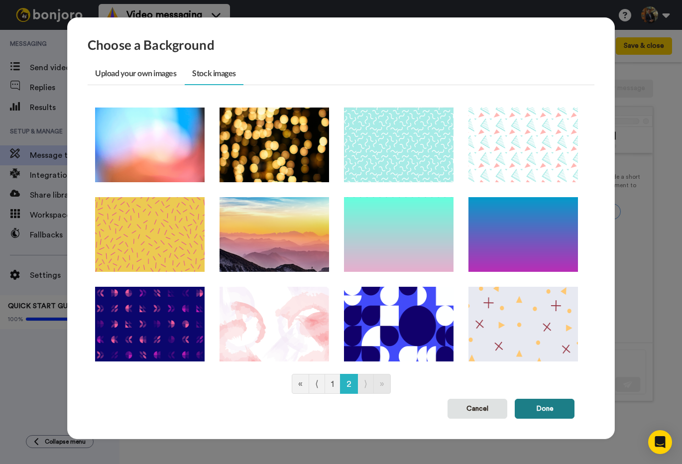
click at [545, 407] on button "Done" at bounding box center [545, 409] width 60 height 20
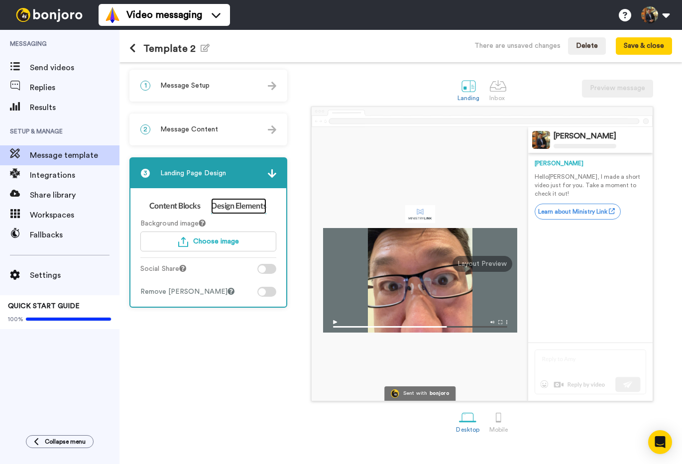
click at [229, 205] on link "Design Elements" at bounding box center [238, 206] width 55 height 16
click at [194, 240] on span "Choose image" at bounding box center [216, 241] width 46 height 7
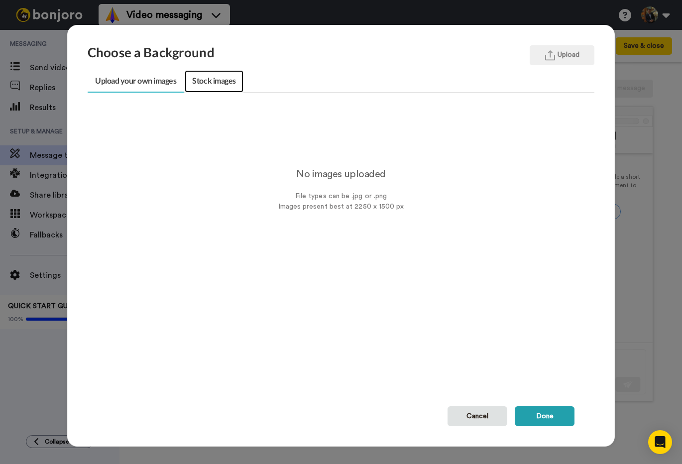
click at [211, 74] on link "Stock images" at bounding box center [214, 81] width 58 height 22
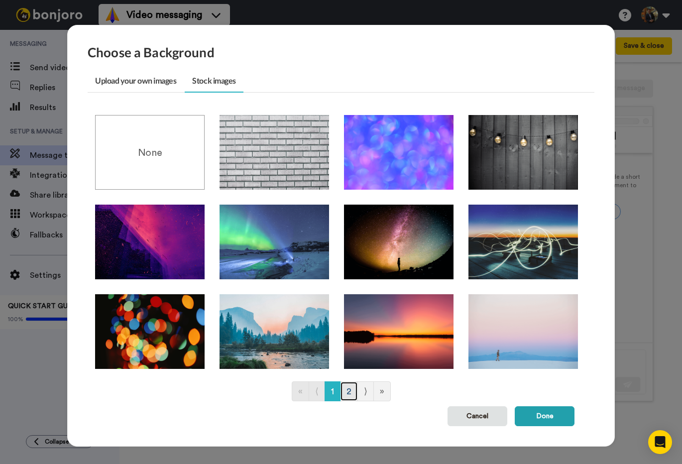
click at [347, 389] on link "2" at bounding box center [349, 391] width 18 height 20
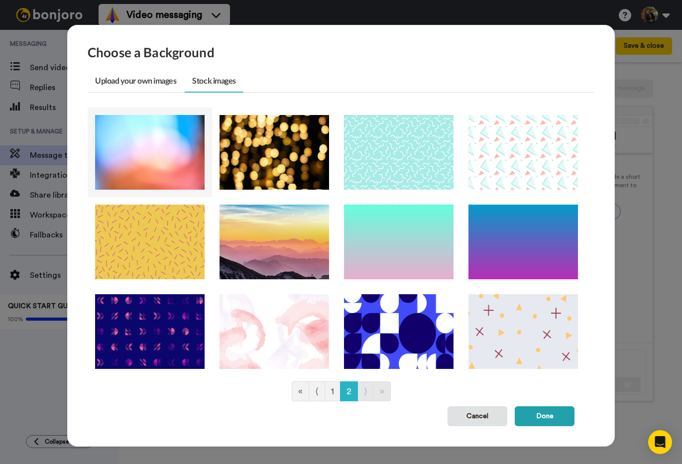
click at [165, 172] on img at bounding box center [149, 152] width 109 height 75
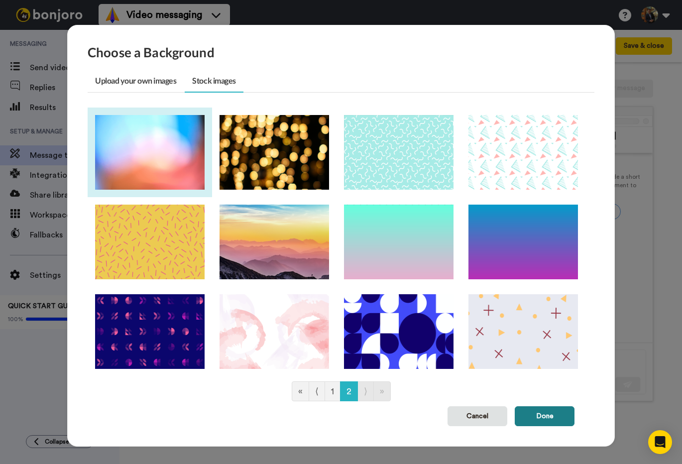
click at [539, 414] on button "Done" at bounding box center [545, 416] width 60 height 20
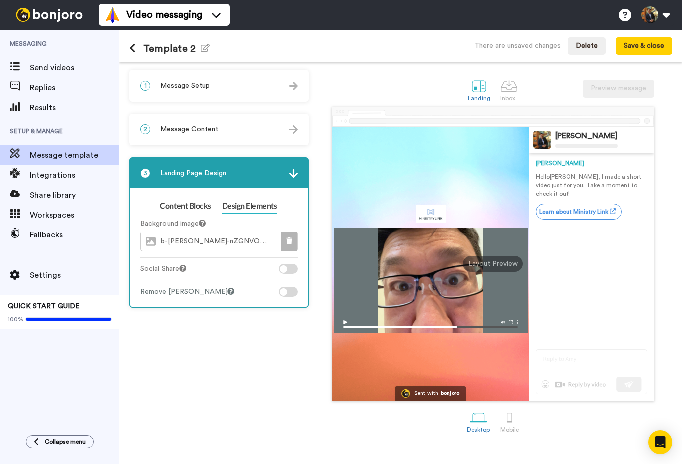
click at [289, 238] on icon at bounding box center [289, 240] width 6 height 7
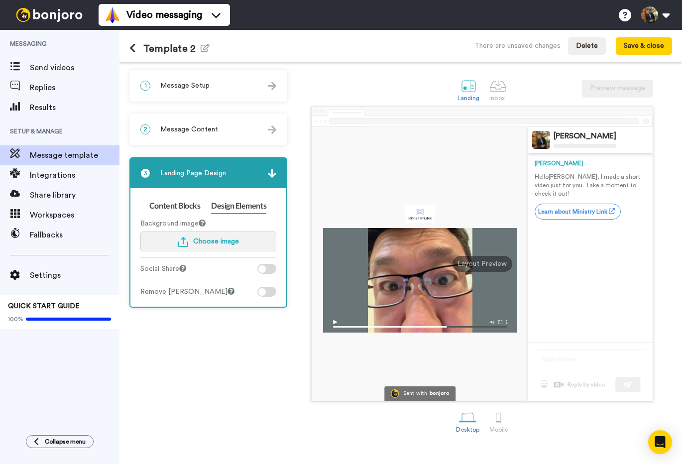
click at [216, 244] on span "Choose image" at bounding box center [216, 241] width 46 height 7
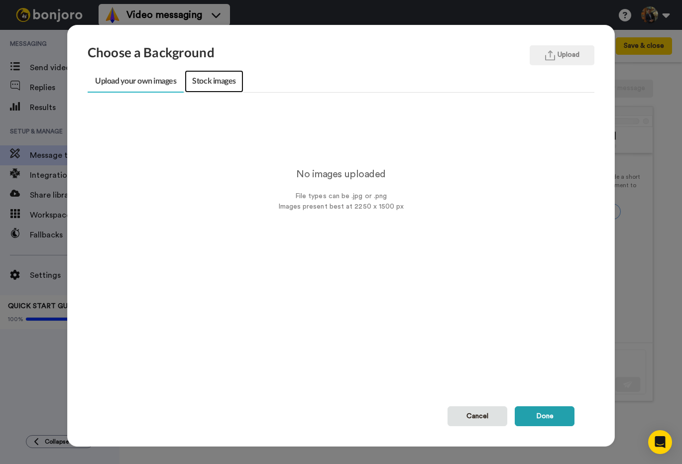
click at [222, 76] on link "Stock images" at bounding box center [214, 81] width 58 height 22
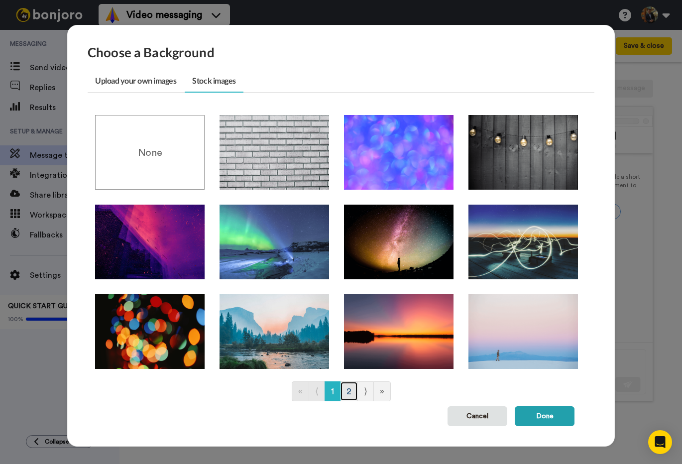
click at [350, 388] on link "2" at bounding box center [349, 391] width 18 height 20
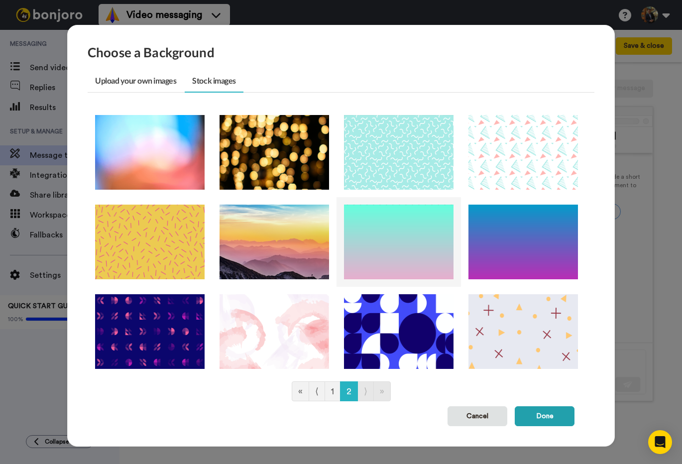
click at [404, 258] on img at bounding box center [398, 242] width 109 height 75
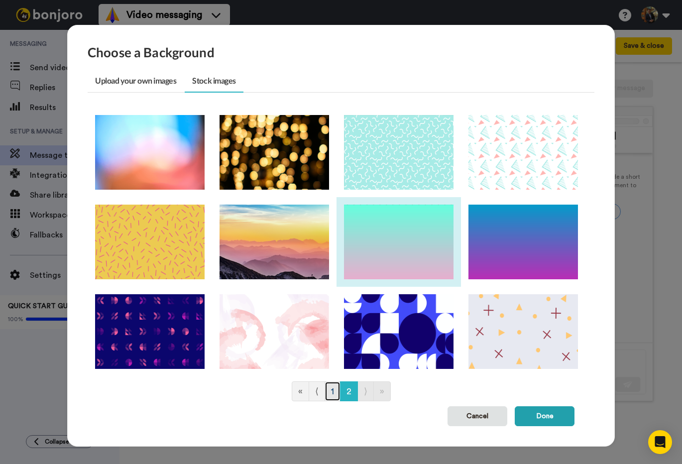
click at [333, 392] on link "1" at bounding box center [333, 391] width 16 height 20
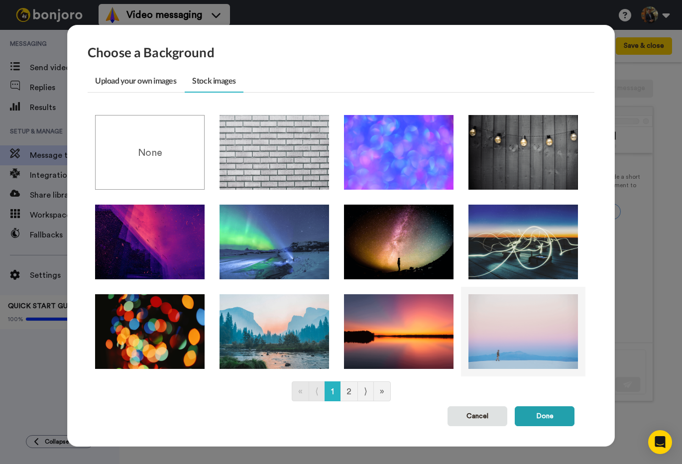
click at [526, 332] on img at bounding box center [522, 331] width 109 height 75
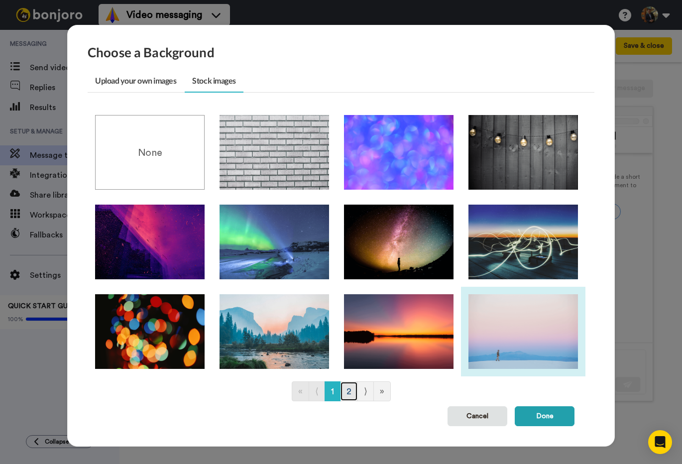
click at [349, 388] on link "2" at bounding box center [349, 391] width 18 height 20
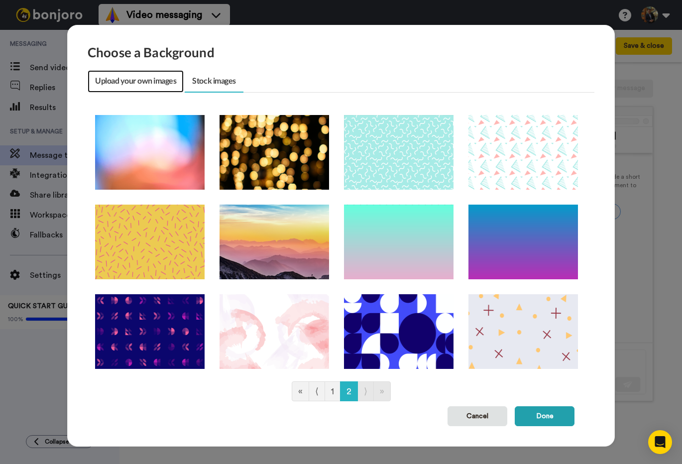
click at [148, 85] on link "Upload your own images" at bounding box center [136, 81] width 96 height 22
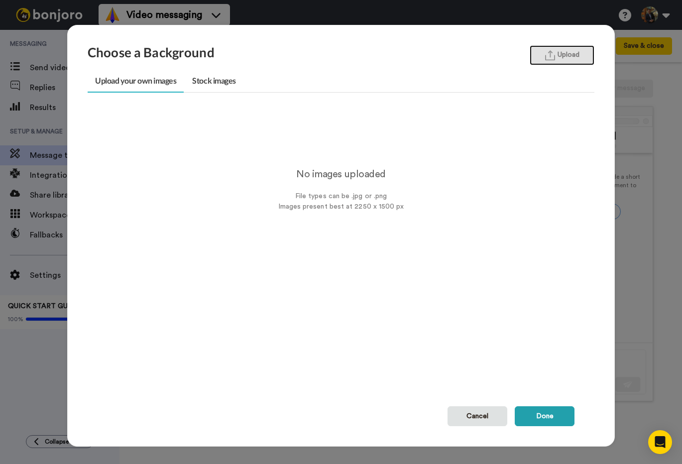
click at [566, 52] on button "Upload" at bounding box center [562, 55] width 65 height 20
click at [218, 81] on link "Stock images" at bounding box center [214, 81] width 58 height 22
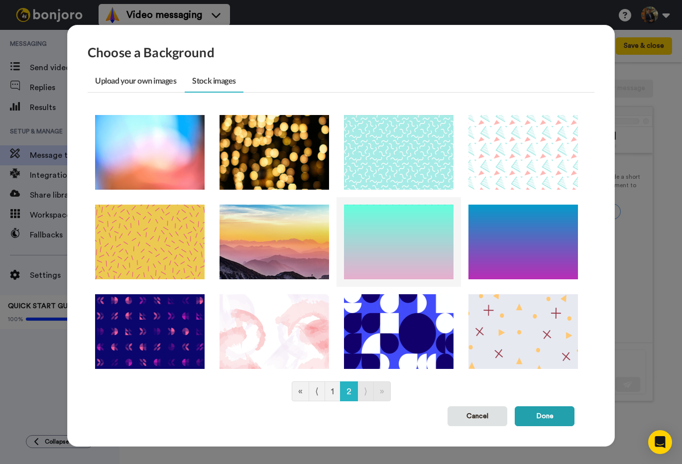
click at [401, 249] on img at bounding box center [398, 242] width 109 height 75
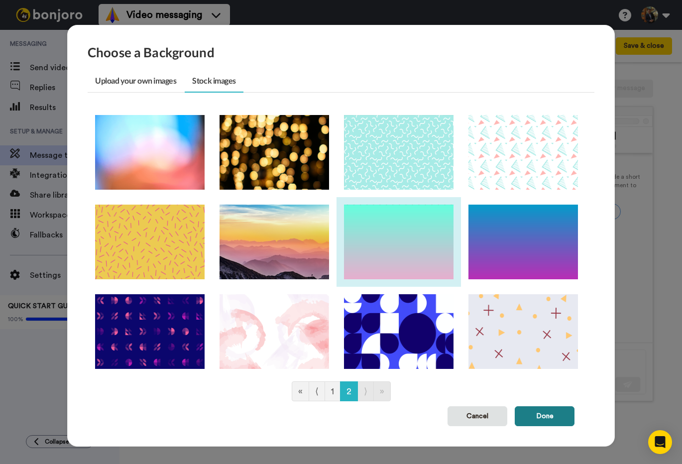
click at [541, 414] on button "Done" at bounding box center [545, 416] width 60 height 20
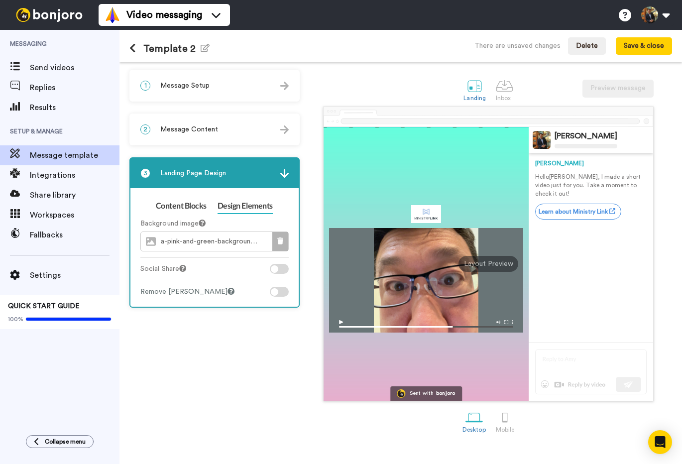
click at [283, 242] on icon at bounding box center [280, 240] width 6 height 7
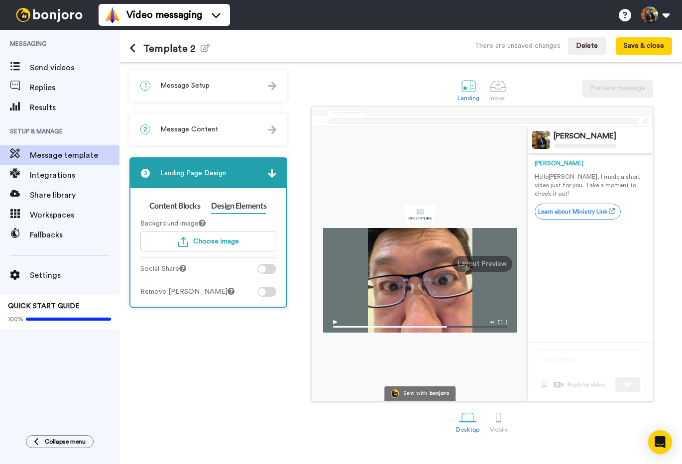
click at [213, 89] on div "1 Message Setup" at bounding box center [208, 86] width 156 height 30
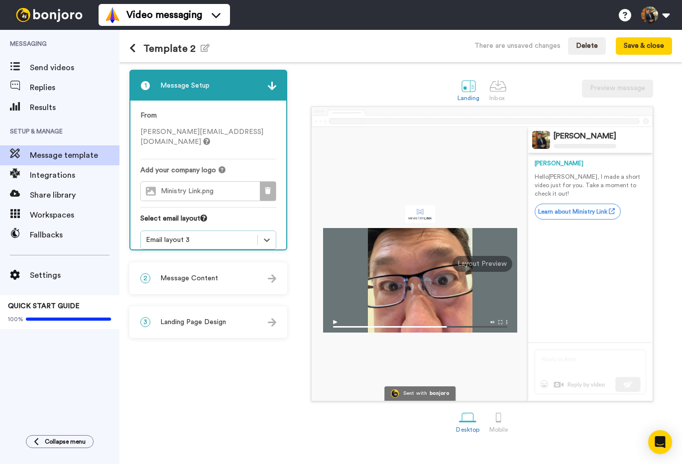
click at [274, 184] on button at bounding box center [268, 191] width 16 height 19
click at [227, 188] on span "Choose a Logo" at bounding box center [217, 191] width 50 height 7
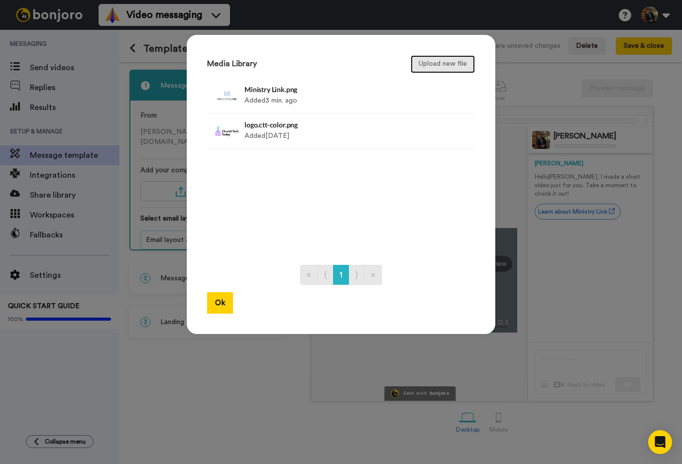
click at [431, 64] on button "Upload new file" at bounding box center [443, 64] width 64 height 18
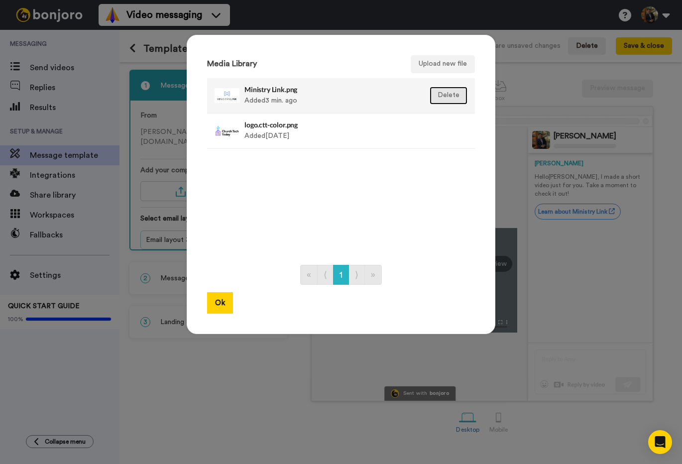
click at [441, 93] on button "Delete" at bounding box center [449, 96] width 38 height 18
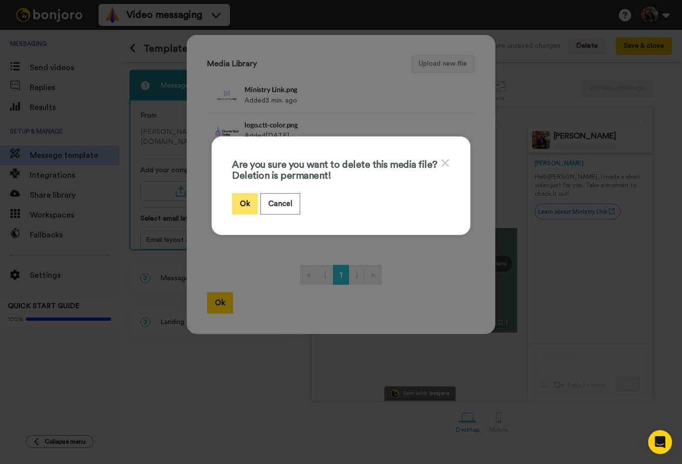
click at [250, 202] on button "Ok" at bounding box center [245, 203] width 26 height 21
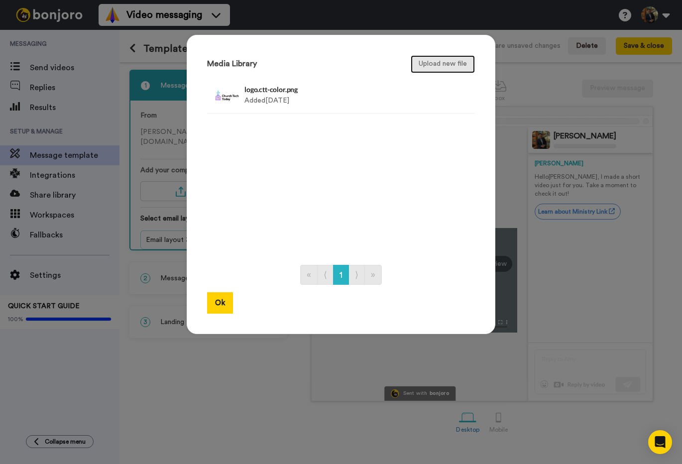
click at [429, 64] on button "Upload new file" at bounding box center [443, 64] width 64 height 18
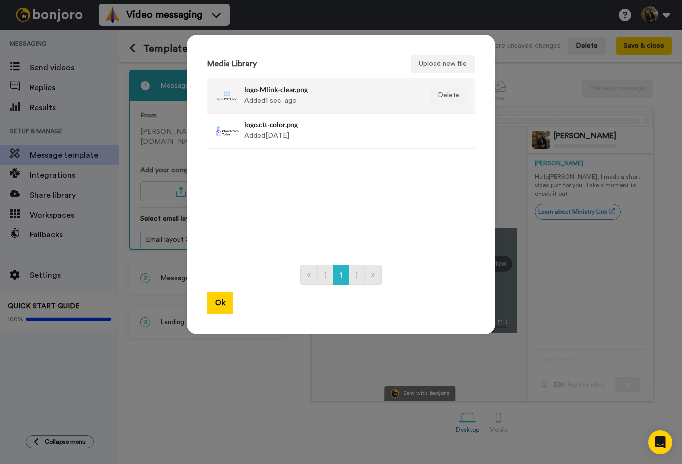
click at [360, 88] on h4 "logo-Mlink-clear.png" at bounding box center [330, 89] width 172 height 7
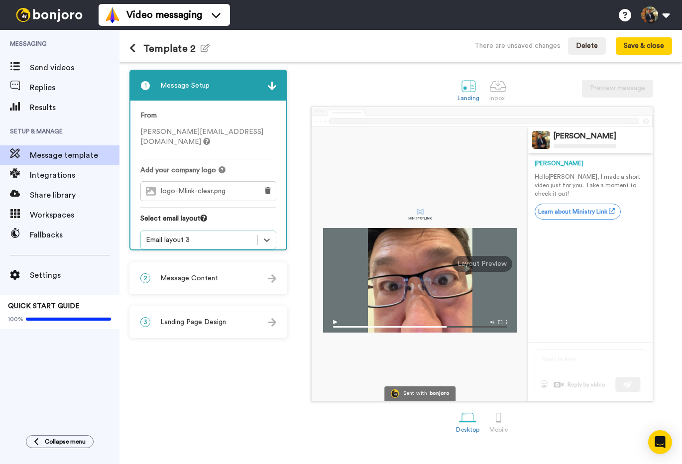
click at [270, 275] on img at bounding box center [272, 278] width 8 height 8
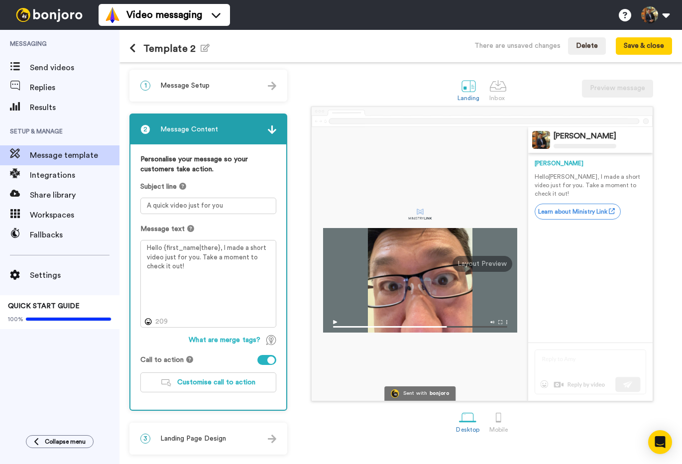
click at [246, 440] on div "3 Landing Page Design" at bounding box center [208, 439] width 156 height 30
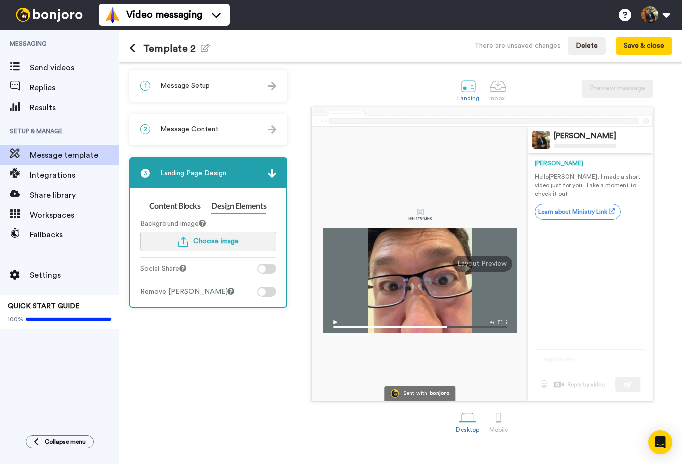
click at [220, 235] on button "Choose image" at bounding box center [208, 241] width 136 height 20
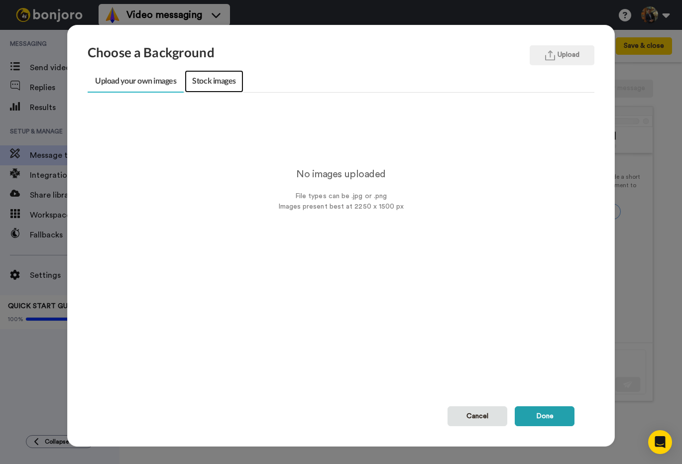
click at [207, 91] on link "Stock images" at bounding box center [214, 81] width 58 height 22
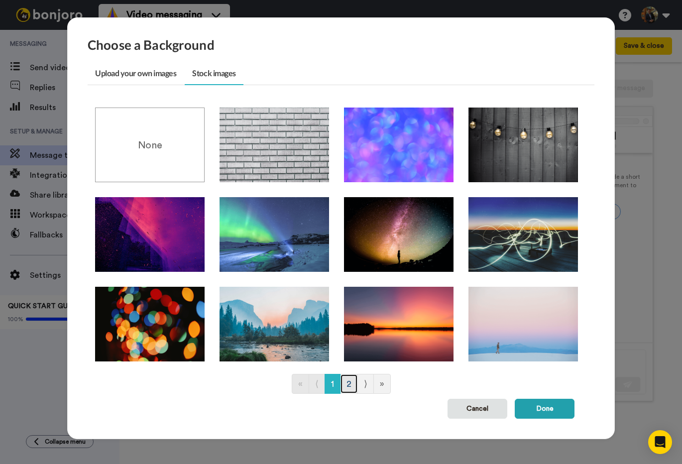
click at [347, 381] on link "2" at bounding box center [349, 384] width 18 height 20
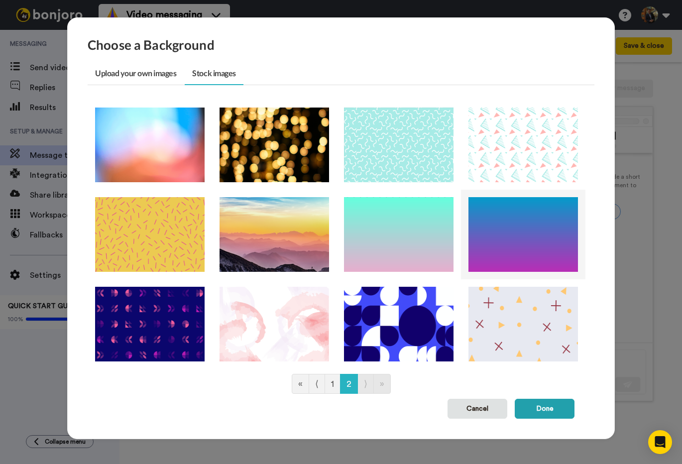
click at [520, 240] on img at bounding box center [522, 234] width 109 height 75
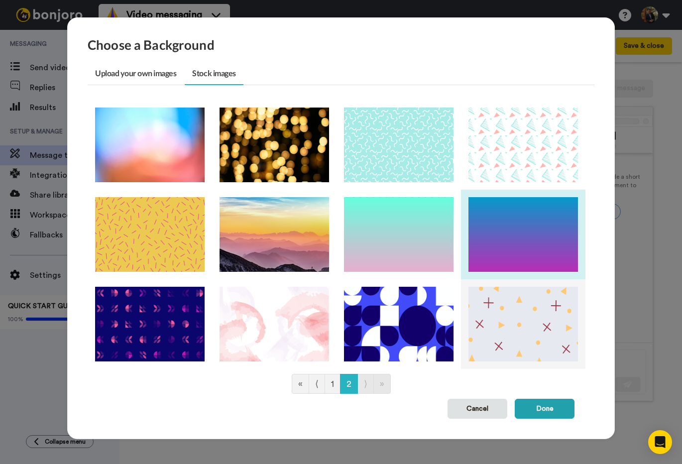
click at [516, 327] on img at bounding box center [522, 324] width 109 height 75
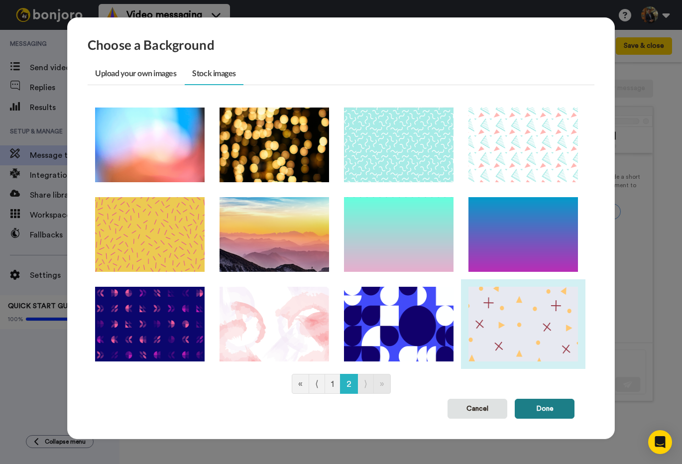
click at [531, 410] on button "Done" at bounding box center [545, 409] width 60 height 20
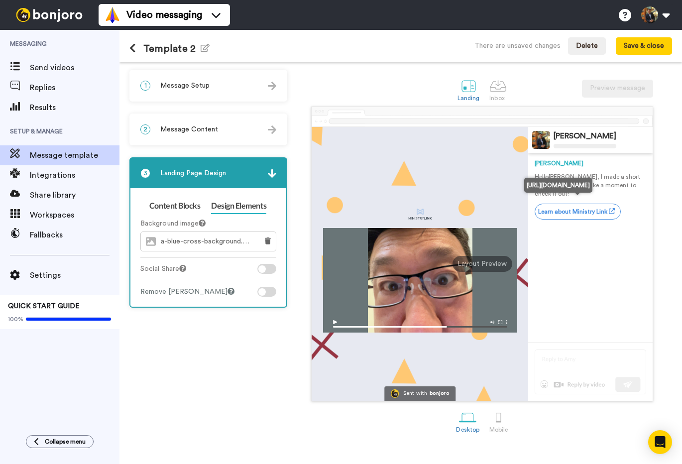
click at [576, 205] on link "Learn about Ministry Link" at bounding box center [578, 212] width 86 height 16
click at [638, 47] on button "Save & close" at bounding box center [644, 46] width 56 height 18
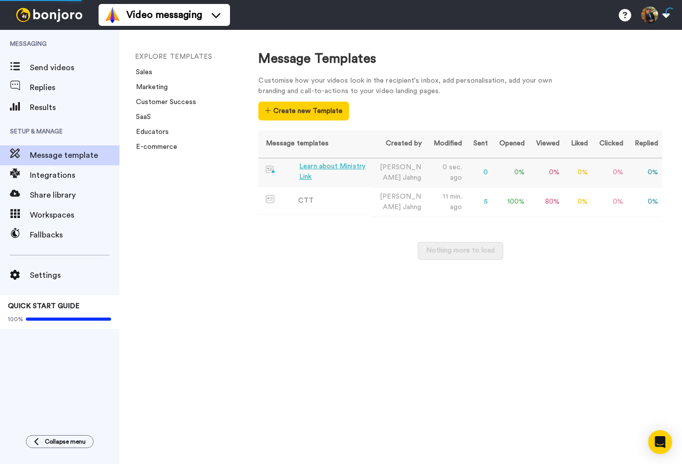
click at [348, 168] on div "Learn about Ministry Link" at bounding box center [332, 171] width 67 height 21
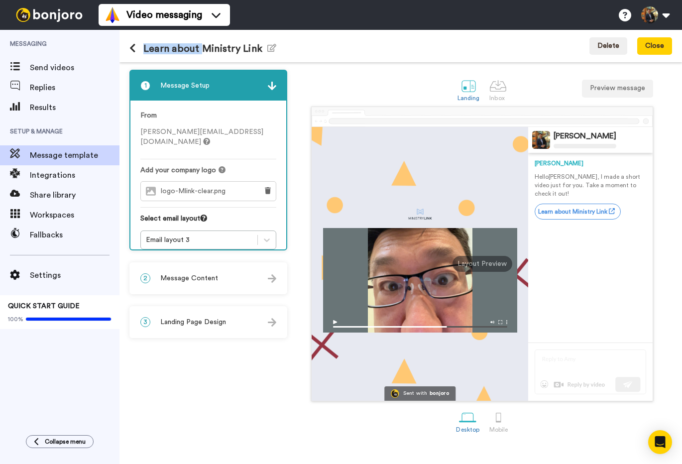
drag, startPoint x: 202, startPoint y: 49, endPoint x: 139, endPoint y: 48, distance: 62.7
click at [139, 48] on h1 "Learn about Ministry Link Edit name" at bounding box center [202, 48] width 147 height 11
click at [270, 47] on icon "button" at bounding box center [271, 48] width 9 height 8
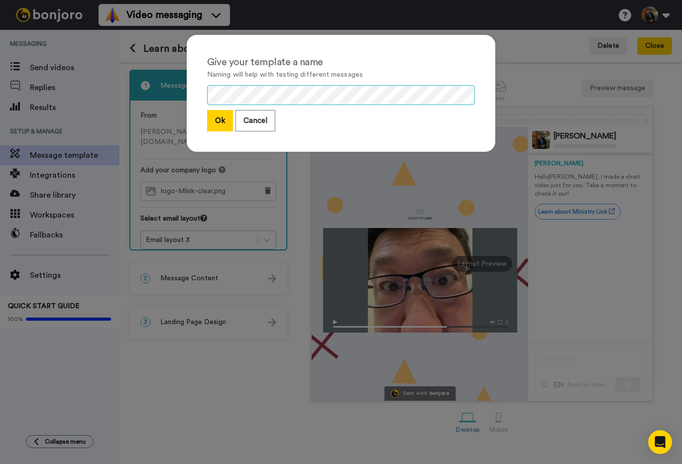
click at [179, 89] on div "Give your template a name Naming will help with testing different messages Ok C…" at bounding box center [341, 98] width 328 height 147
click at [225, 121] on button "Ok" at bounding box center [220, 120] width 26 height 21
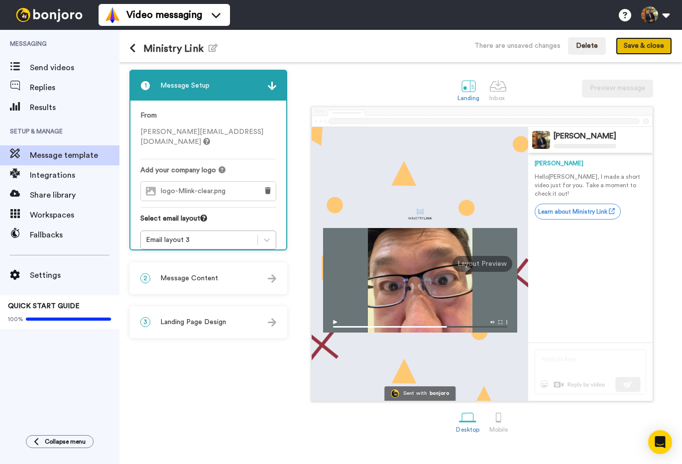
click at [643, 43] on button "Save & close" at bounding box center [644, 46] width 56 height 18
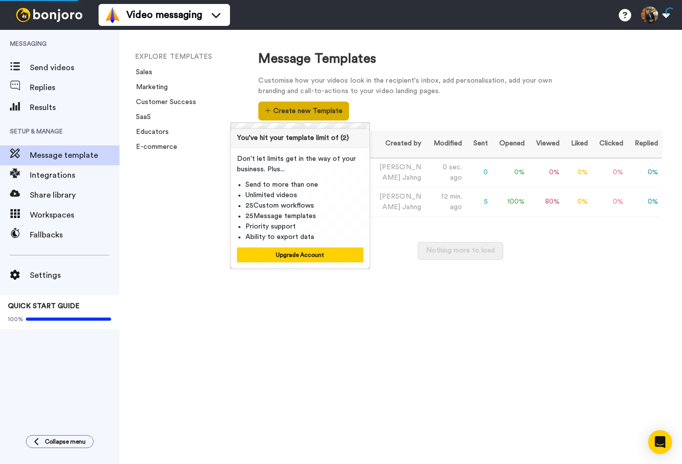
click at [312, 111] on button "Create new Template" at bounding box center [303, 111] width 90 height 19
click at [253, 278] on body "Video messaging Switch to Video messaging Testimonials Settings Discover Help &…" at bounding box center [341, 232] width 682 height 464
click at [280, 287] on div "Message Templates Customise how your videos look in the recipient's inbox, add …" at bounding box center [459, 247] width 443 height 434
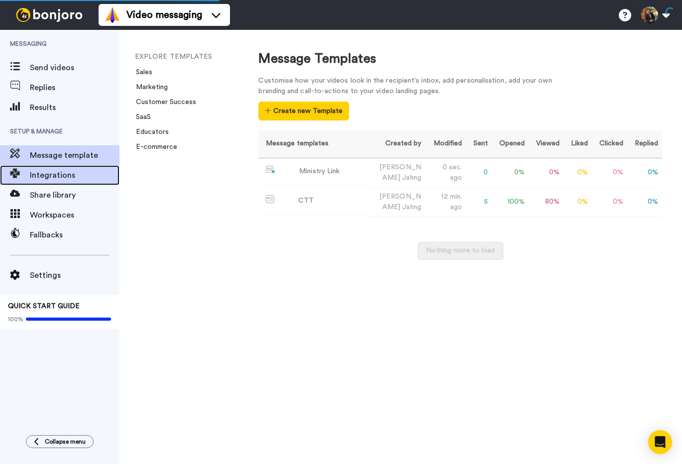
click at [62, 176] on span "Integrations" at bounding box center [75, 175] width 90 height 12
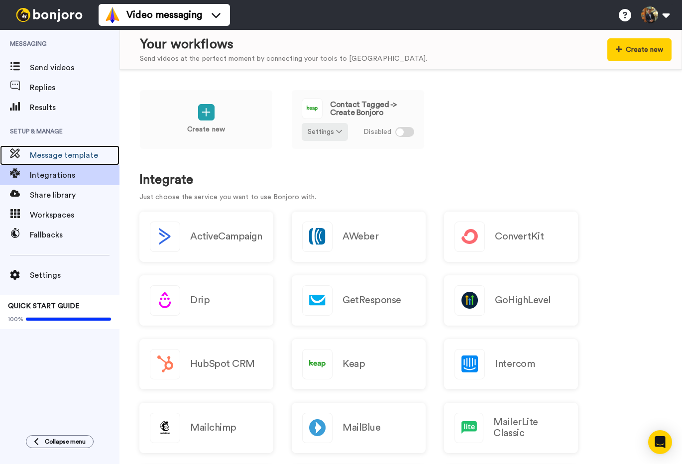
click at [67, 153] on span "Message template" at bounding box center [75, 155] width 90 height 12
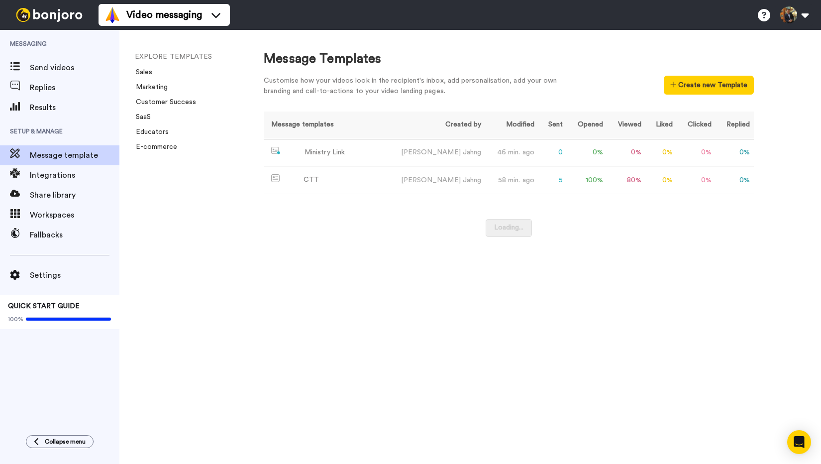
click at [240, 185] on div "EXPLORE TEMPLATES Sales Marketing Customer Success SaaS Educators E-commerce" at bounding box center [181, 247] width 124 height 434
click at [311, 181] on div "CTT" at bounding box center [311, 180] width 15 height 10
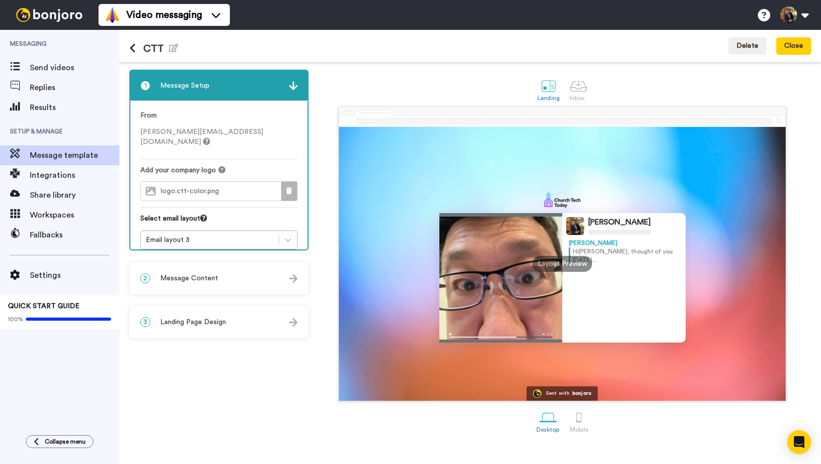
click at [288, 187] on icon at bounding box center [289, 190] width 6 height 7
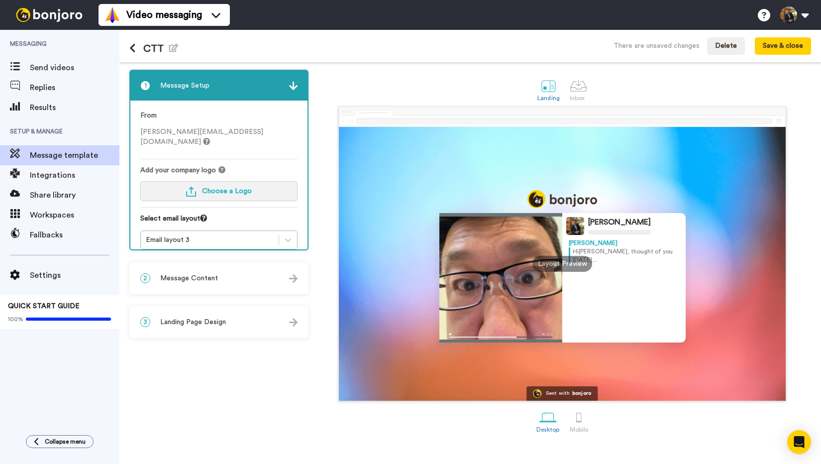
click at [288, 181] on button "Choose a Logo" at bounding box center [218, 191] width 157 height 20
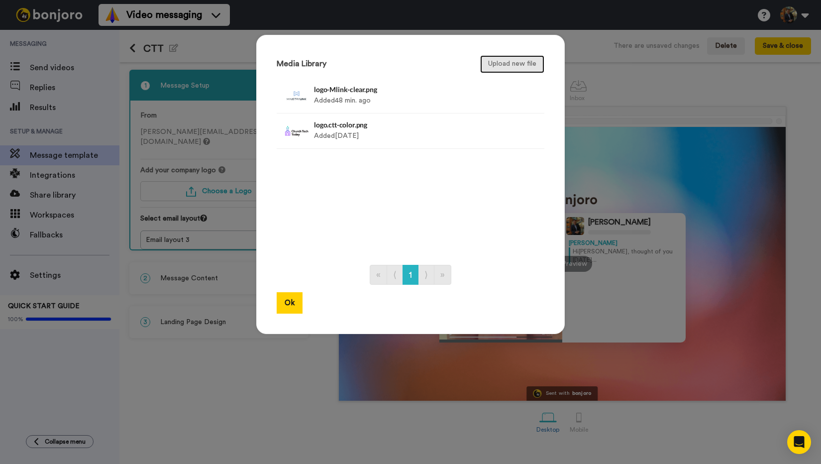
click at [514, 68] on button "Upload new file" at bounding box center [512, 64] width 64 height 18
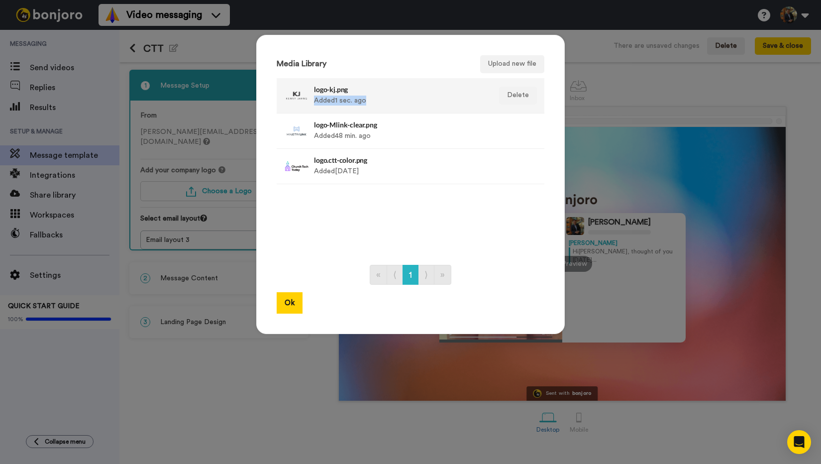
click at [396, 95] on div "logo-kj.png Added 1 sec. ago" at bounding box center [400, 95] width 172 height 25
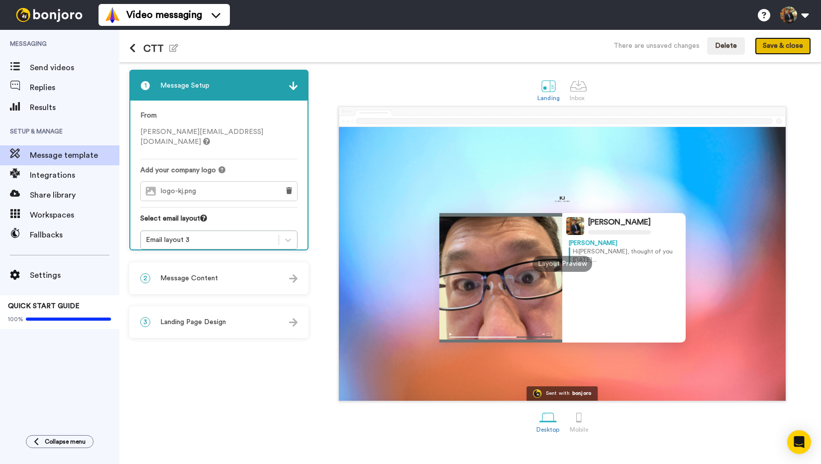
click at [681, 48] on button "Save & close" at bounding box center [783, 46] width 56 height 18
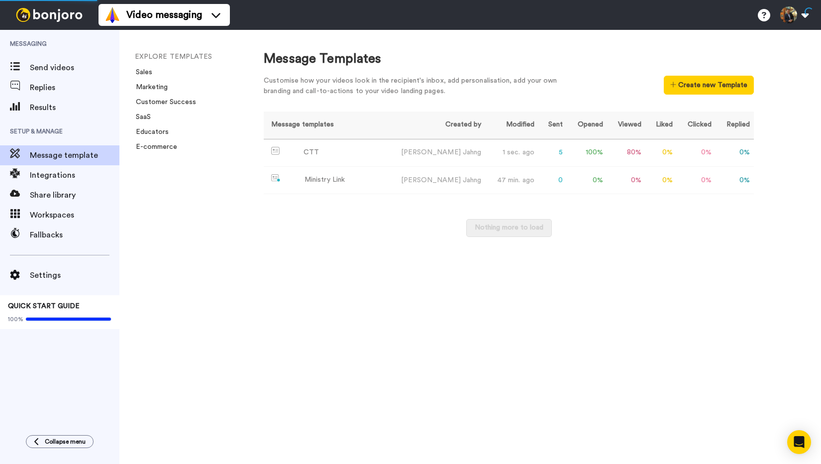
click at [255, 287] on div "Message Templates Customise how your videos look in the recipient's inbox, add …" at bounding box center [532, 247] width 577 height 434
click at [309, 150] on div "CTT" at bounding box center [311, 152] width 15 height 10
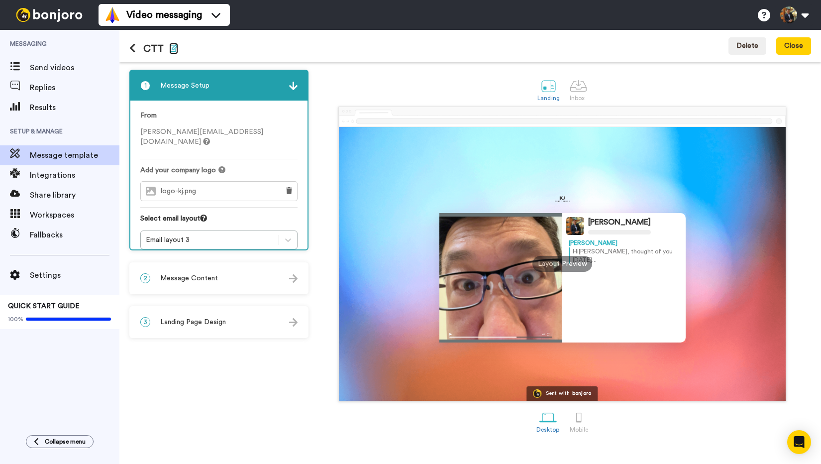
click at [169, 50] on icon "button" at bounding box center [173, 48] width 9 height 8
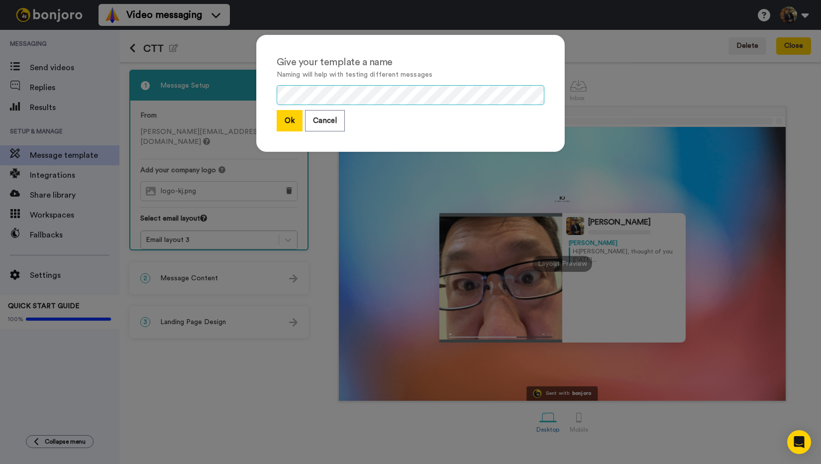
click at [218, 84] on div "Give your template a name Naming will help with testing different messages Ok C…" at bounding box center [410, 232] width 821 height 464
click at [293, 120] on button "Ok" at bounding box center [290, 120] width 26 height 21
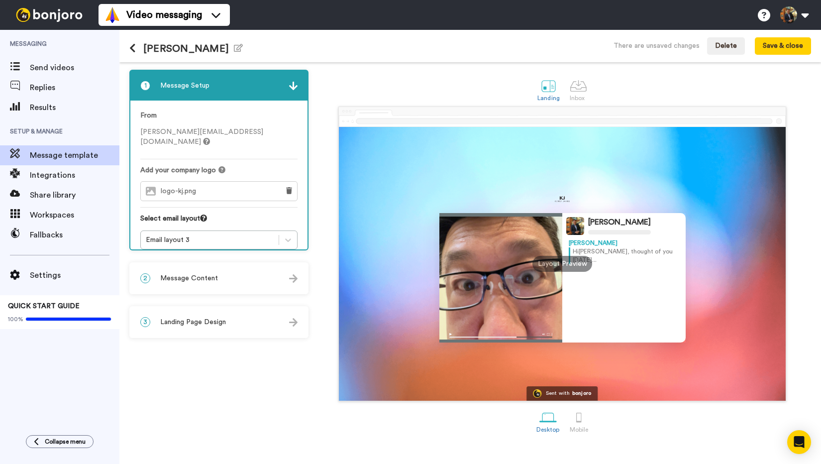
click at [202, 327] on span "Landing Page Design" at bounding box center [193, 322] width 66 height 10
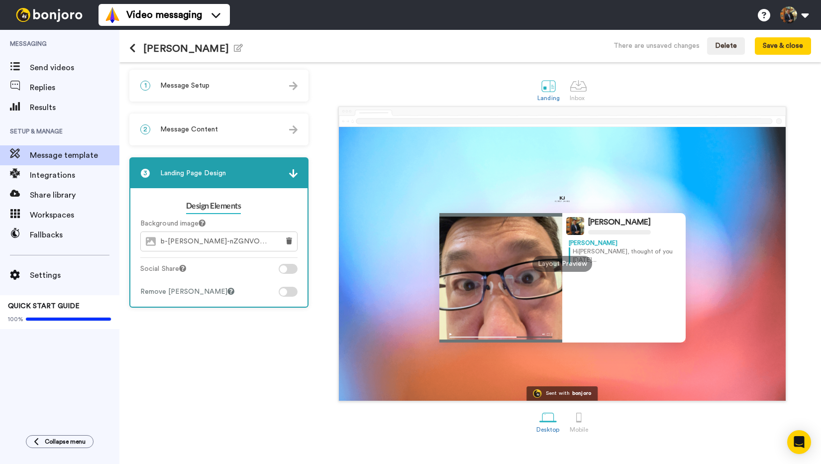
click at [294, 135] on div "2 Message Content" at bounding box center [218, 129] width 177 height 30
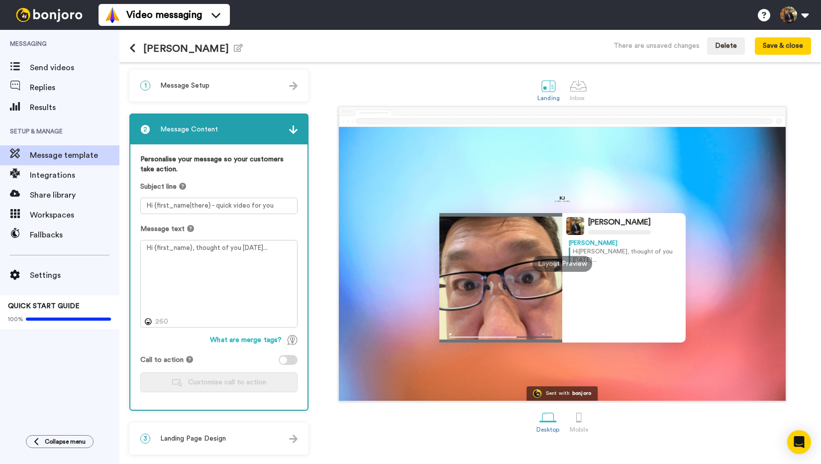
click at [231, 83] on div "1 Message Setup" at bounding box center [218, 86] width 177 height 30
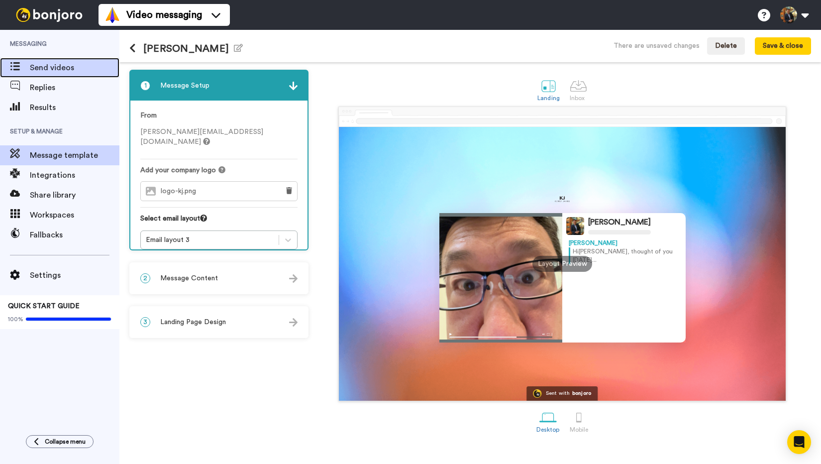
click at [68, 70] on span "Send videos" at bounding box center [75, 68] width 90 height 12
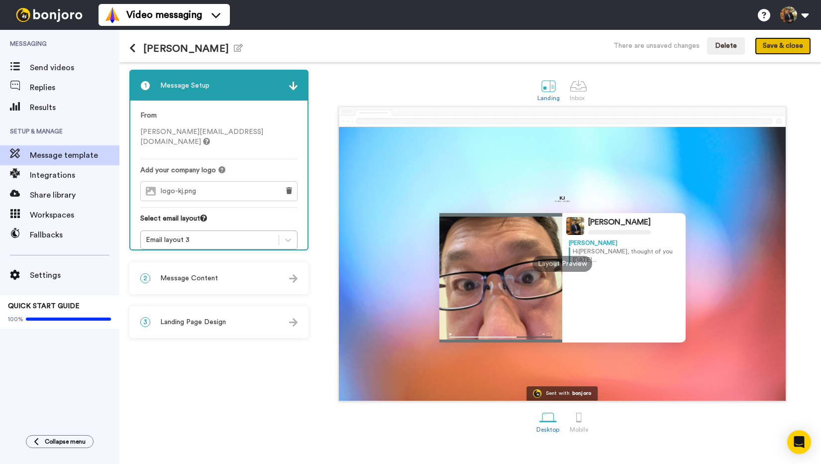
click at [681, 45] on button "Save & close" at bounding box center [783, 46] width 56 height 18
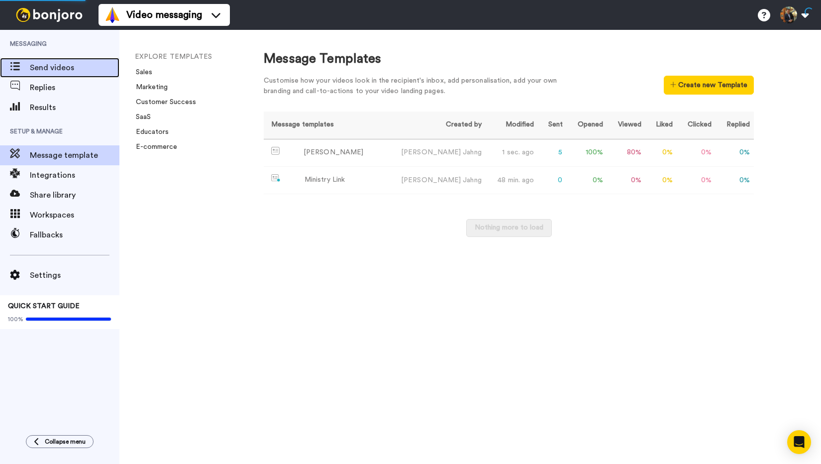
click at [43, 69] on span "Send videos" at bounding box center [75, 68] width 90 height 12
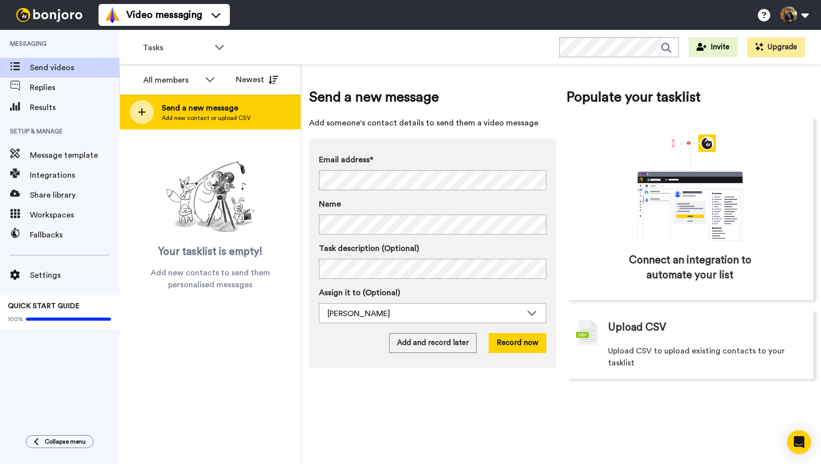
click at [139, 110] on icon at bounding box center [142, 112] width 8 height 9
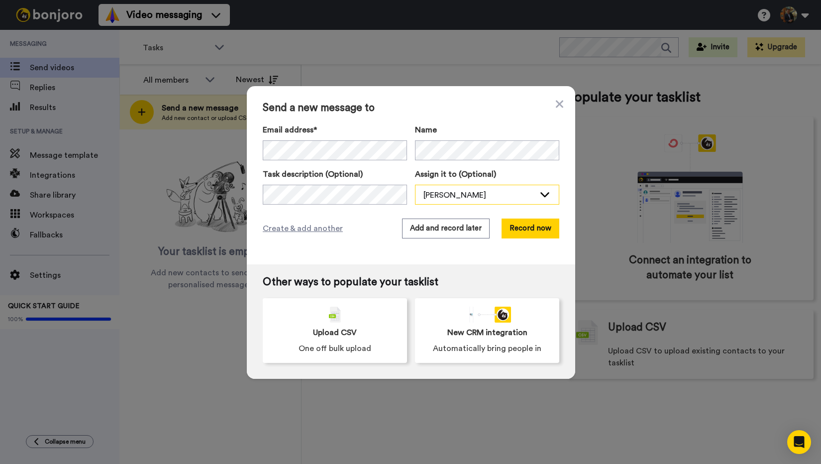
click at [467, 196] on div "[PERSON_NAME]" at bounding box center [479, 195] width 111 height 12
click at [347, 219] on div "Create & add another Add and record later Record now" at bounding box center [411, 228] width 297 height 20
click at [463, 197] on div "[PERSON_NAME]" at bounding box center [479, 195] width 111 height 12
click at [448, 215] on span "[PERSON_NAME]" at bounding box center [450, 217] width 71 height 10
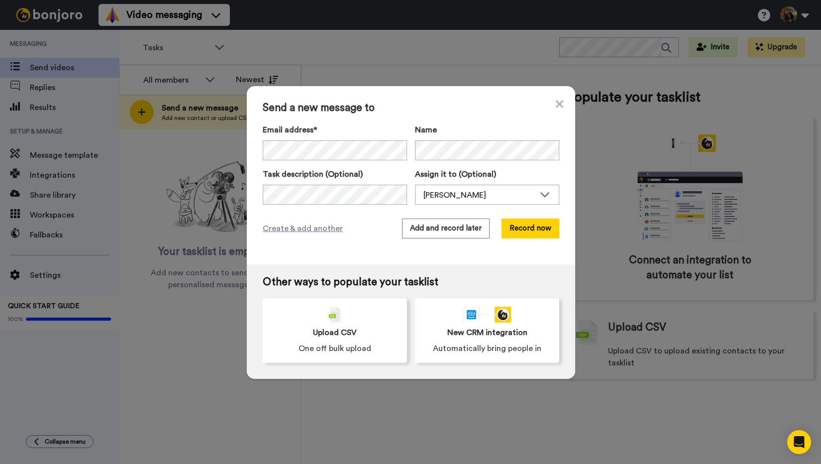
click at [366, 221] on div "Create & add another Add and record later Record now" at bounding box center [411, 228] width 297 height 20
drag, startPoint x: 462, startPoint y: 230, endPoint x: 447, endPoint y: 230, distance: 14.9
click at [447, 230] on button "Add and record later" at bounding box center [446, 228] width 88 height 20
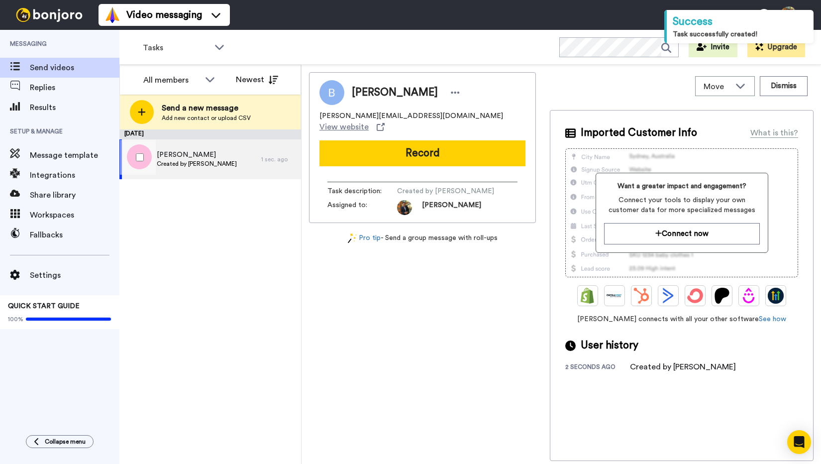
click at [225, 162] on div "[PERSON_NAME] Created by [PERSON_NAME]" at bounding box center [190, 159] width 142 height 40
